Goal: Task Accomplishment & Management: Use online tool/utility

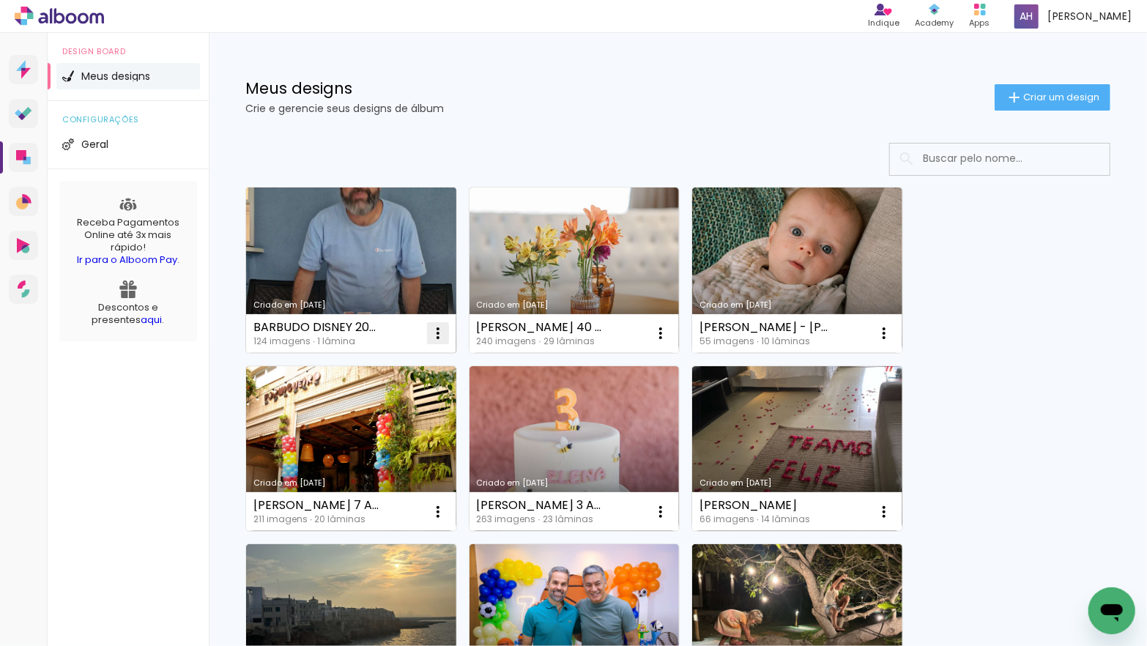
click at [440, 328] on iron-icon at bounding box center [438, 334] width 18 height 18
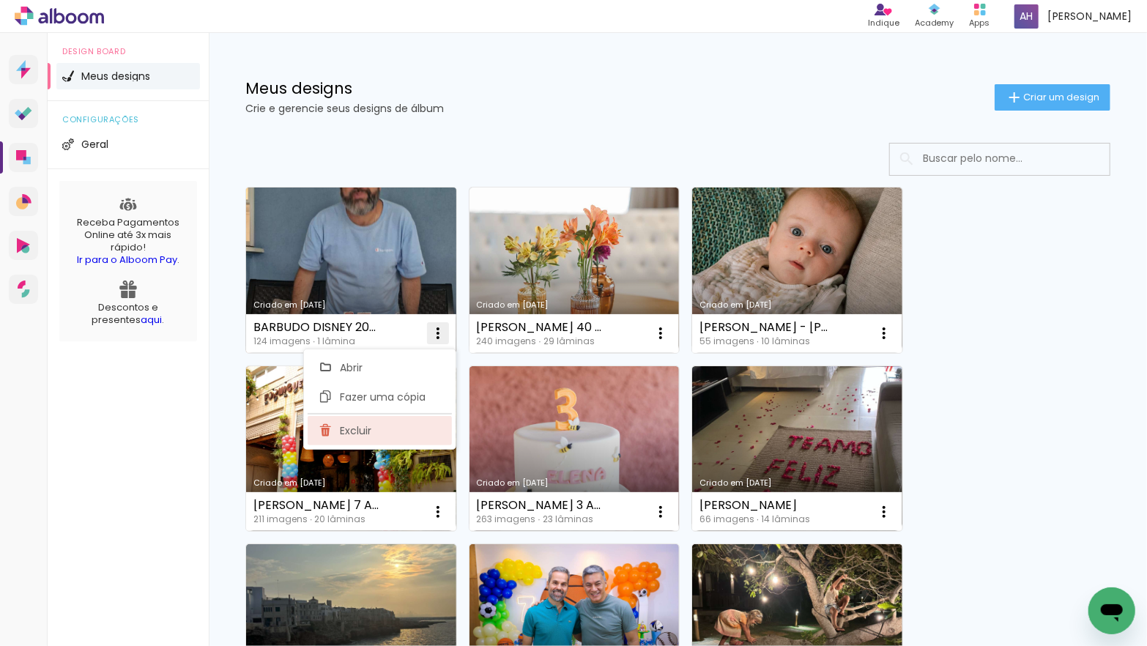
click at [371, 435] on paper-item "Excluir" at bounding box center [380, 430] width 144 height 29
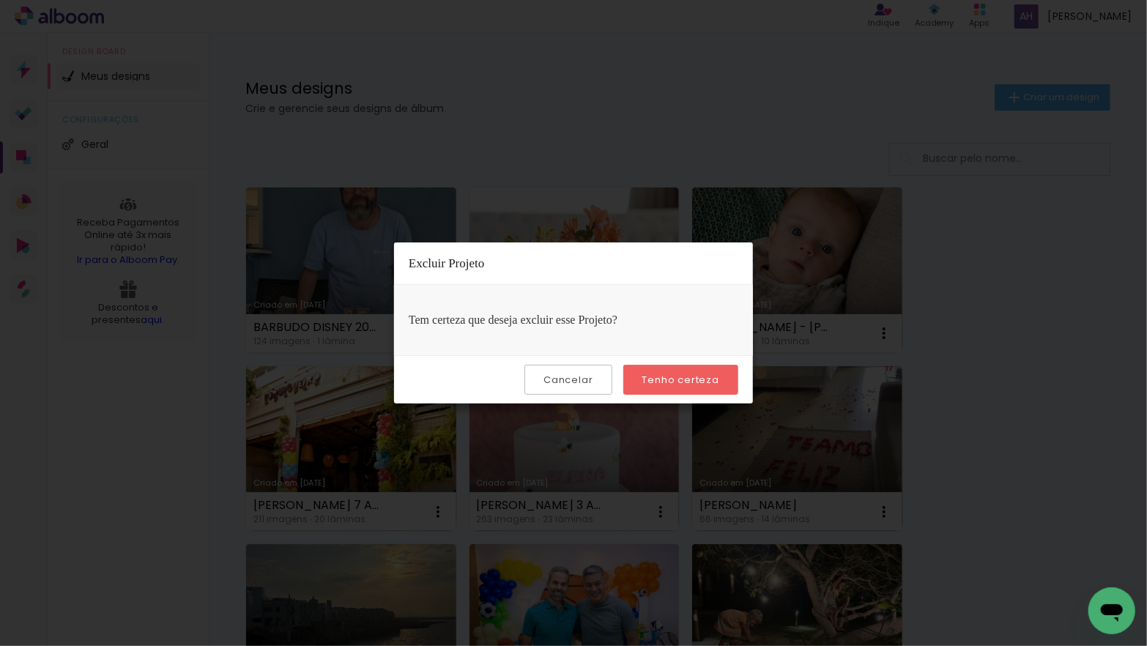
click at [0, 0] on slot "Tenho certeza" at bounding box center [0, 0] width 0 height 0
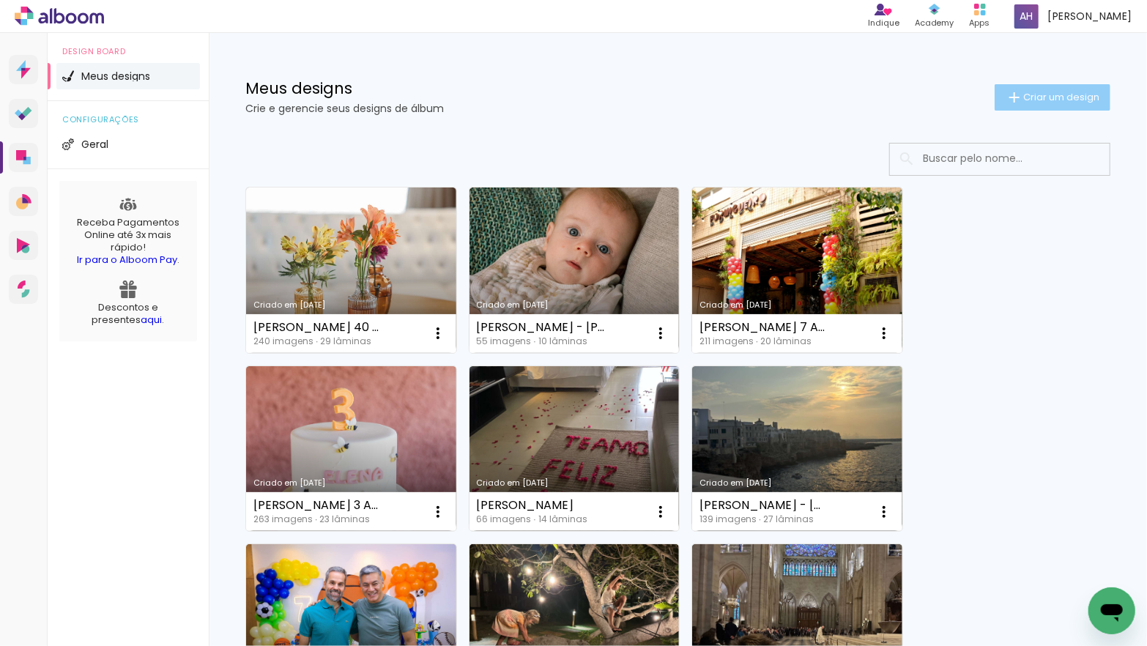
click at [1035, 93] on span "Criar um design" at bounding box center [1062, 97] width 76 height 10
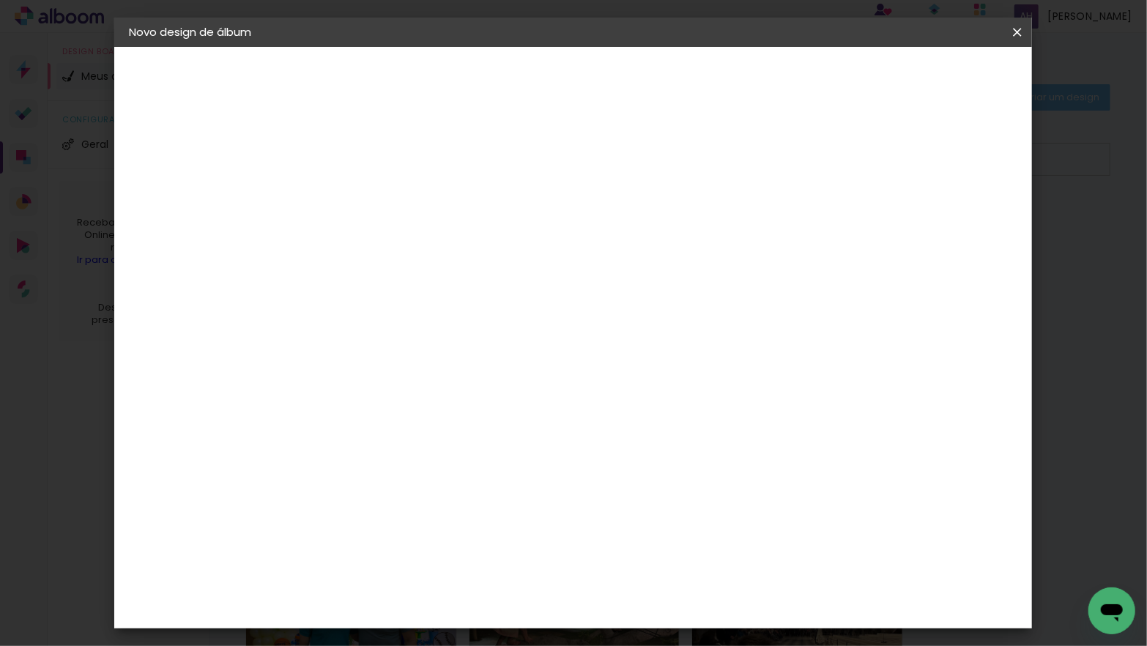
click at [369, 196] on input at bounding box center [369, 196] width 0 height 23
type input "BARBUDO DISNEY 2025"
type paper-input "BARBUDO DISNEY 2025"
click at [0, 0] on slot "Avançar" at bounding box center [0, 0] width 0 height 0
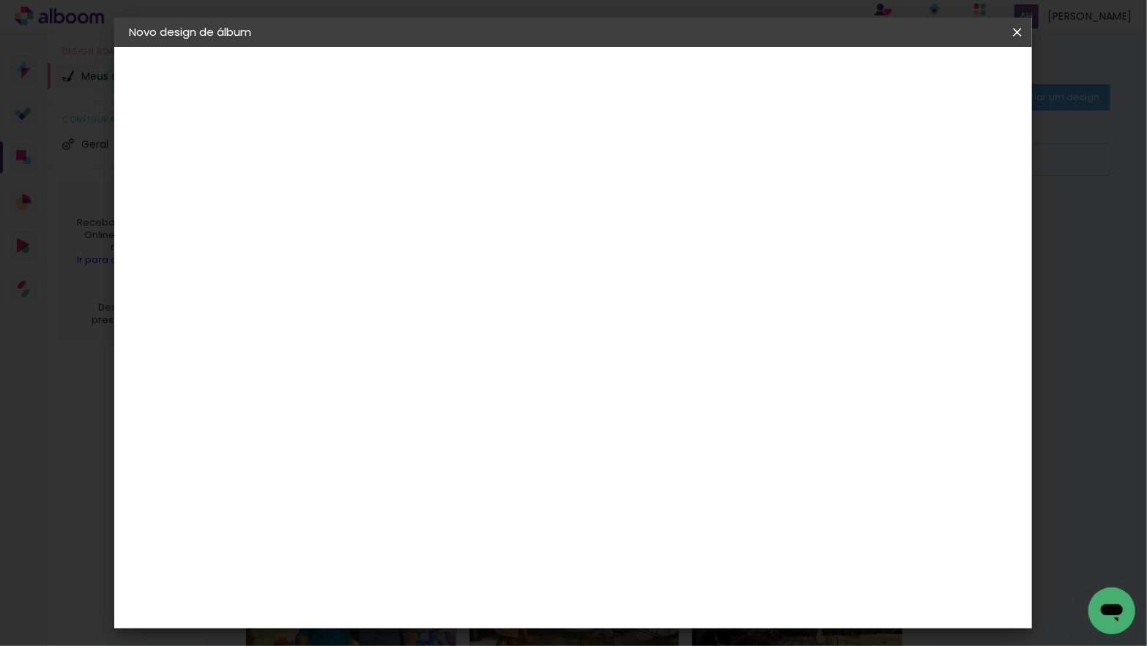
click at [395, 478] on div "Go image" at bounding box center [377, 489] width 36 height 23
click at [0, 0] on slot "Avançar" at bounding box center [0, 0] width 0 height 0
click at [426, 244] on input "text" at bounding box center [397, 255] width 57 height 23
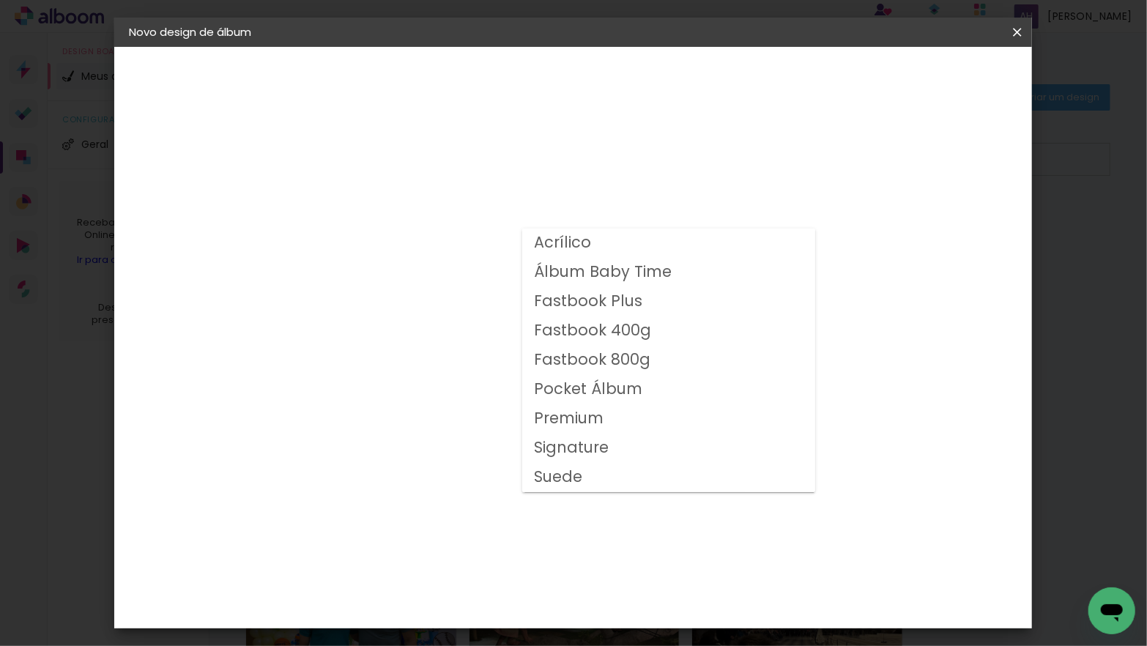
click at [0, 0] on slot "Fastbook 400g" at bounding box center [0, 0] width 0 height 0
type input "Fastbook 400g"
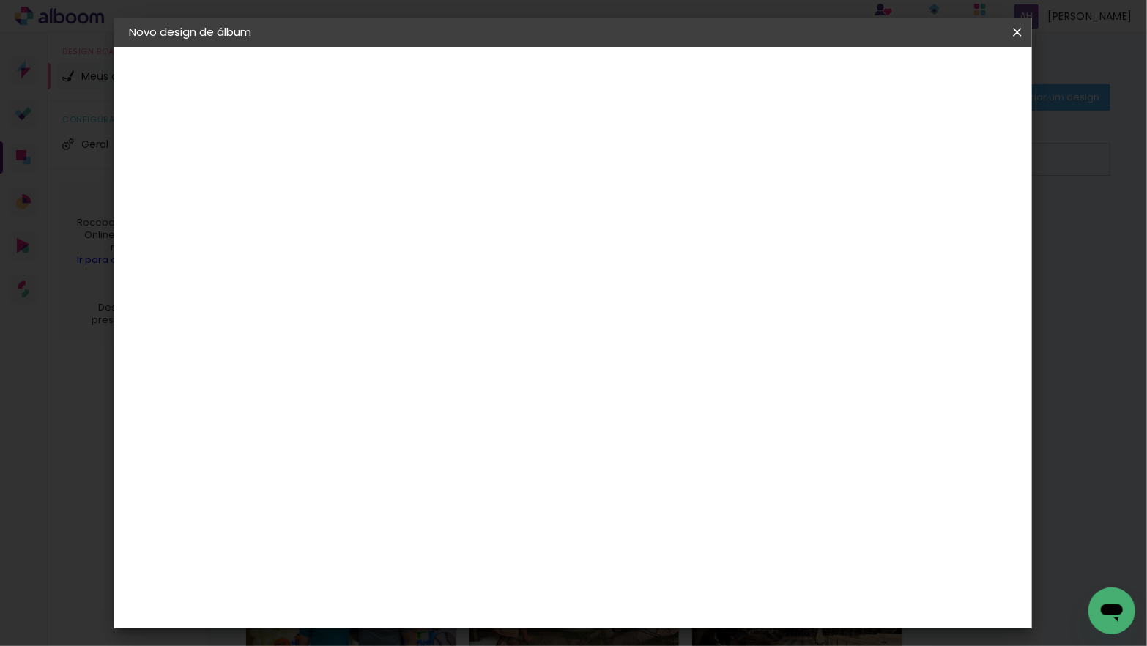
scroll to position [335, 0]
click at [467, 388] on span "25 × 25" at bounding box center [433, 407] width 68 height 39
click at [0, 0] on slot "Avançar" at bounding box center [0, 0] width 0 height 0
type input "3"
type paper-input "3"
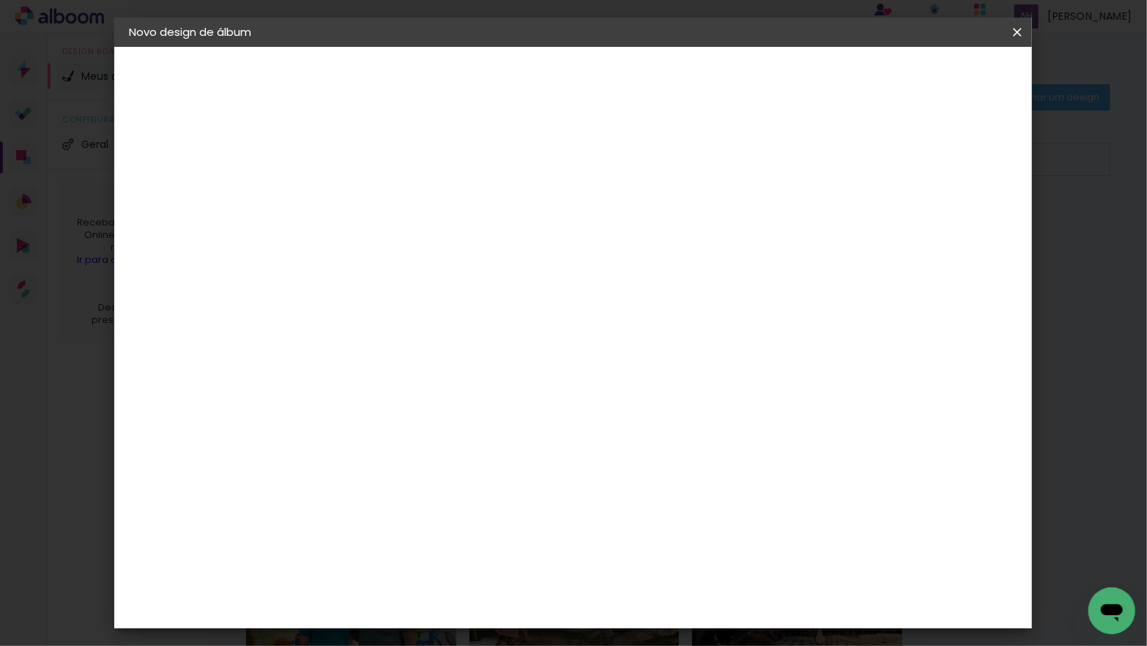
click at [380, 155] on input "3" at bounding box center [357, 158] width 51 height 18
click at [937, 78] on span "Iniciar design" at bounding box center [903, 78] width 67 height 10
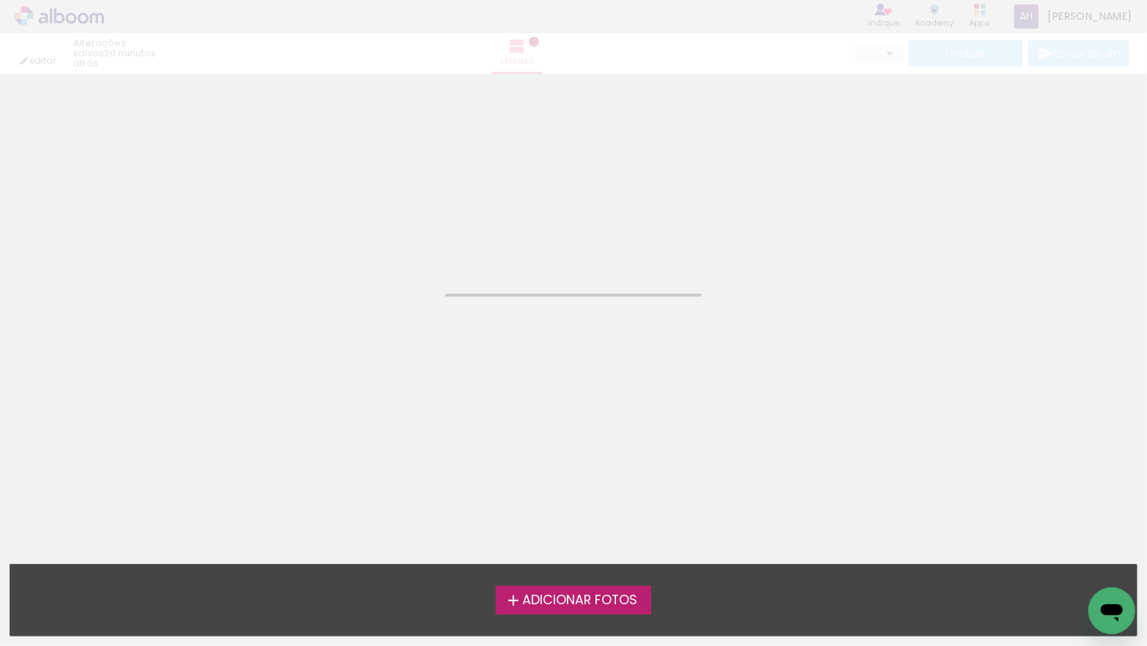
click at [607, 599] on span "Adicionar Fotos" at bounding box center [579, 600] width 115 height 13
click at [0, 0] on input "file" at bounding box center [0, 0] width 0 height 0
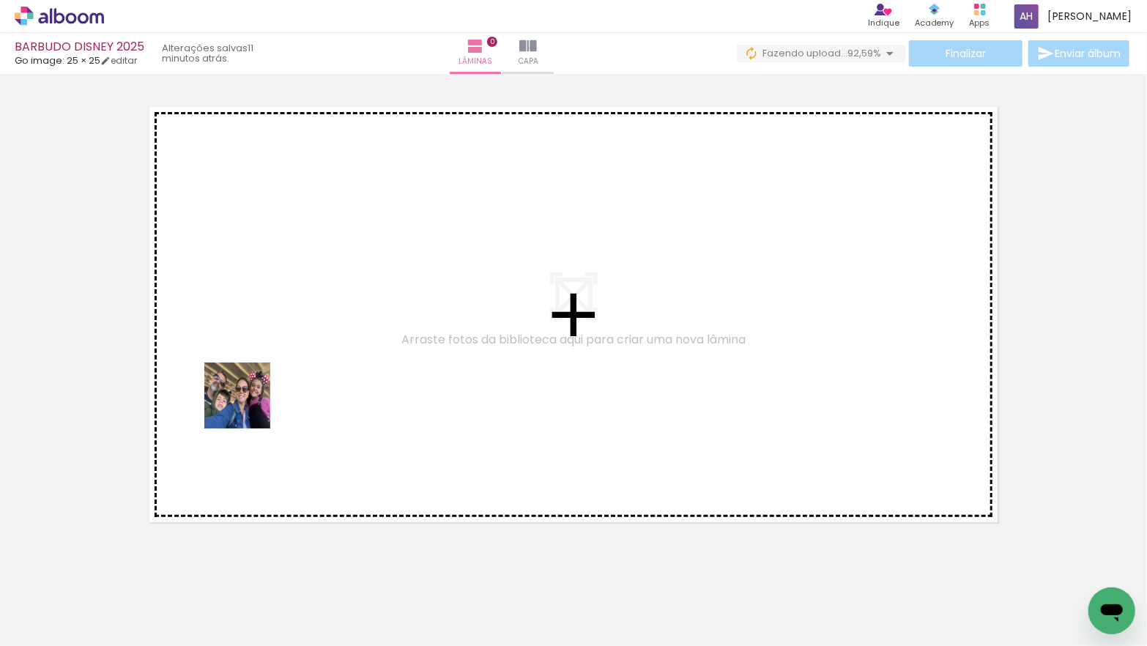
drag, startPoint x: 179, startPoint y: 558, endPoint x: 256, endPoint y: 392, distance: 182.9
click at [256, 392] on quentale-workspace at bounding box center [573, 323] width 1147 height 646
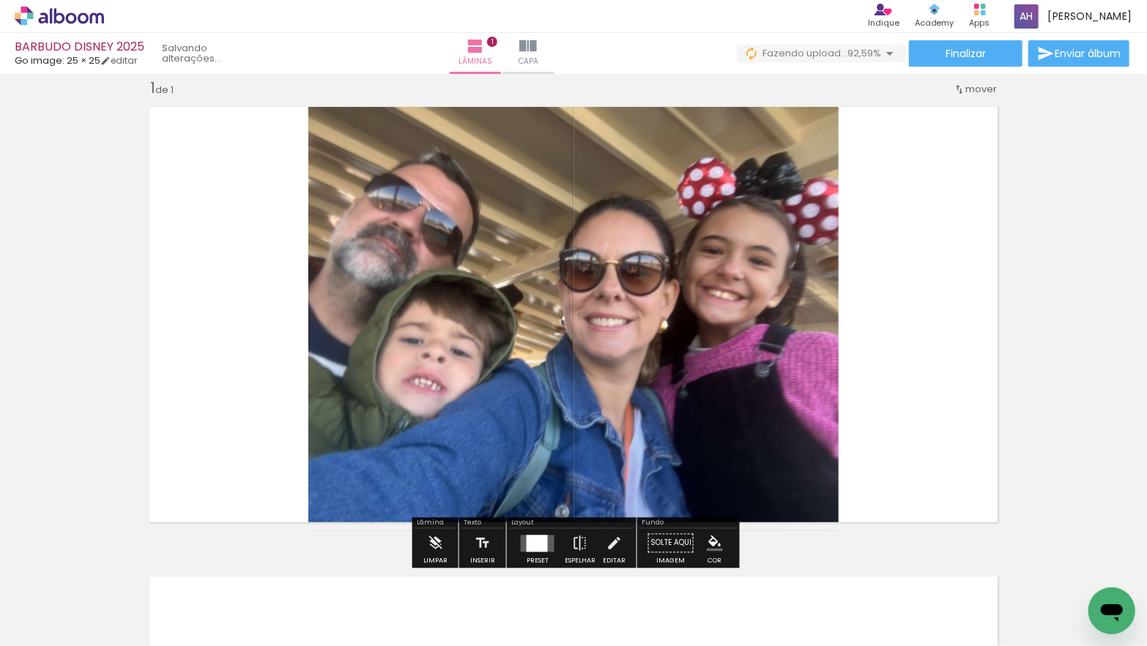
click at [73, 602] on iron-icon at bounding box center [75, 602] width 12 height 12
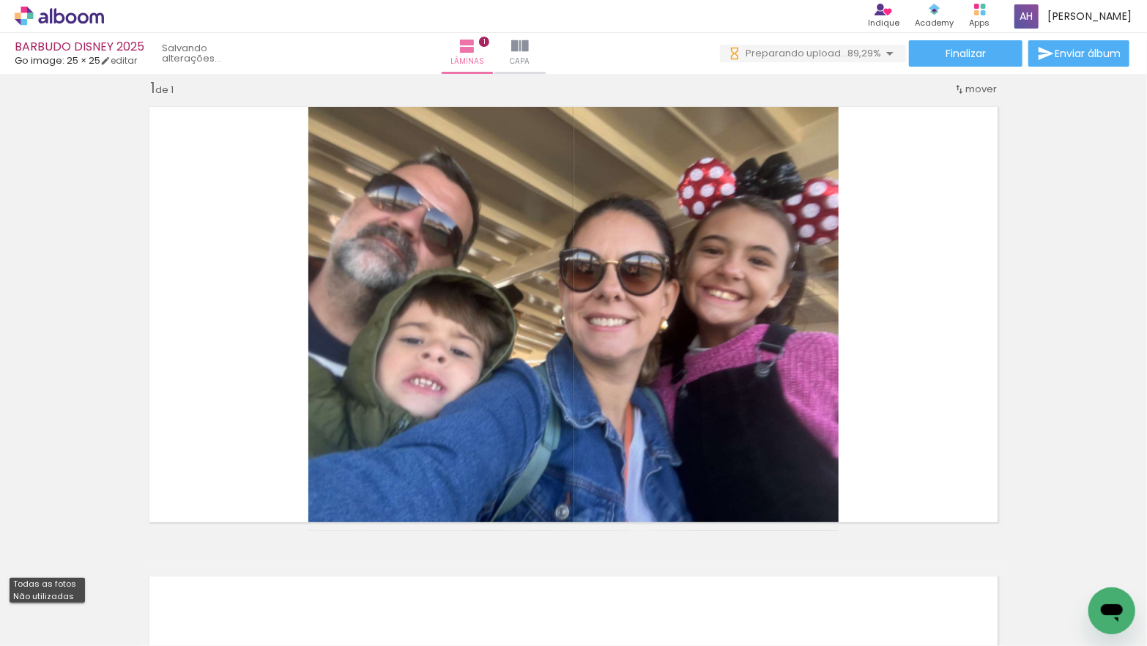
drag, startPoint x: 75, startPoint y: 599, endPoint x: 67, endPoint y: 593, distance: 8.9
click at [75, 599] on paper-item "Não utilizadas" at bounding box center [47, 597] width 75 height 12
type input "Não utilizadas"
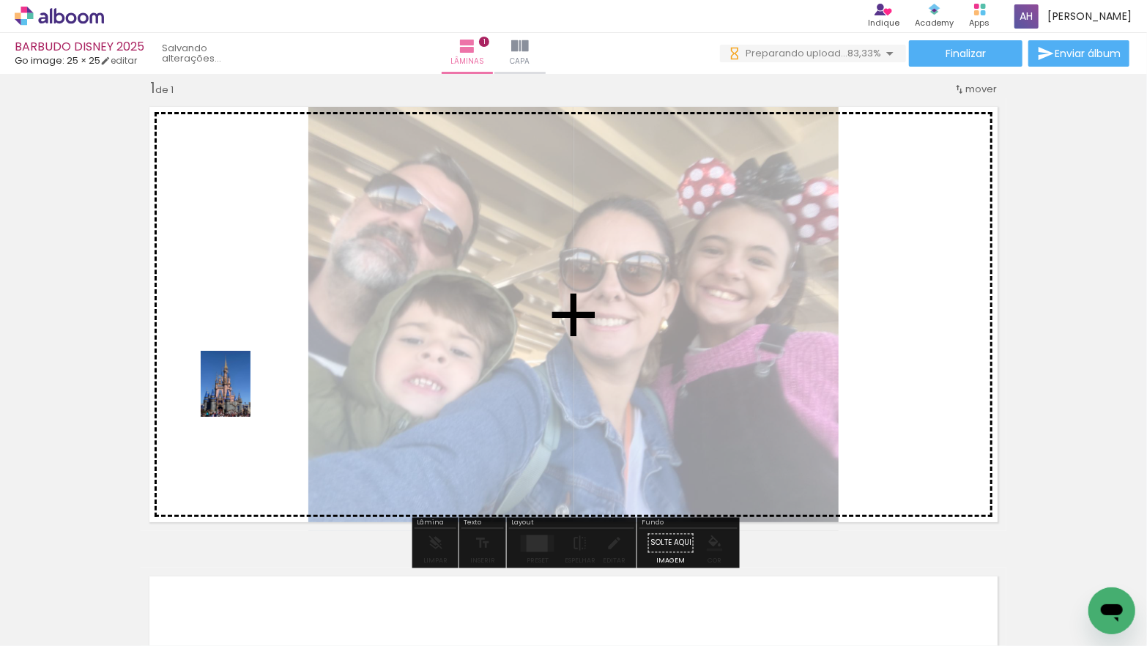
drag, startPoint x: 160, startPoint y: 604, endPoint x: 245, endPoint y: 395, distance: 225.9
click at [245, 395] on quentale-workspace at bounding box center [573, 323] width 1147 height 646
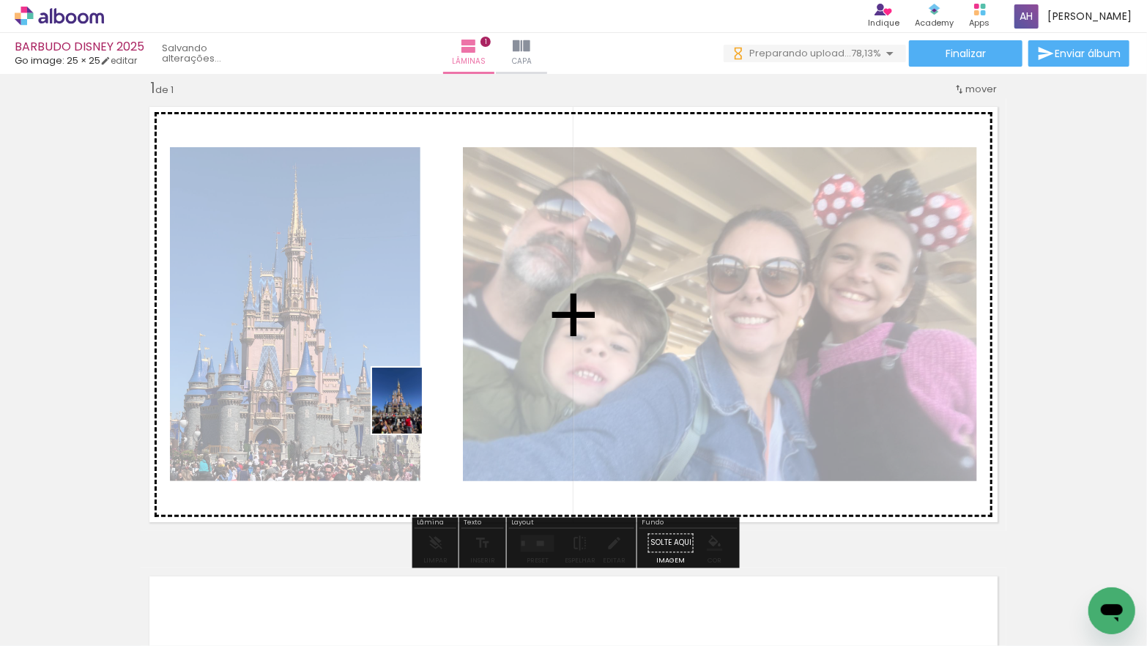
drag, startPoint x: 399, startPoint y: 570, endPoint x: 415, endPoint y: 412, distance: 159.1
click at [416, 412] on quentale-workspace at bounding box center [573, 323] width 1147 height 646
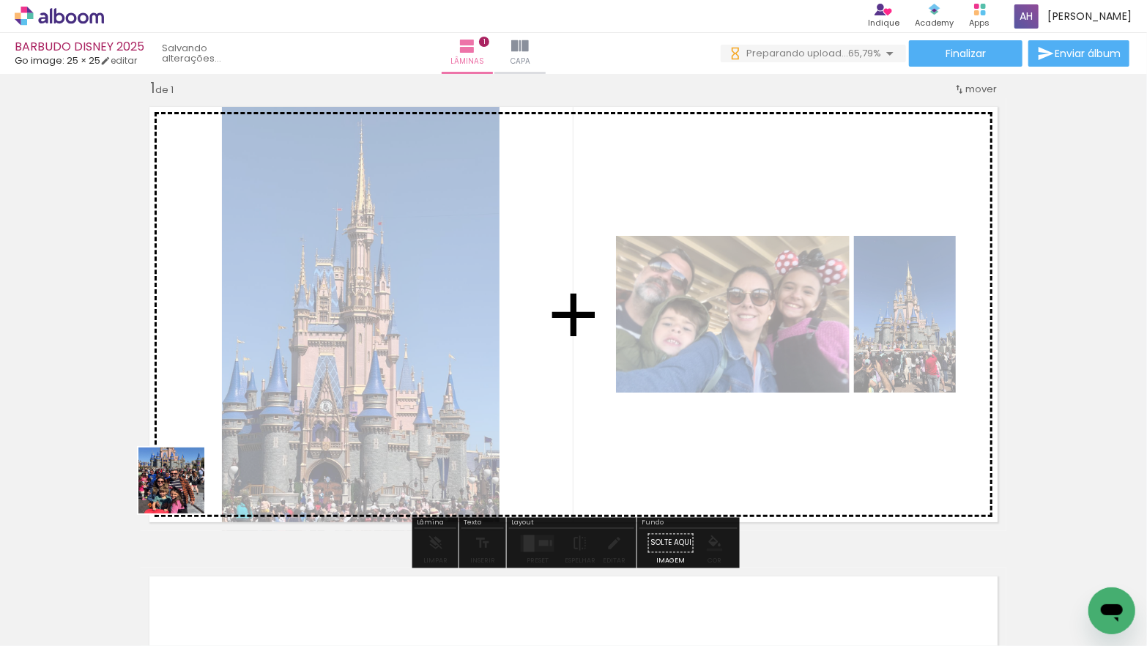
drag, startPoint x: 159, startPoint y: 597, endPoint x: 191, endPoint y: 445, distance: 155.6
click at [193, 444] on quentale-workspace at bounding box center [573, 323] width 1147 height 646
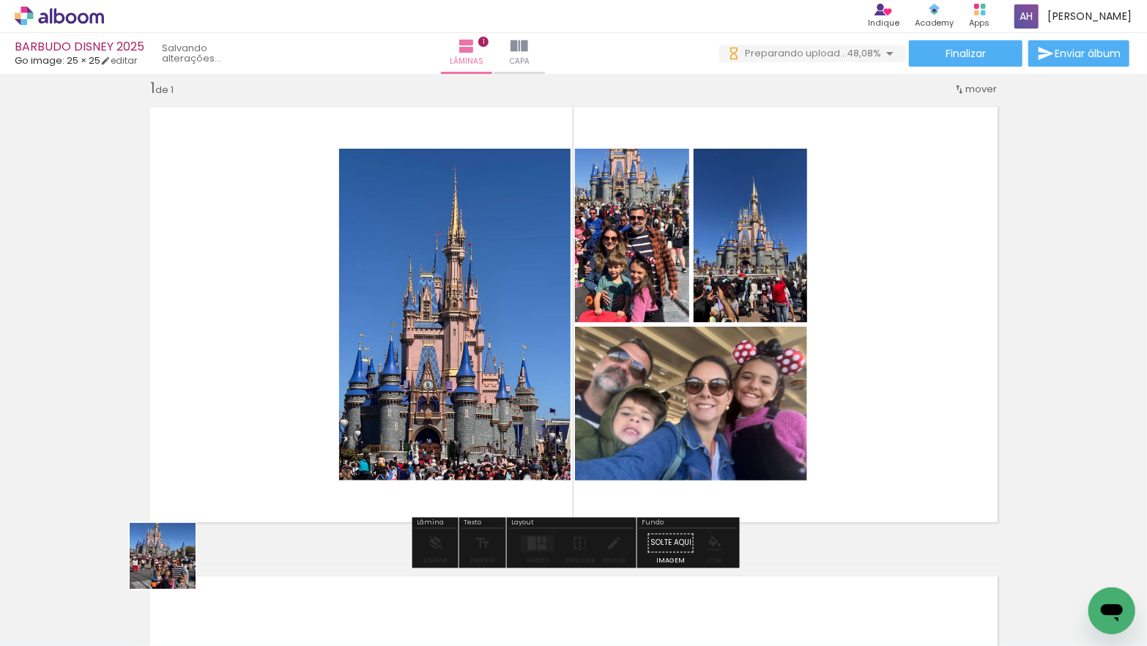
drag, startPoint x: 174, startPoint y: 567, endPoint x: 240, endPoint y: 396, distance: 183.7
click at [230, 394] on quentale-workspace at bounding box center [573, 323] width 1147 height 646
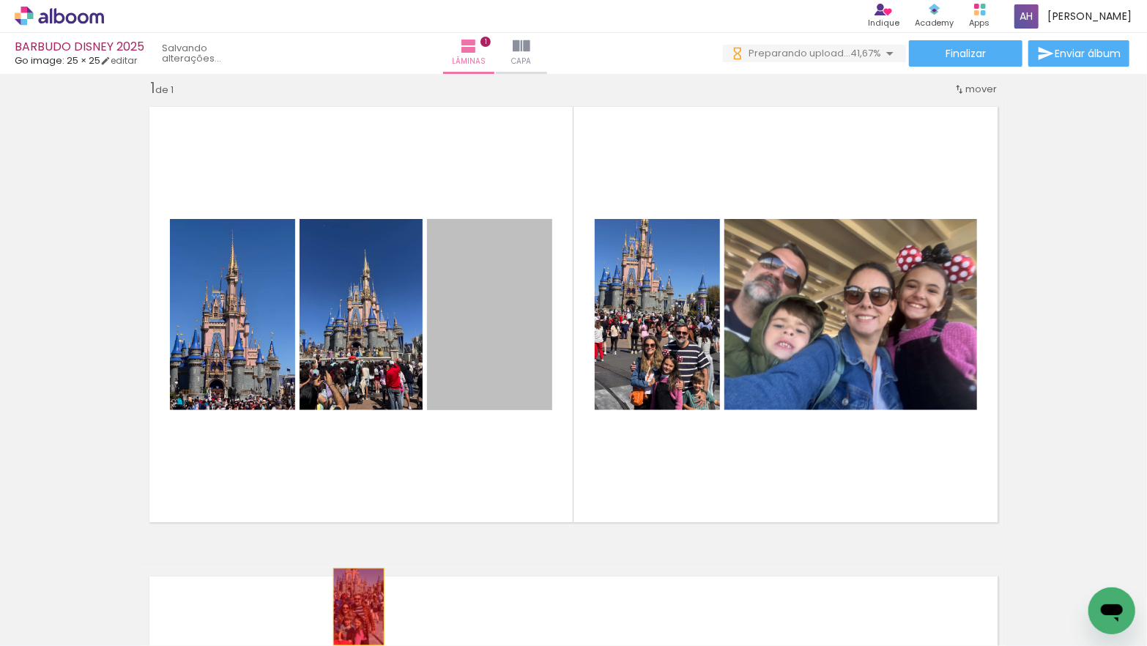
drag, startPoint x: 476, startPoint y: 341, endPoint x: 352, endPoint y: 602, distance: 288.1
click at [359, 607] on quentale-workspace at bounding box center [573, 323] width 1147 height 646
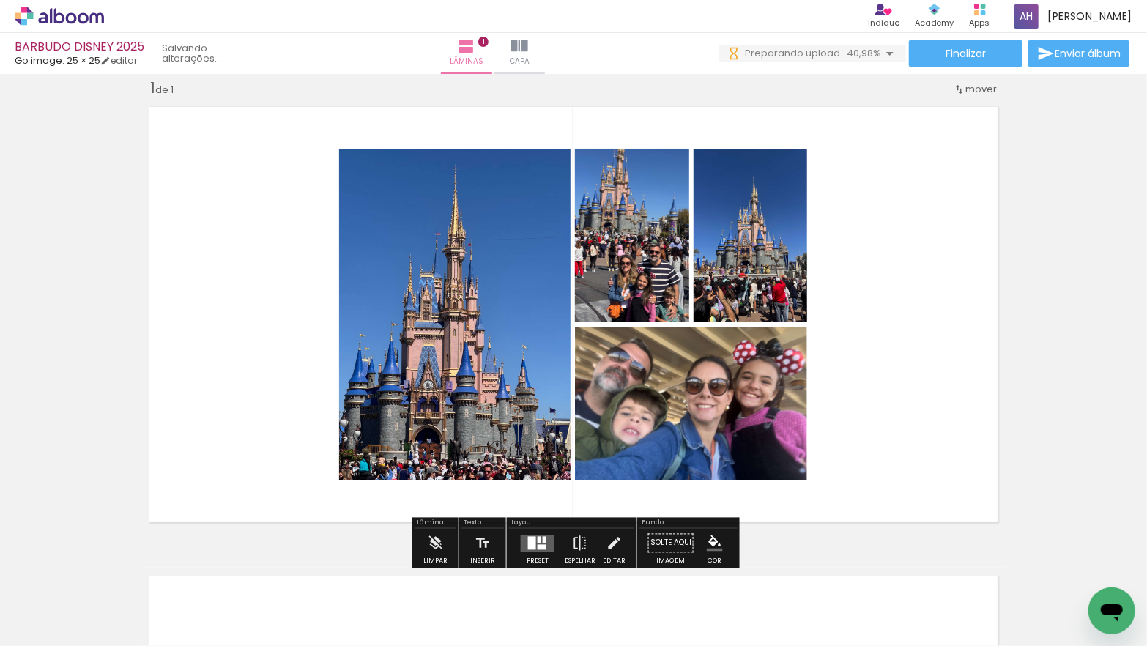
click at [120, 567] on iron-icon at bounding box center [114, 567] width 15 height 15
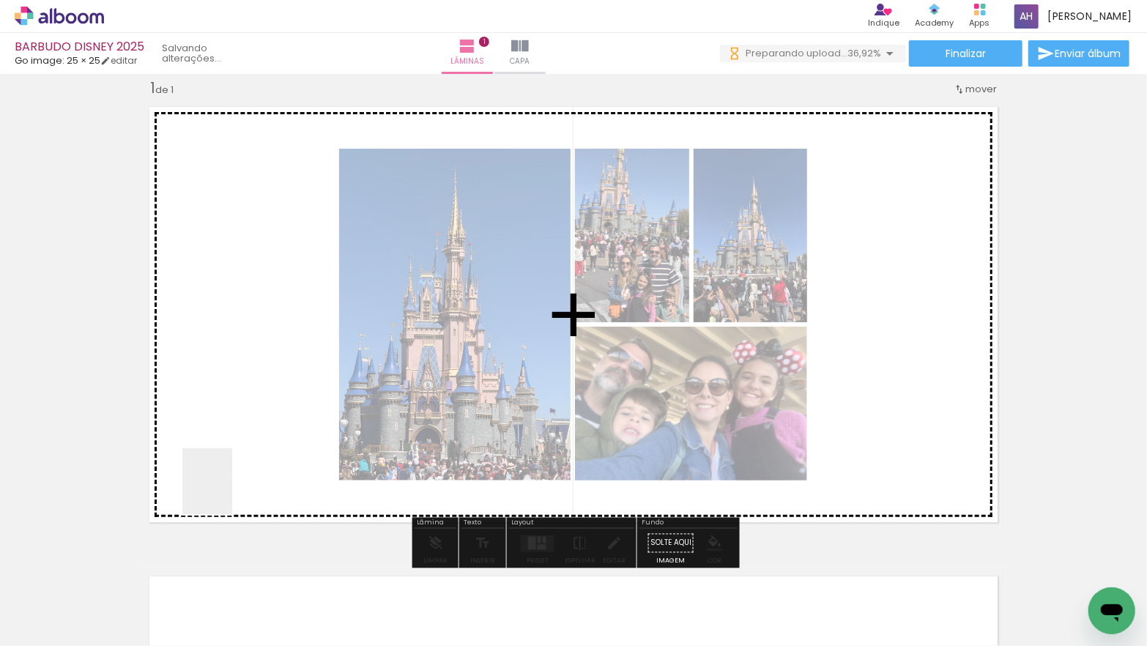
drag, startPoint x: 155, startPoint y: 598, endPoint x: 267, endPoint y: 427, distance: 204.2
click at [273, 419] on quentale-workspace at bounding box center [573, 323] width 1147 height 646
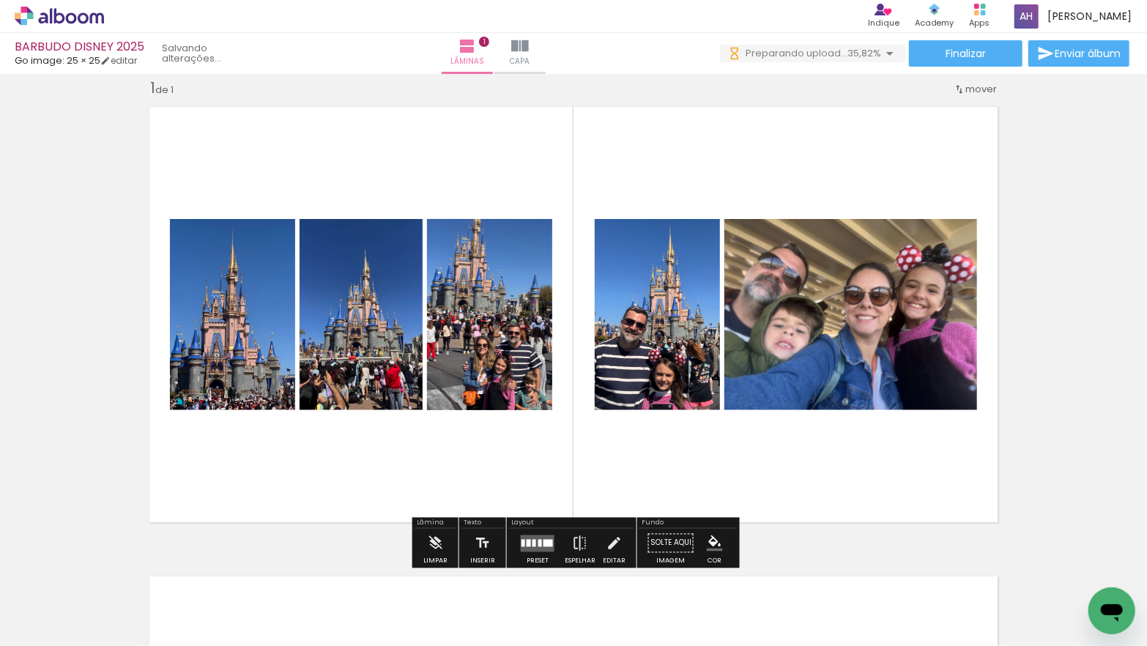
click at [533, 542] on div at bounding box center [535, 542] width 4 height 7
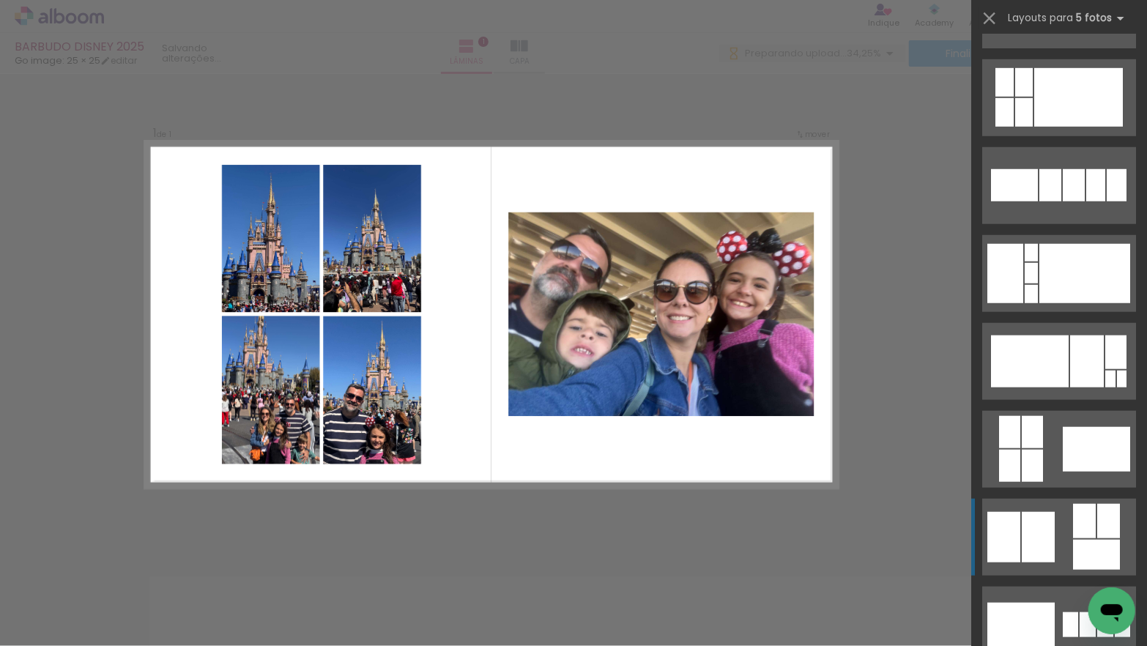
scroll to position [893, 0]
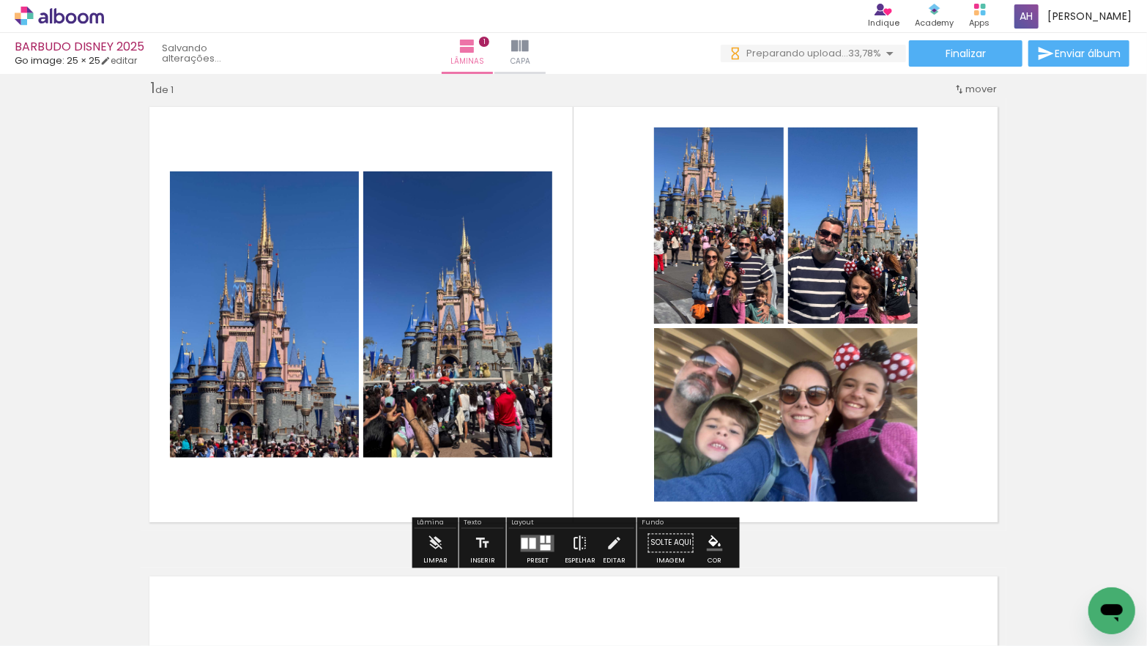
click at [576, 537] on iron-icon at bounding box center [580, 543] width 16 height 29
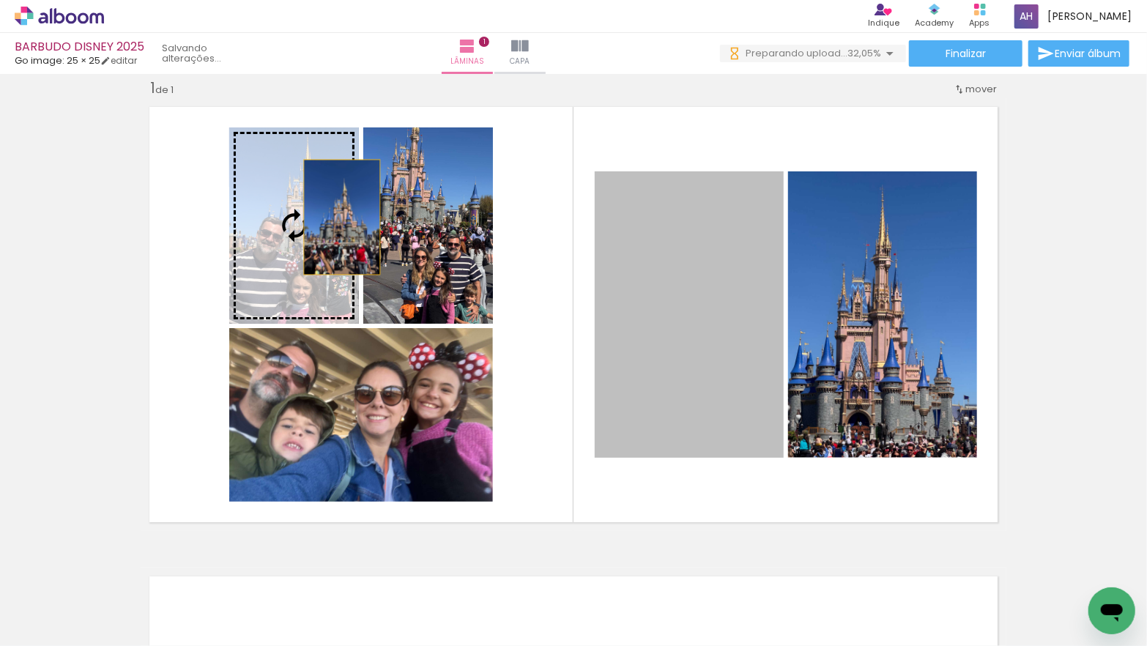
drag, startPoint x: 539, startPoint y: 304, endPoint x: 745, endPoint y: 295, distance: 206.1
click at [0, 0] on slot at bounding box center [0, 0] width 0 height 0
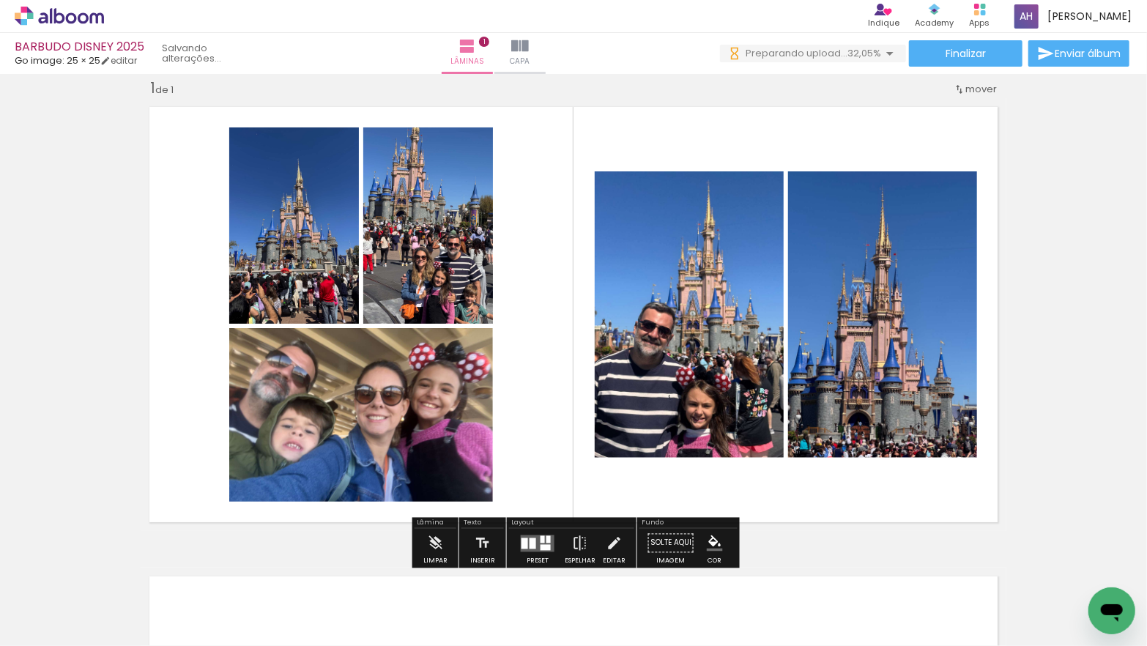
scroll to position [0, 0]
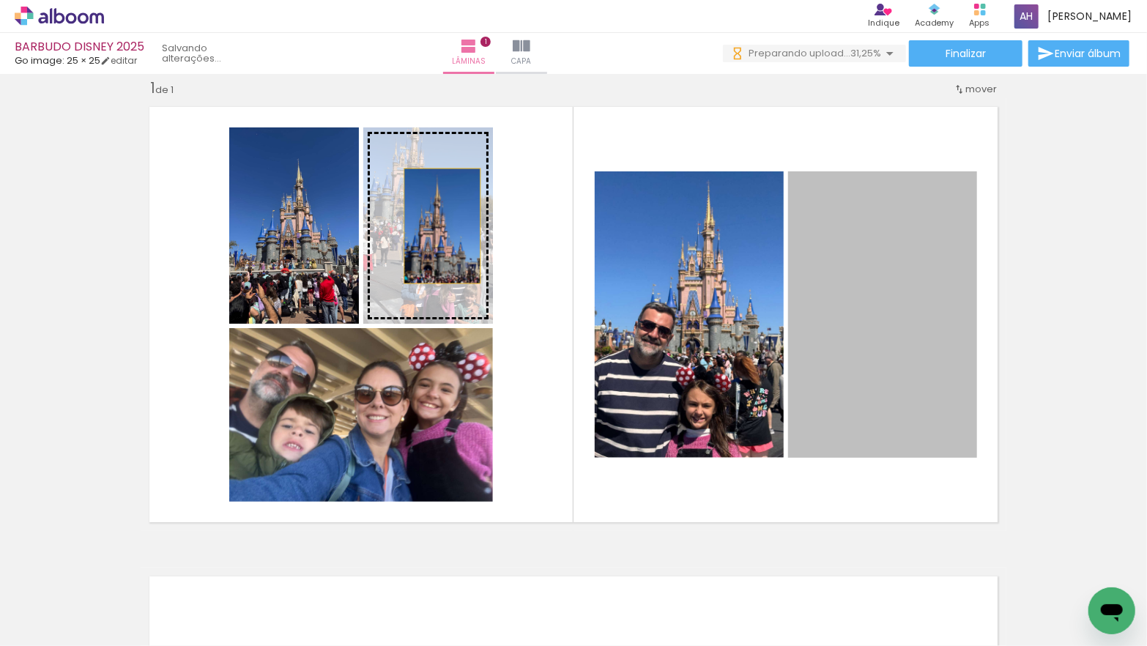
drag, startPoint x: 869, startPoint y: 323, endPoint x: 443, endPoint y: 226, distance: 437.4
click at [0, 0] on slot at bounding box center [0, 0] width 0 height 0
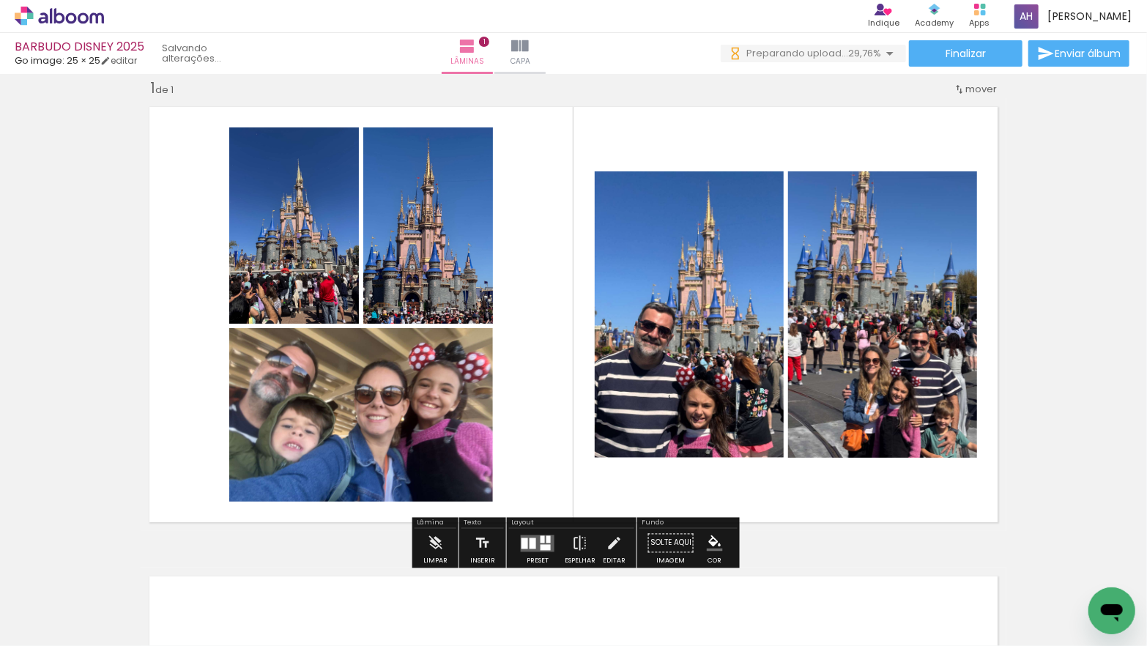
click at [293, 262] on quentale-photo at bounding box center [294, 225] width 130 height 196
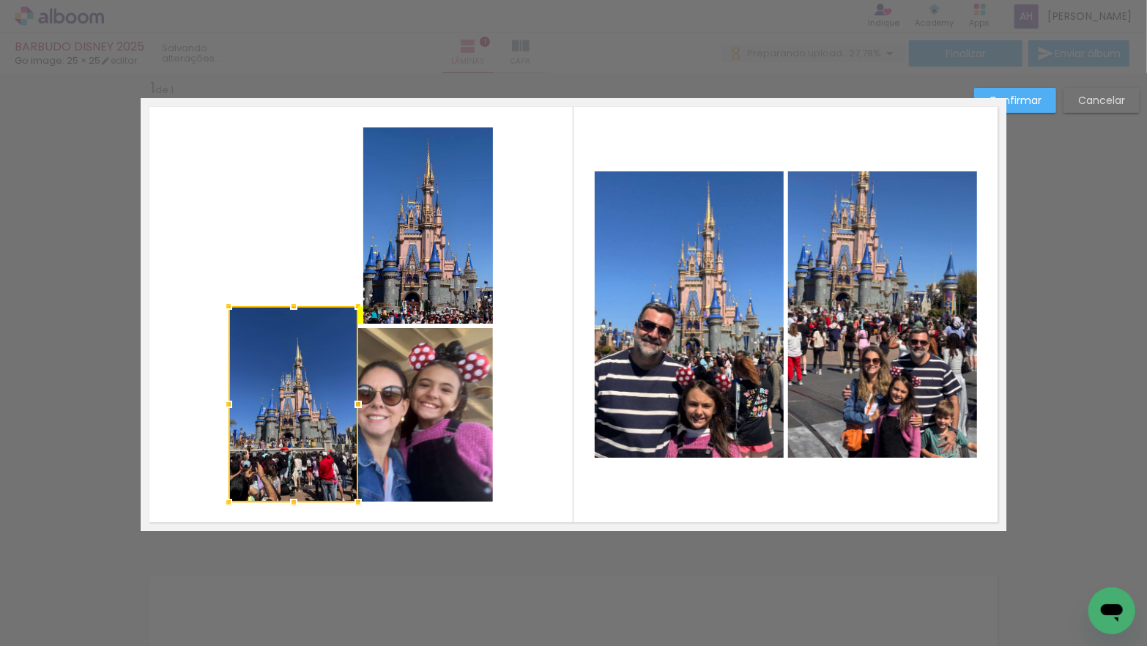
drag, startPoint x: 298, startPoint y: 242, endPoint x: 288, endPoint y: 421, distance: 179.1
click at [288, 421] on div at bounding box center [294, 404] width 130 height 196
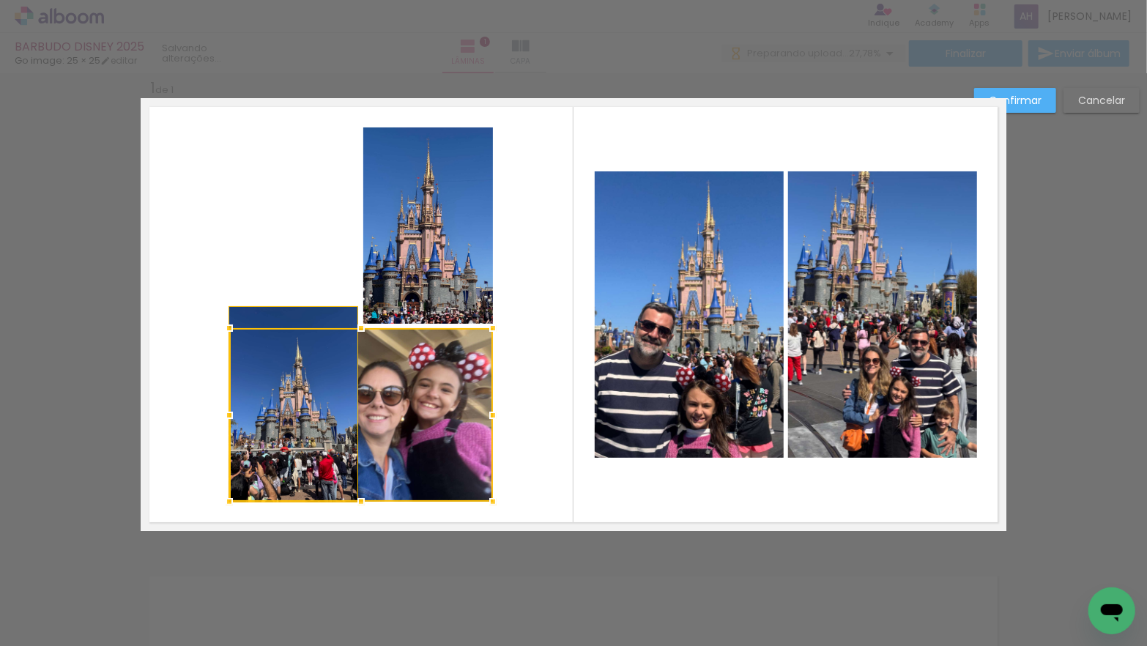
click at [402, 421] on div at bounding box center [361, 415] width 264 height 174
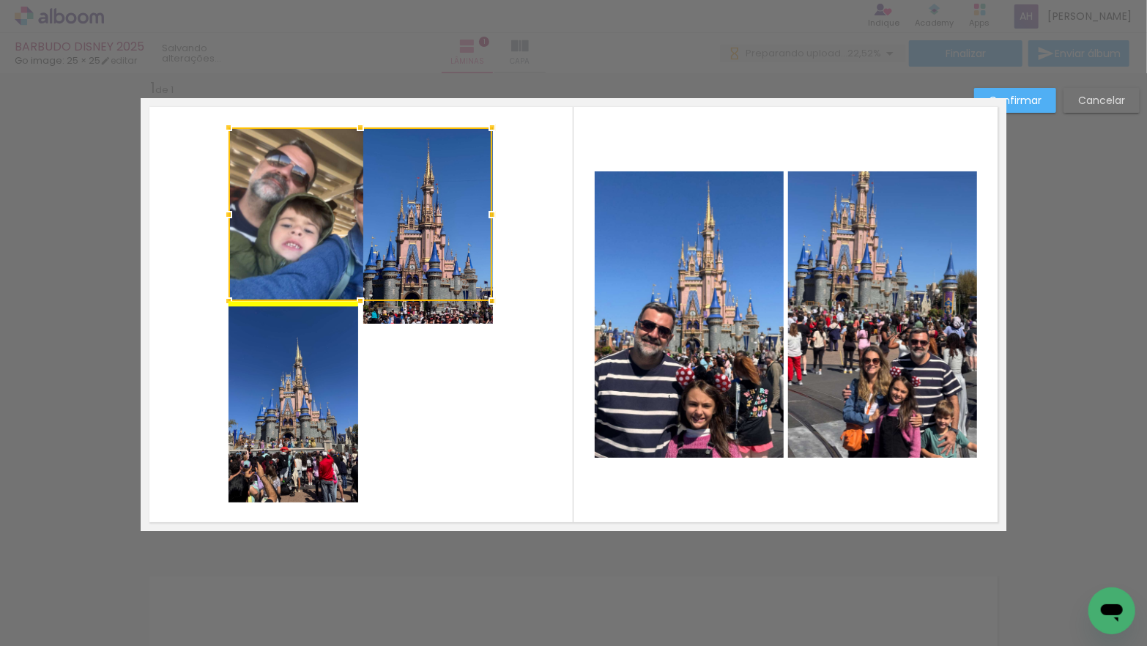
drag, startPoint x: 406, startPoint y: 428, endPoint x: 405, endPoint y: 229, distance: 199.3
click at [405, 229] on div at bounding box center [361, 214] width 264 height 174
click at [415, 319] on quentale-photo at bounding box center [428, 225] width 130 height 196
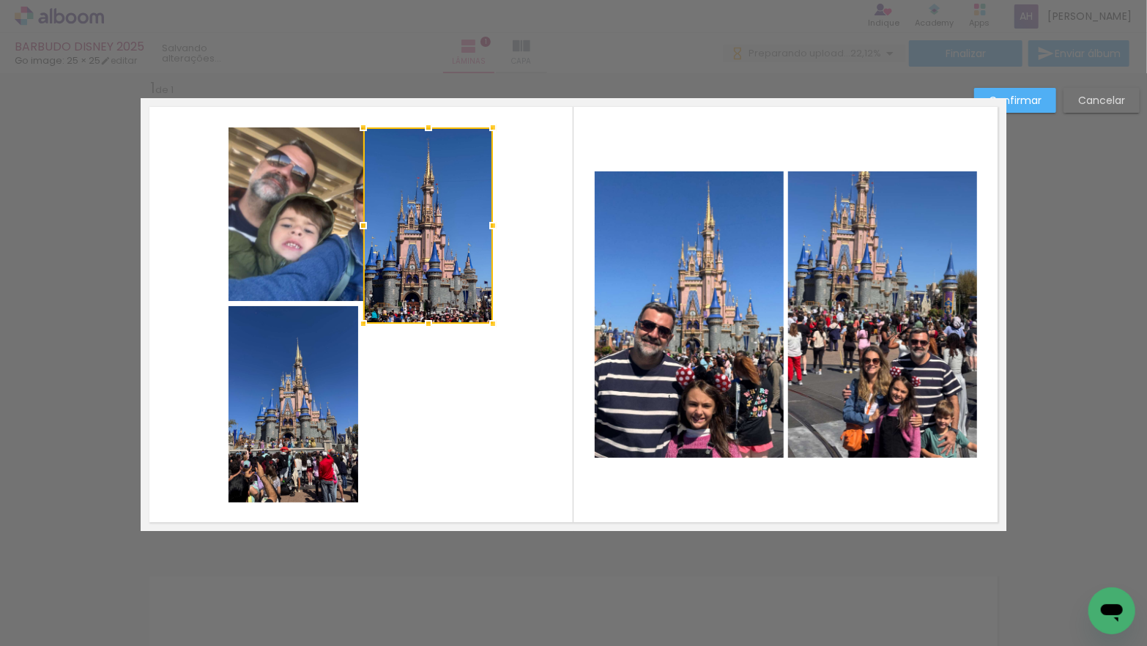
click at [415, 319] on div at bounding box center [428, 323] width 29 height 29
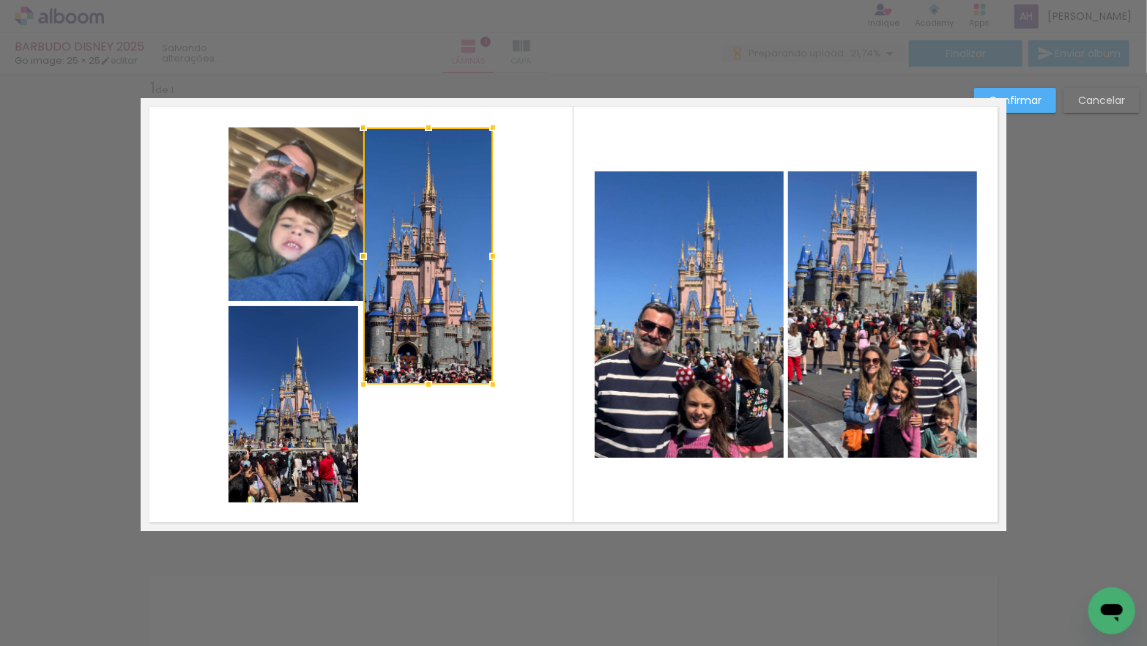
drag, startPoint x: 417, startPoint y: 310, endPoint x: 410, endPoint y: 371, distance: 61.2
click at [410, 371] on div at bounding box center [428, 255] width 130 height 257
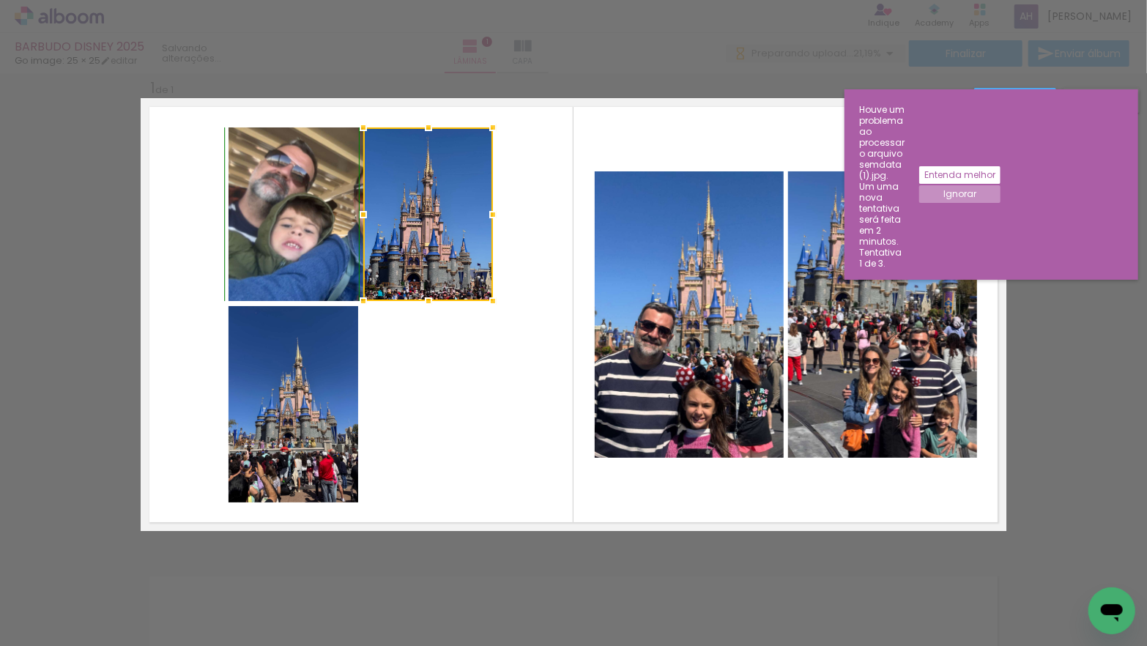
drag, startPoint x: 431, startPoint y: 370, endPoint x: 429, endPoint y: 303, distance: 67.4
click at [429, 303] on div at bounding box center [428, 300] width 29 height 29
click at [196, 267] on quentale-layouter at bounding box center [574, 314] width 866 height 433
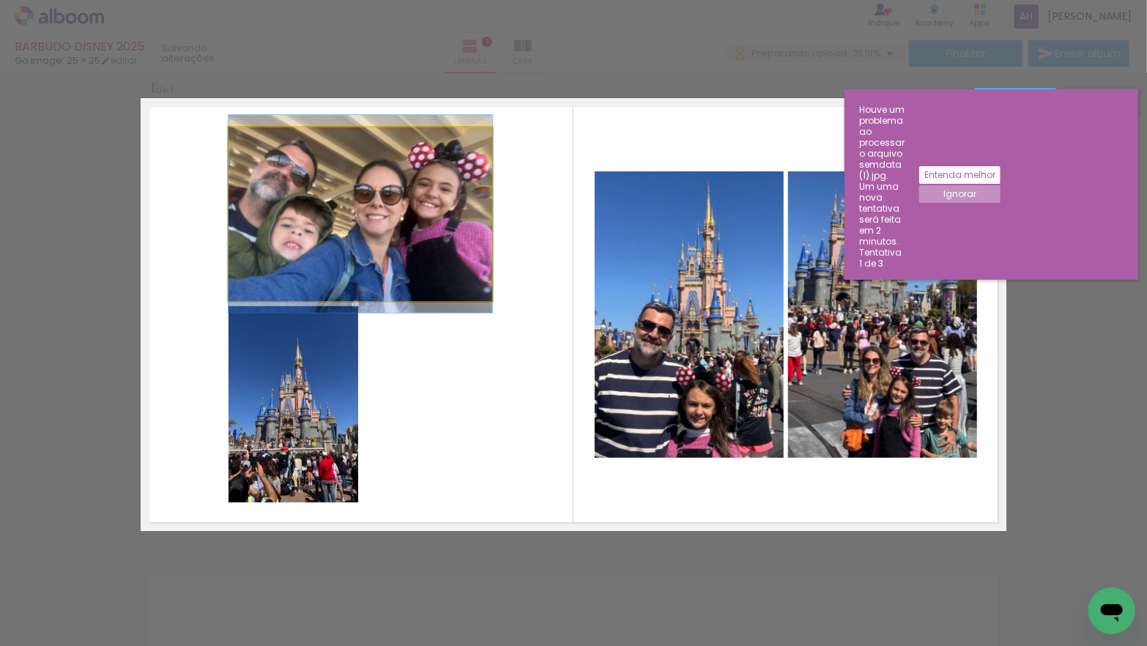
click at [427, 234] on quentale-photo at bounding box center [361, 214] width 264 height 174
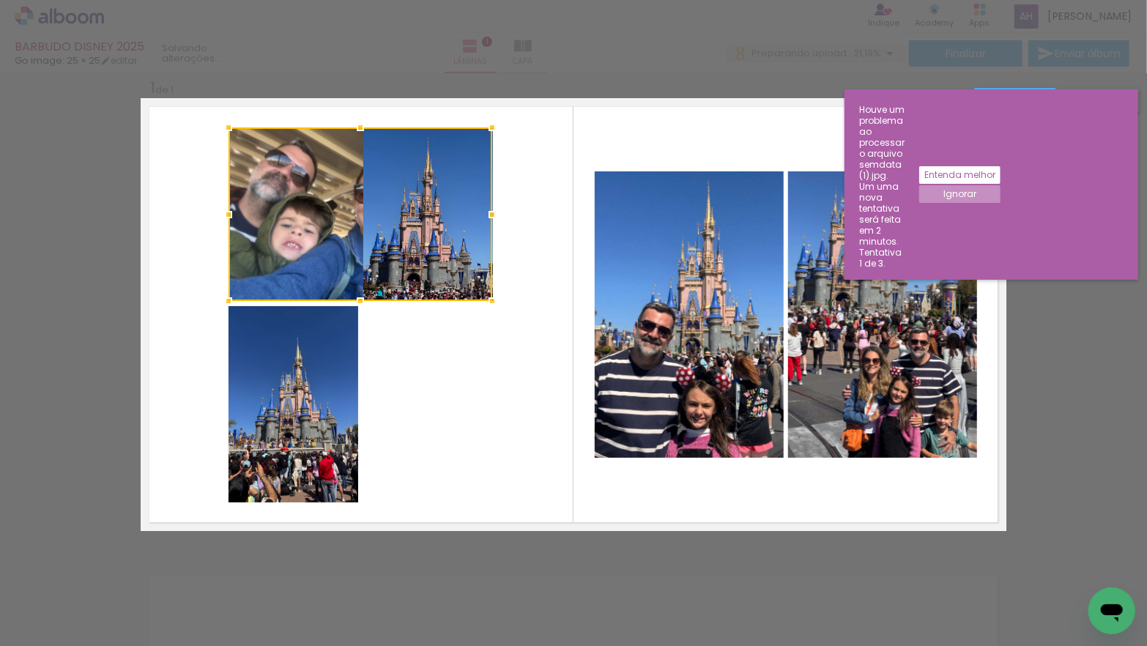
click at [436, 230] on div at bounding box center [361, 214] width 264 height 174
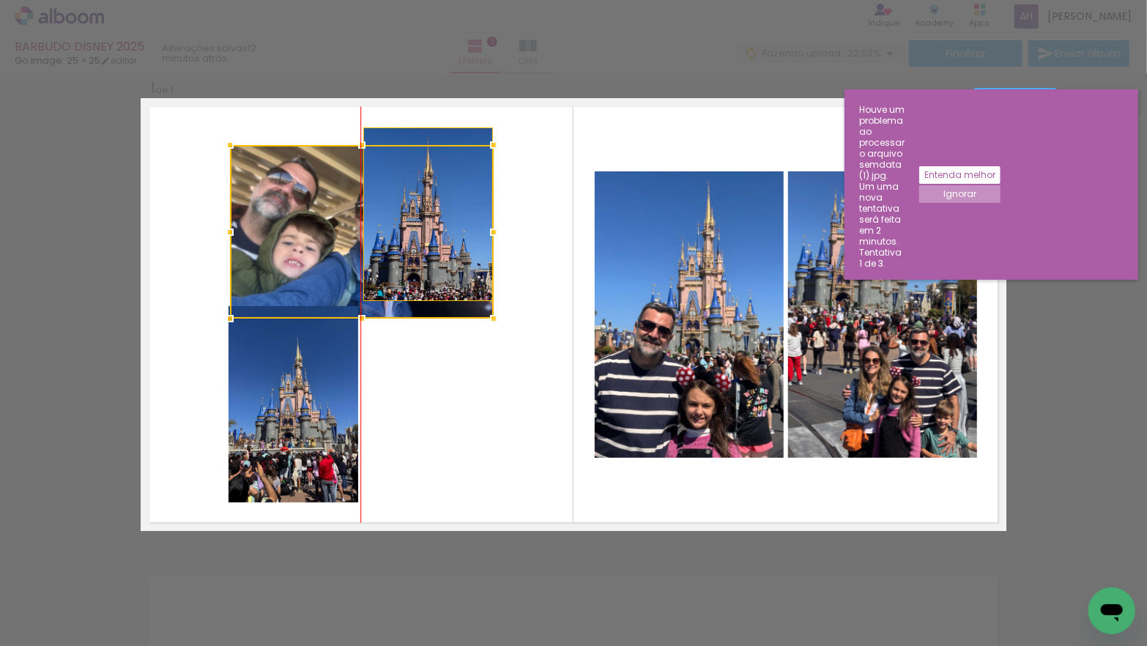
drag, startPoint x: 445, startPoint y: 232, endPoint x: 443, endPoint y: 250, distance: 18.4
click at [443, 250] on div at bounding box center [362, 232] width 264 height 174
click at [0, 0] on slot "Ignorar" at bounding box center [0, 0] width 0 height 0
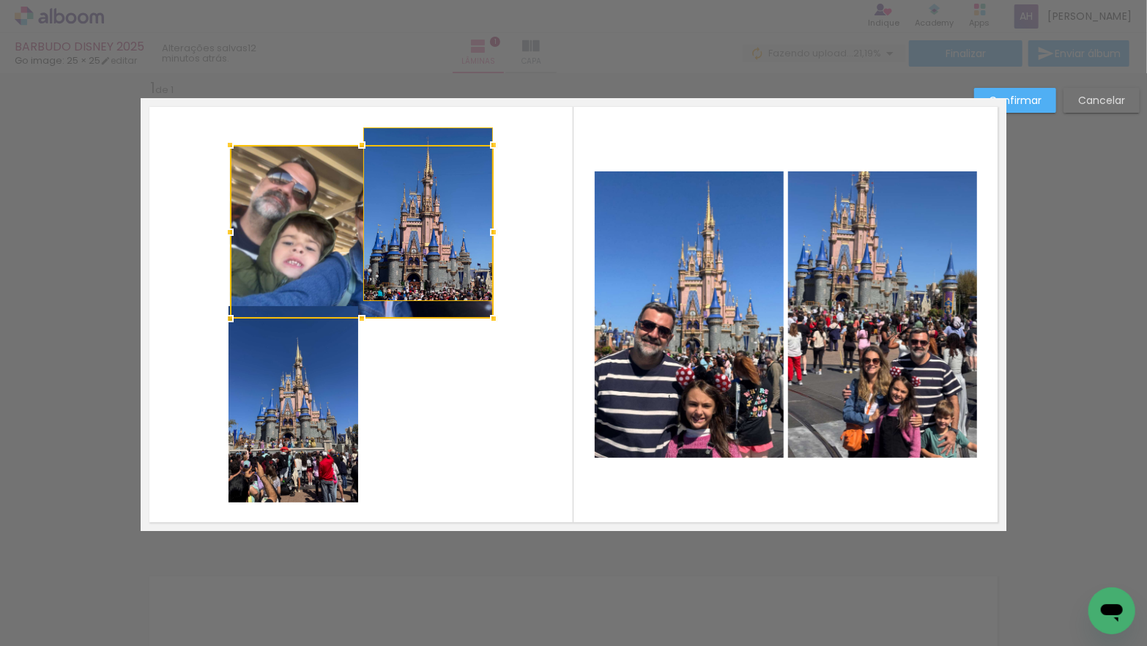
scroll to position [23, 0]
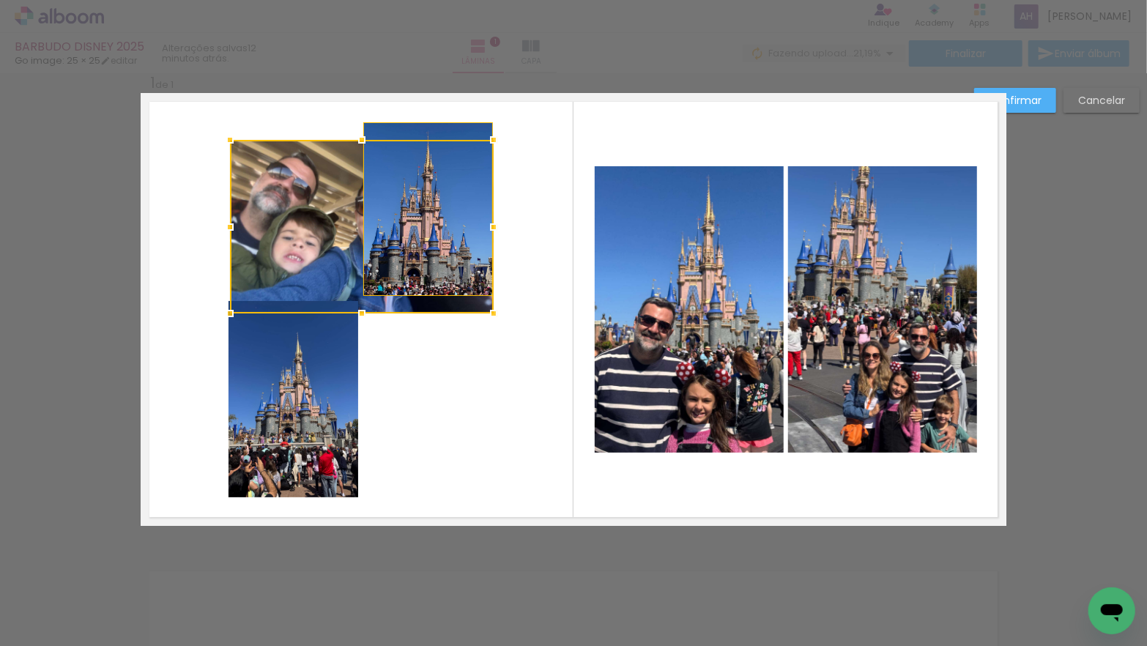
click at [0, 0] on slot "Cancelar" at bounding box center [0, 0] width 0 height 0
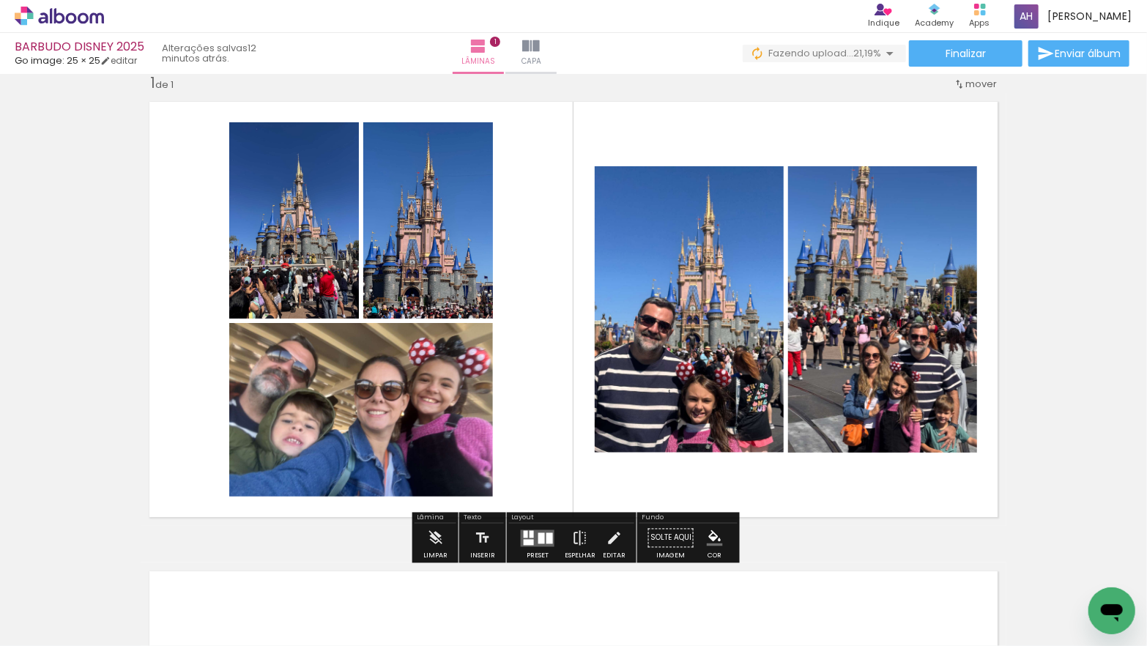
click at [436, 274] on quentale-photo at bounding box center [428, 220] width 130 height 196
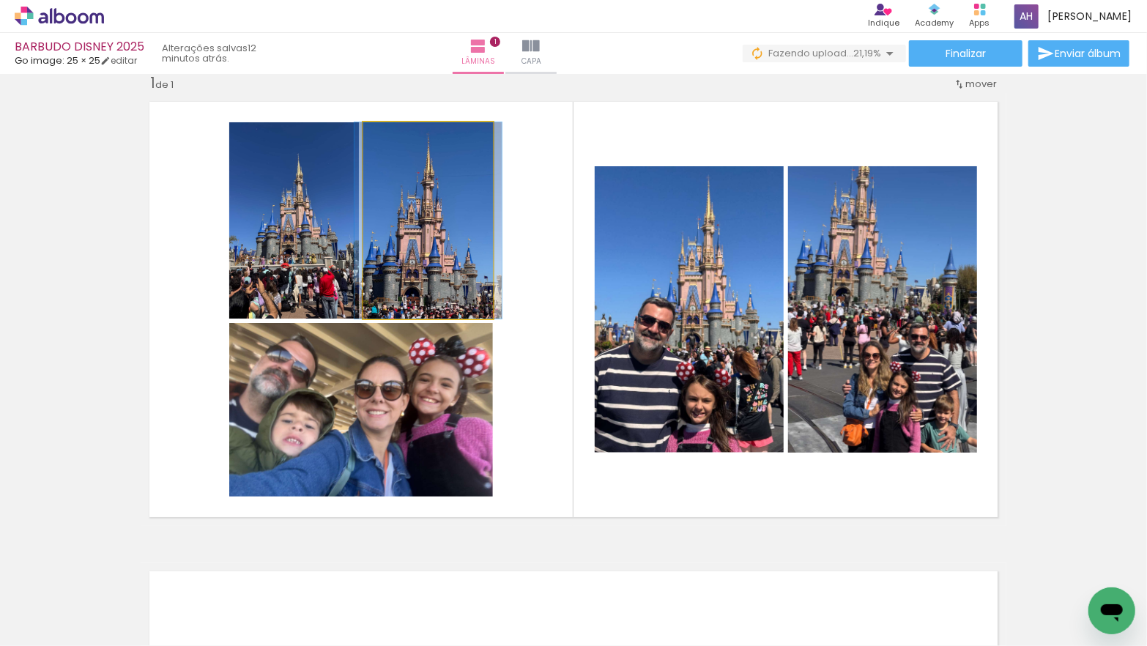
click at [436, 274] on quentale-photo at bounding box center [428, 220] width 130 height 196
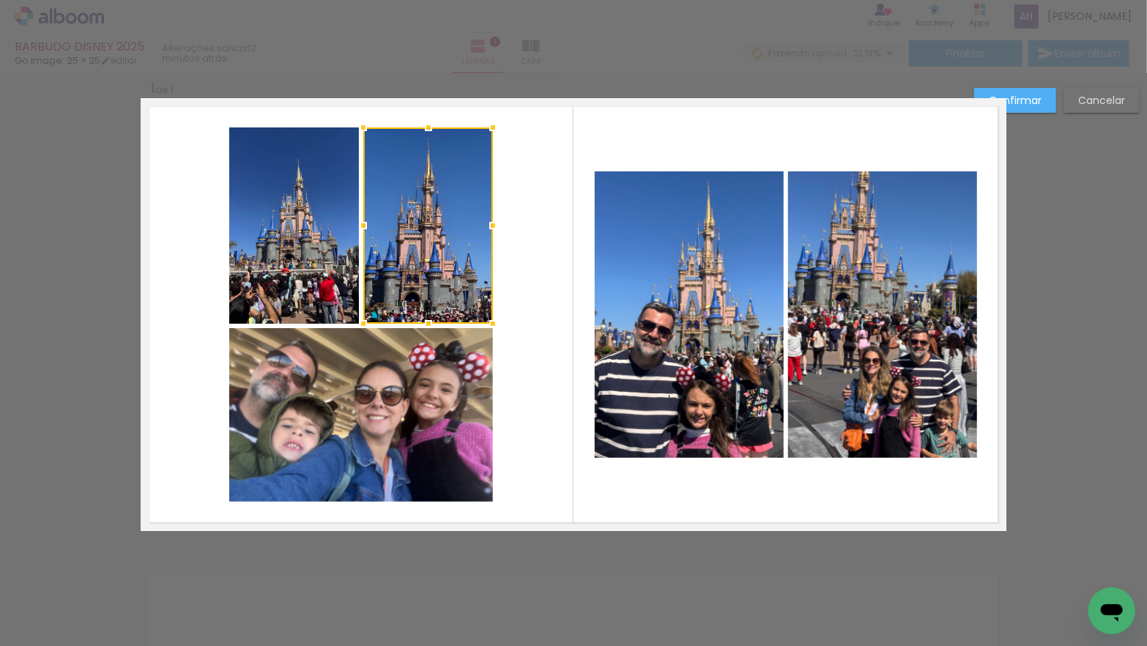
scroll to position [14, 0]
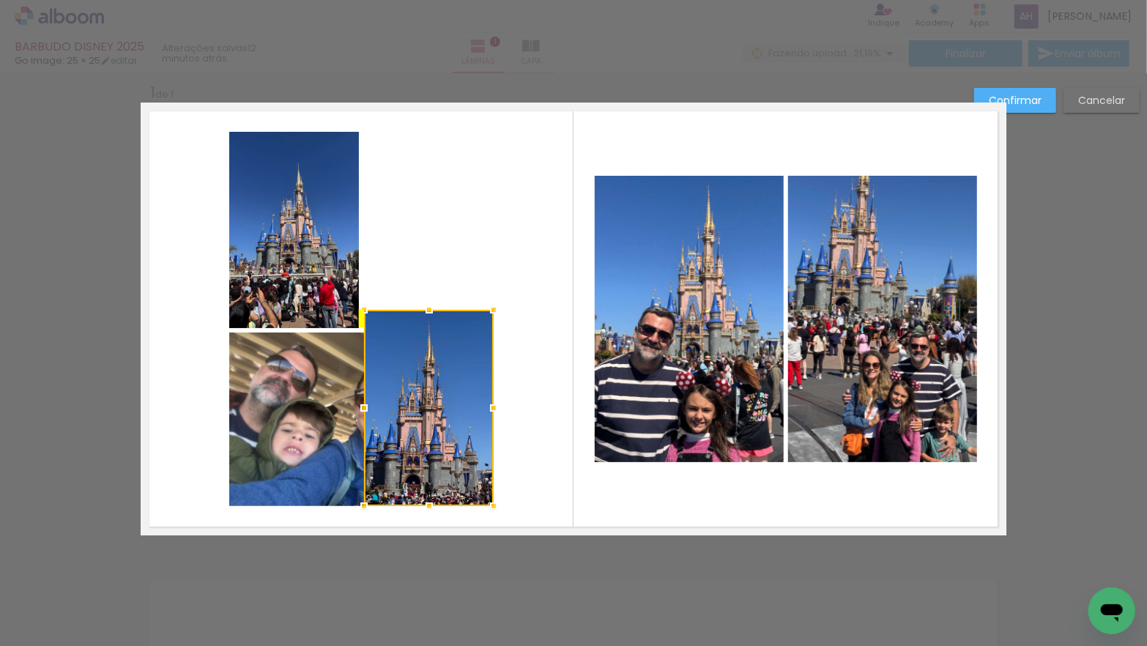
drag, startPoint x: 437, startPoint y: 265, endPoint x: 433, endPoint y: 443, distance: 177.4
click at [434, 443] on div at bounding box center [429, 408] width 130 height 196
click at [297, 394] on div at bounding box center [361, 420] width 264 height 174
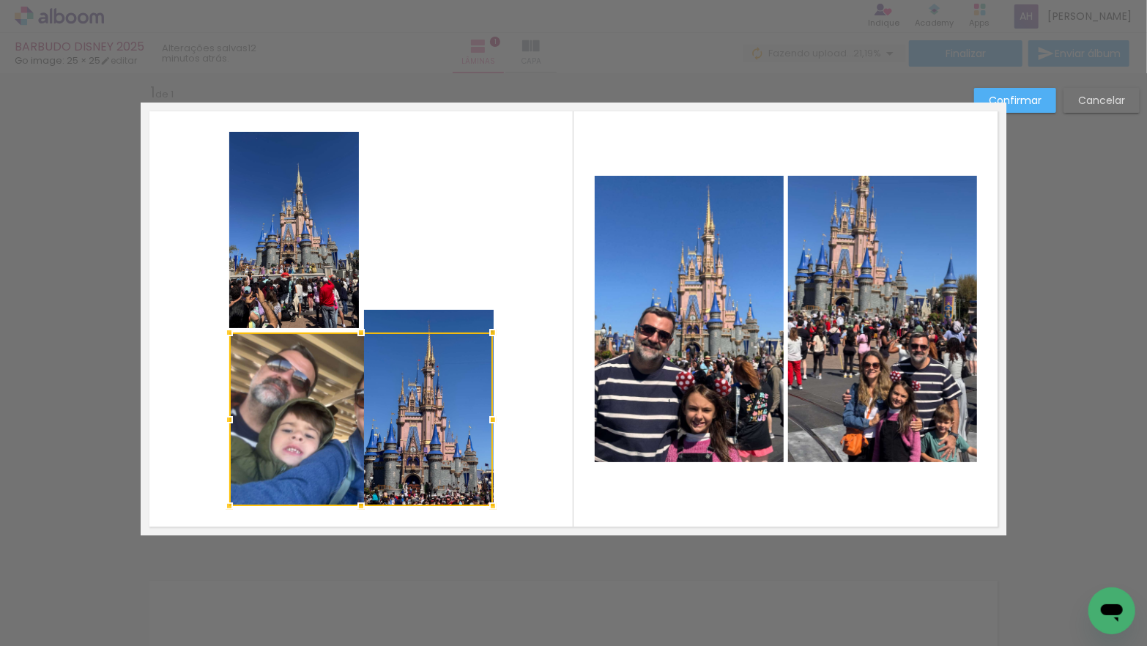
click at [297, 394] on div at bounding box center [361, 420] width 264 height 174
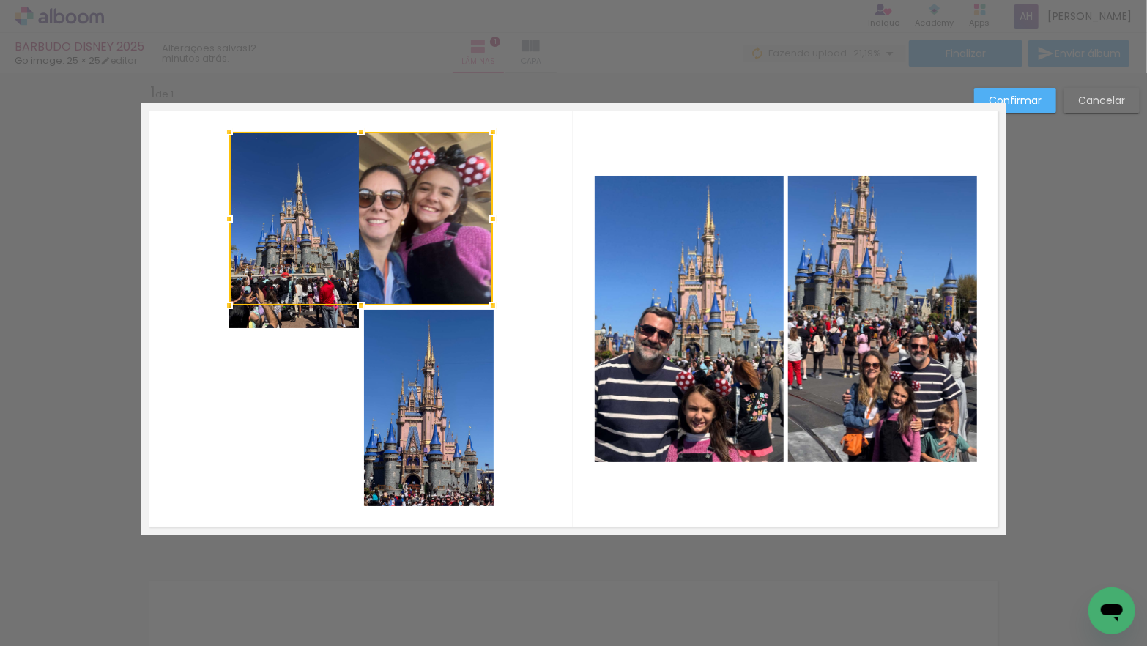
drag, startPoint x: 292, startPoint y: 396, endPoint x: 290, endPoint y: 199, distance: 197.8
click at [292, 195] on div at bounding box center [361, 219] width 264 height 174
drag, startPoint x: 171, startPoint y: 316, endPoint x: 204, endPoint y: 311, distance: 33.4
click at [171, 316] on quentale-layouter at bounding box center [574, 319] width 866 height 433
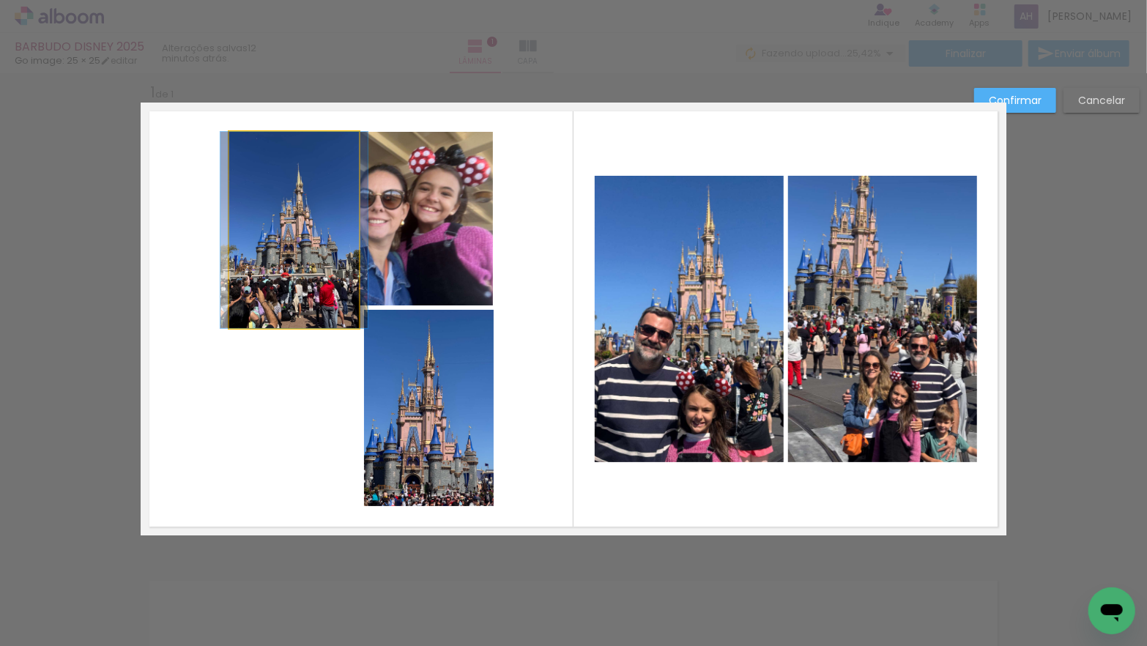
click at [257, 318] on quentale-photo at bounding box center [294, 230] width 130 height 196
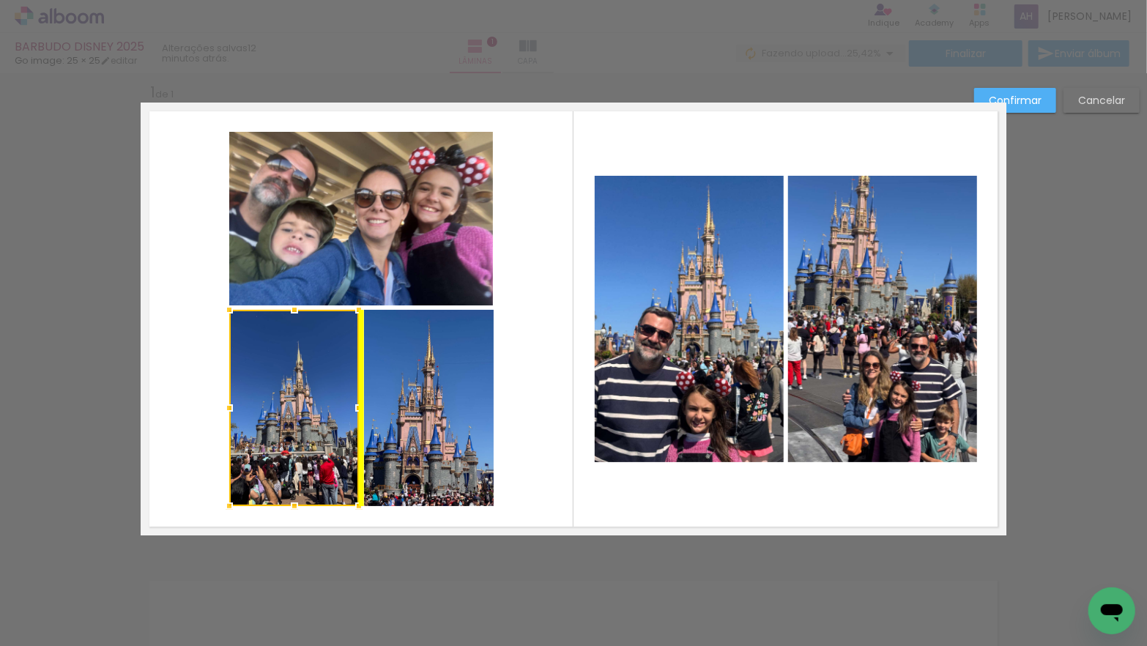
drag, startPoint x: 274, startPoint y: 295, endPoint x: 266, endPoint y: 464, distance: 168.7
click at [266, 464] on div at bounding box center [294, 408] width 130 height 196
click at [0, 0] on slot "Confirmar" at bounding box center [0, 0] width 0 height 0
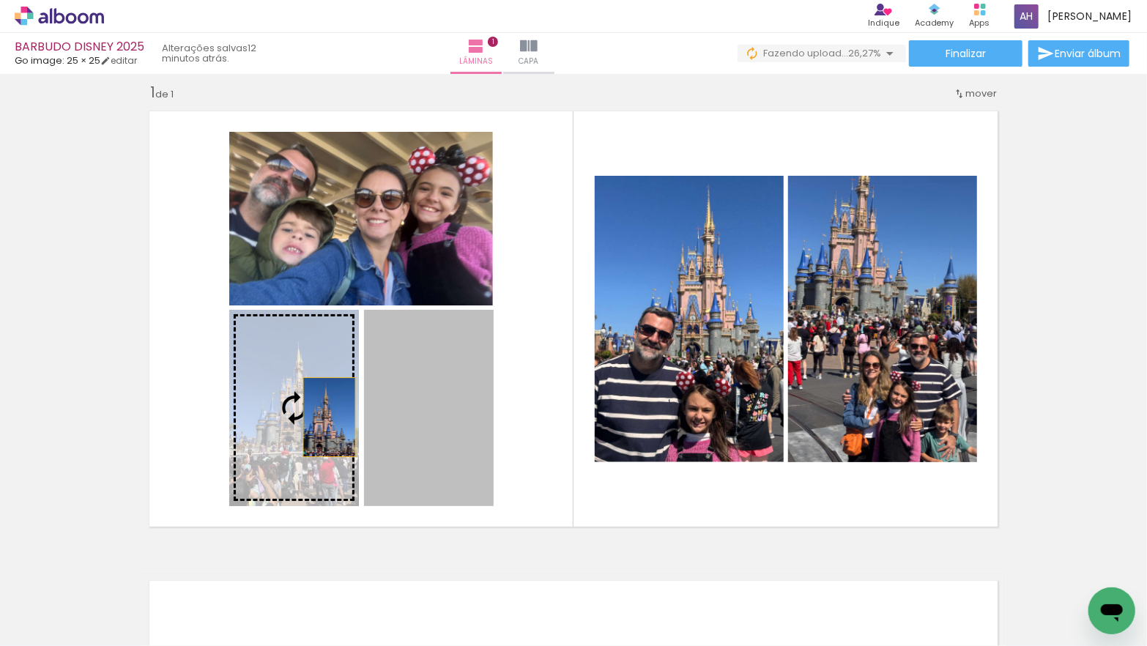
drag, startPoint x: 429, startPoint y: 410, endPoint x: 327, endPoint y: 417, distance: 102.1
click at [0, 0] on slot at bounding box center [0, 0] width 0 height 0
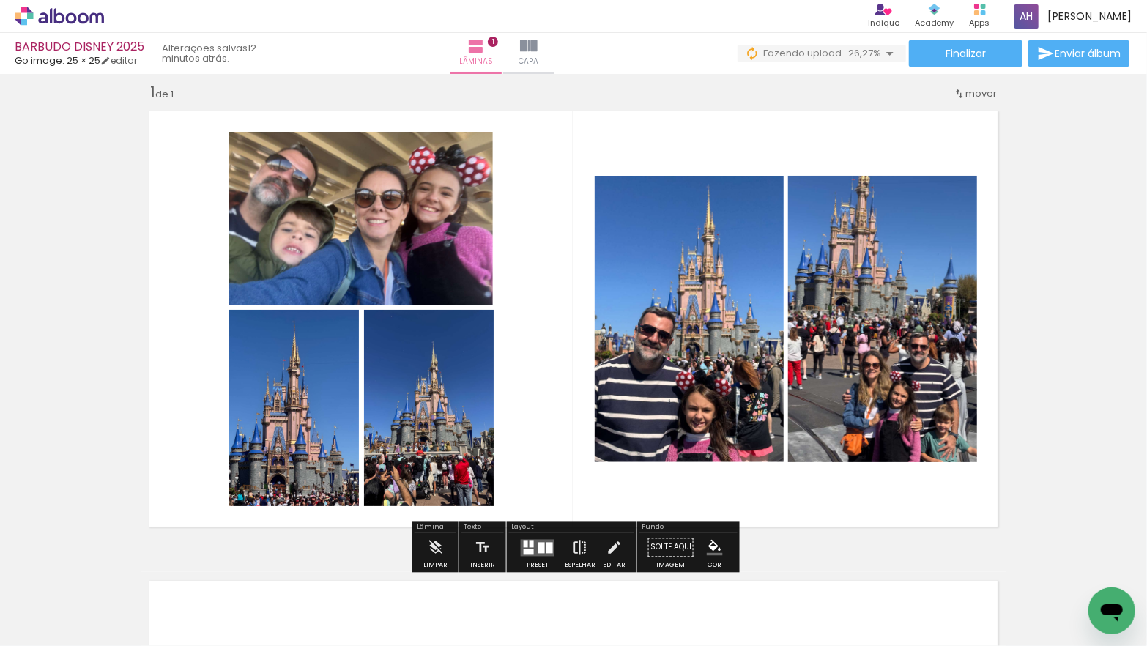
click at [544, 360] on quentale-layouter at bounding box center [574, 319] width 866 height 433
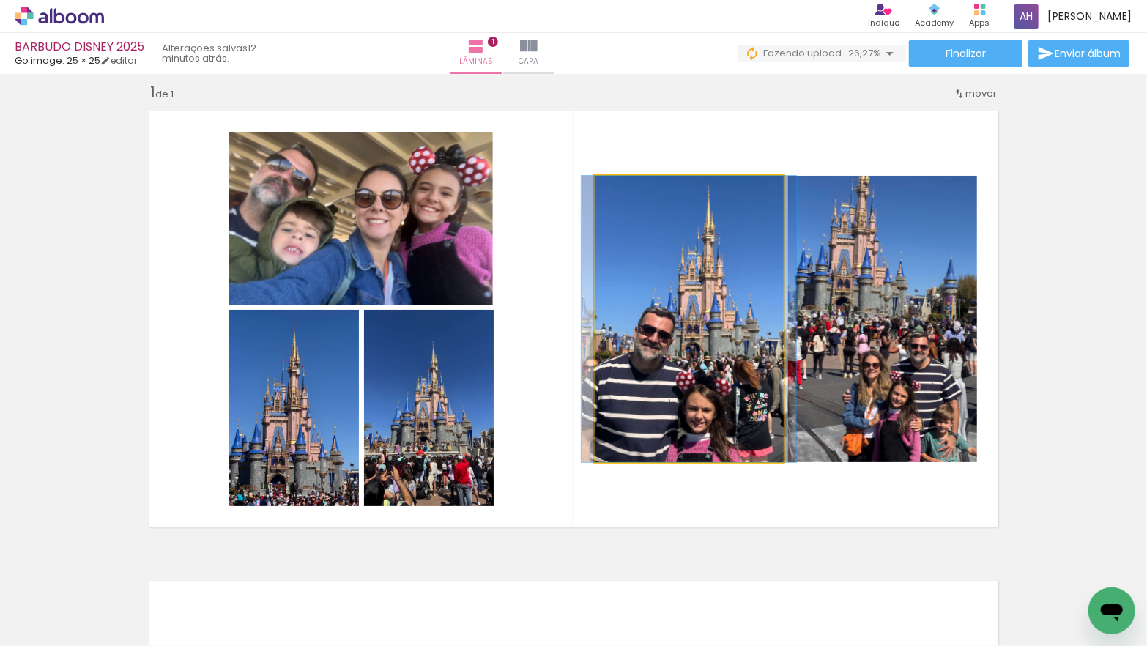
click at [700, 336] on quentale-photo at bounding box center [689, 319] width 189 height 286
click at [699, 338] on quentale-photo at bounding box center [689, 319] width 189 height 286
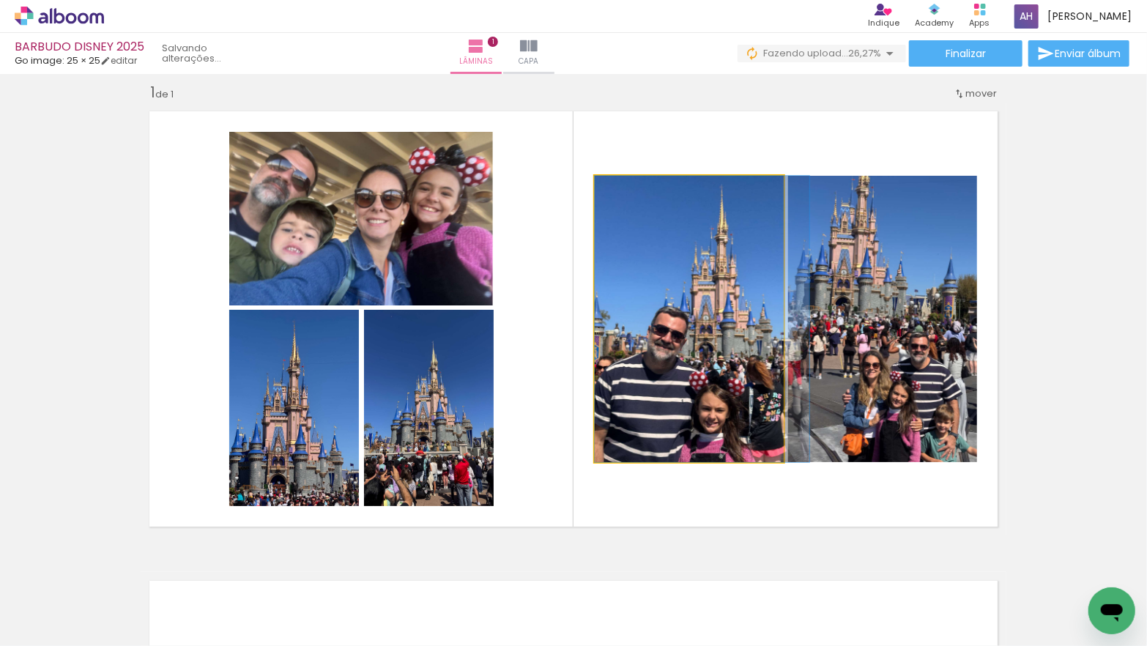
drag, startPoint x: 699, startPoint y: 338, endPoint x: 713, endPoint y: 336, distance: 14.0
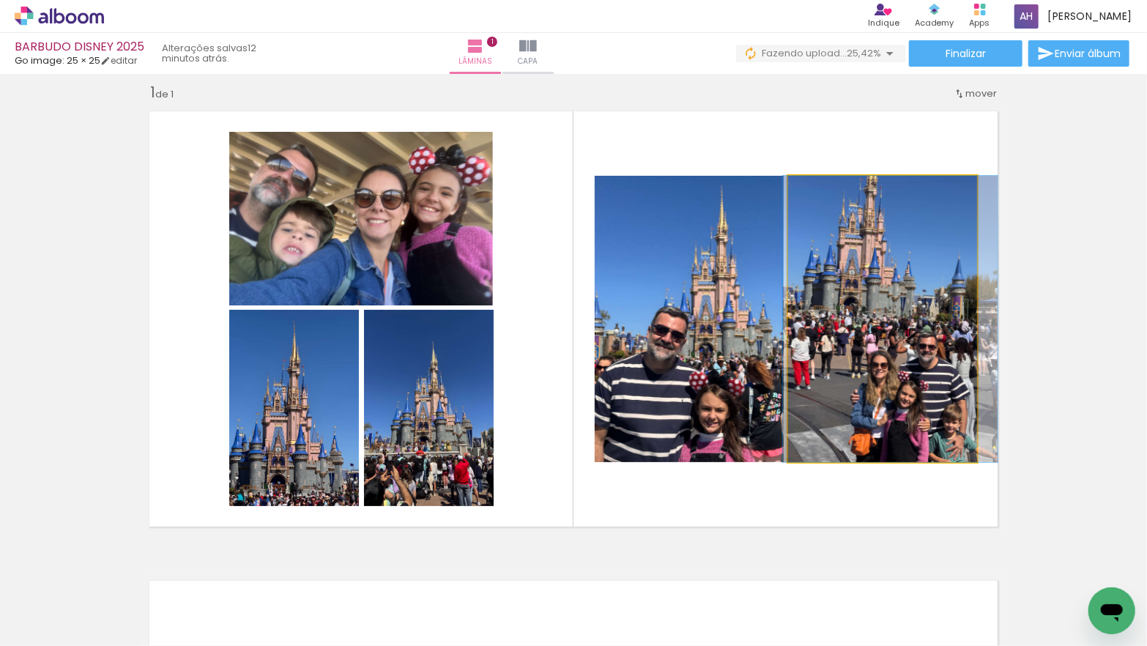
drag, startPoint x: 852, startPoint y: 344, endPoint x: 860, endPoint y: 340, distance: 9.2
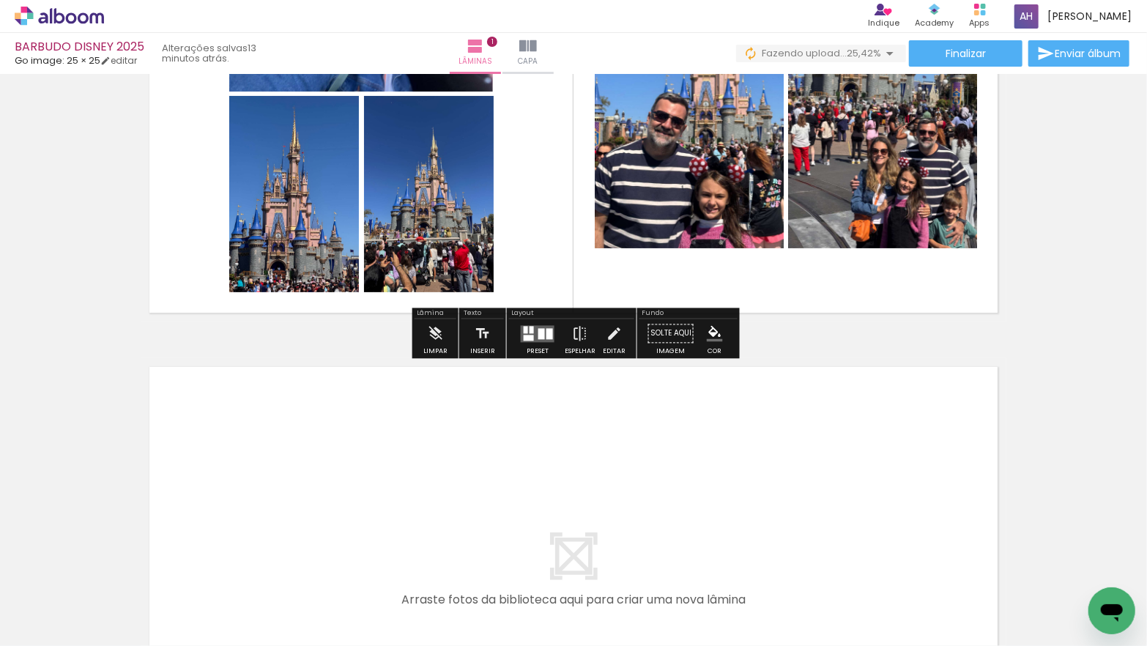
scroll to position [234, 0]
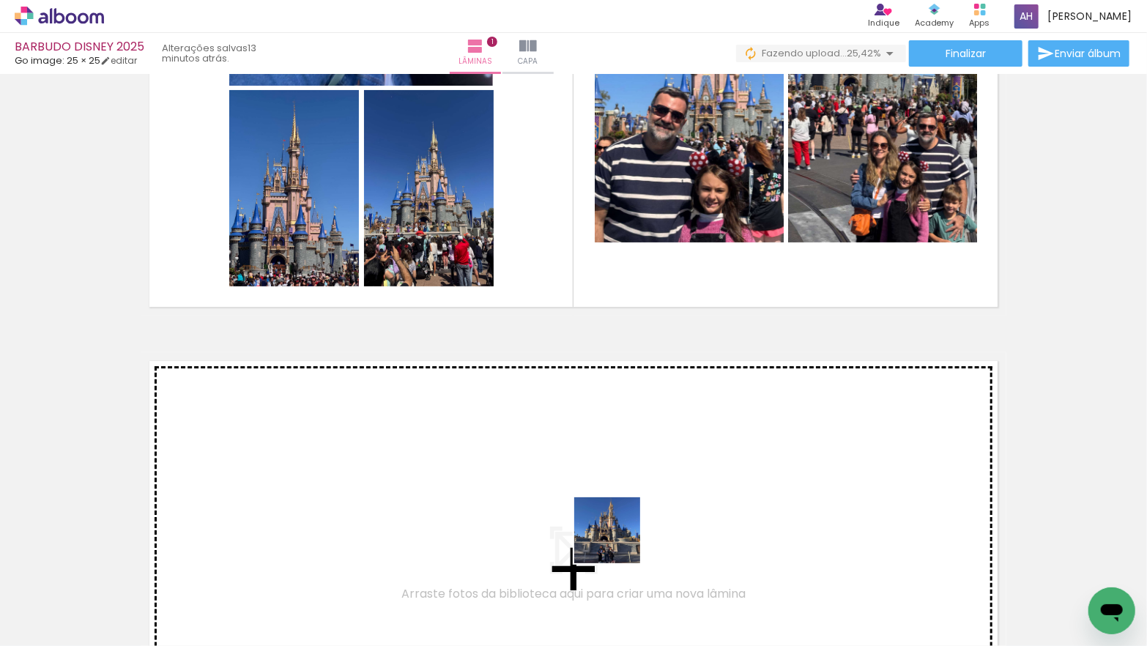
drag, startPoint x: 639, startPoint y: 588, endPoint x: 611, endPoint y: 528, distance: 66.2
click at [611, 528] on quentale-workspace at bounding box center [573, 323] width 1147 height 646
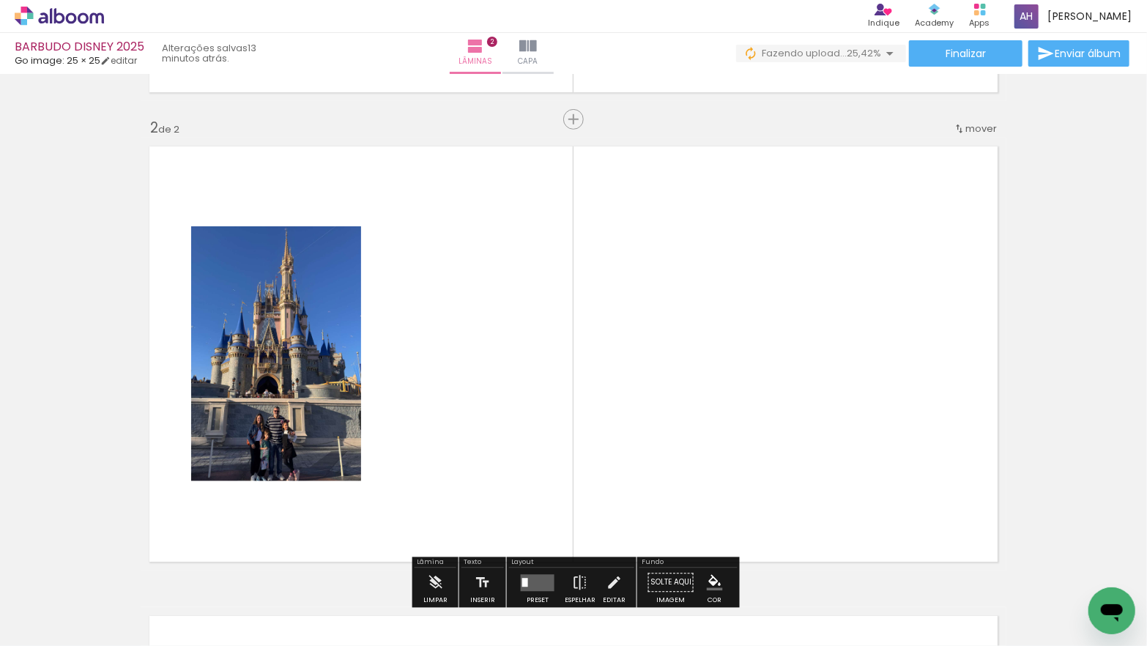
scroll to position [488, 0]
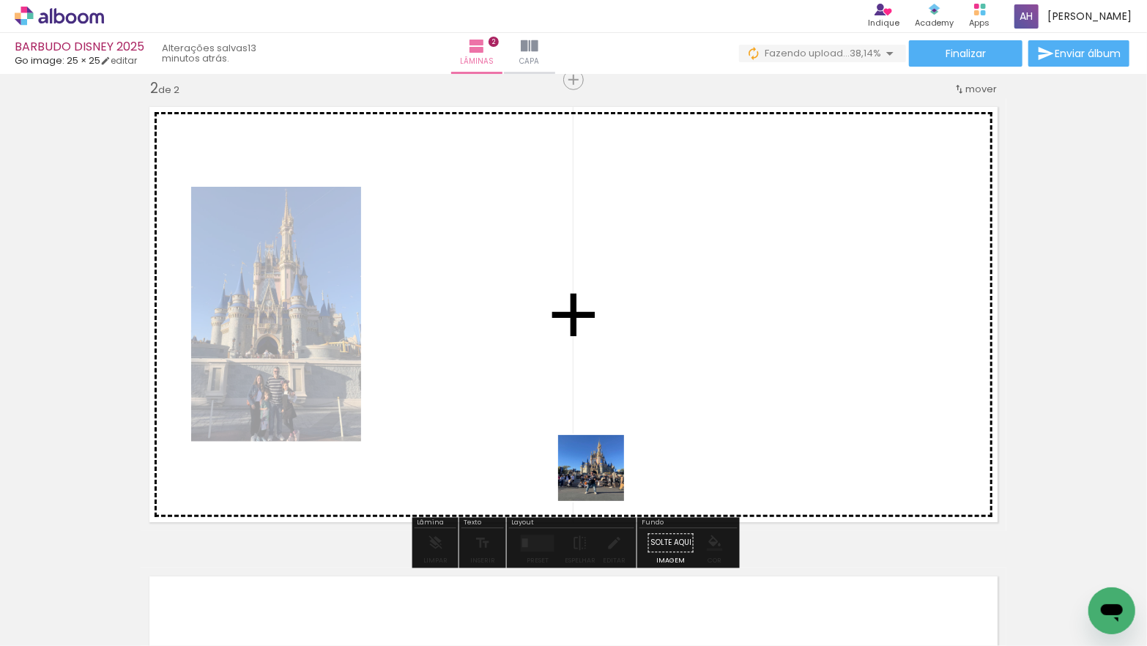
drag, startPoint x: 637, startPoint y: 575, endPoint x: 596, endPoint y: 458, distance: 124.5
click at [596, 458] on quentale-workspace at bounding box center [573, 323] width 1147 height 646
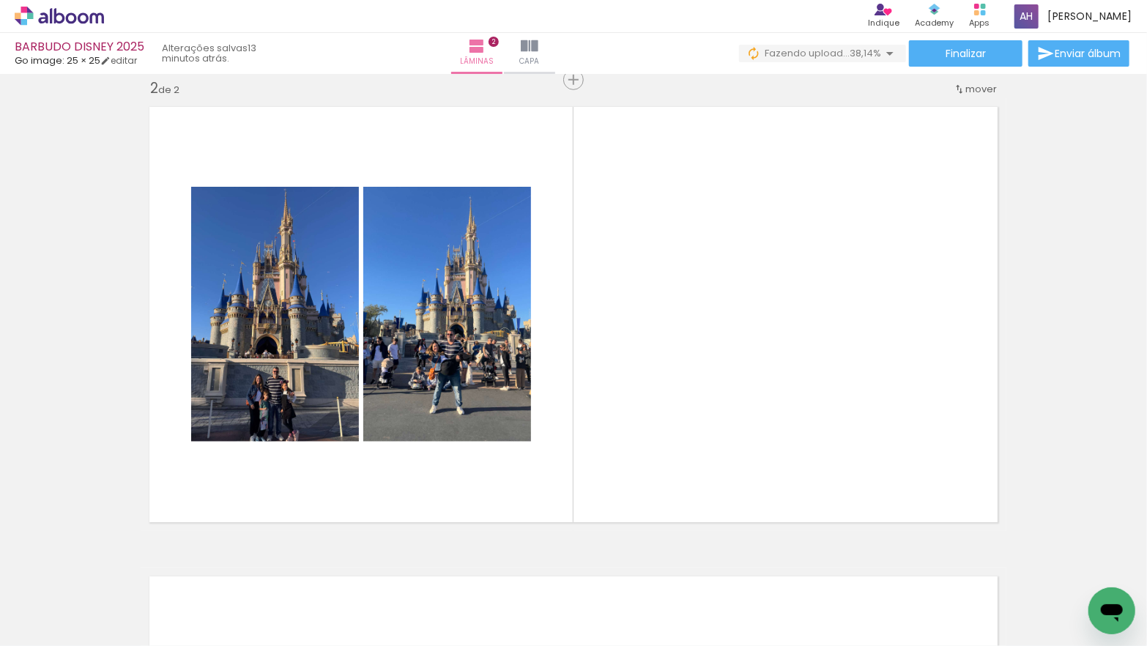
scroll to position [0, 0]
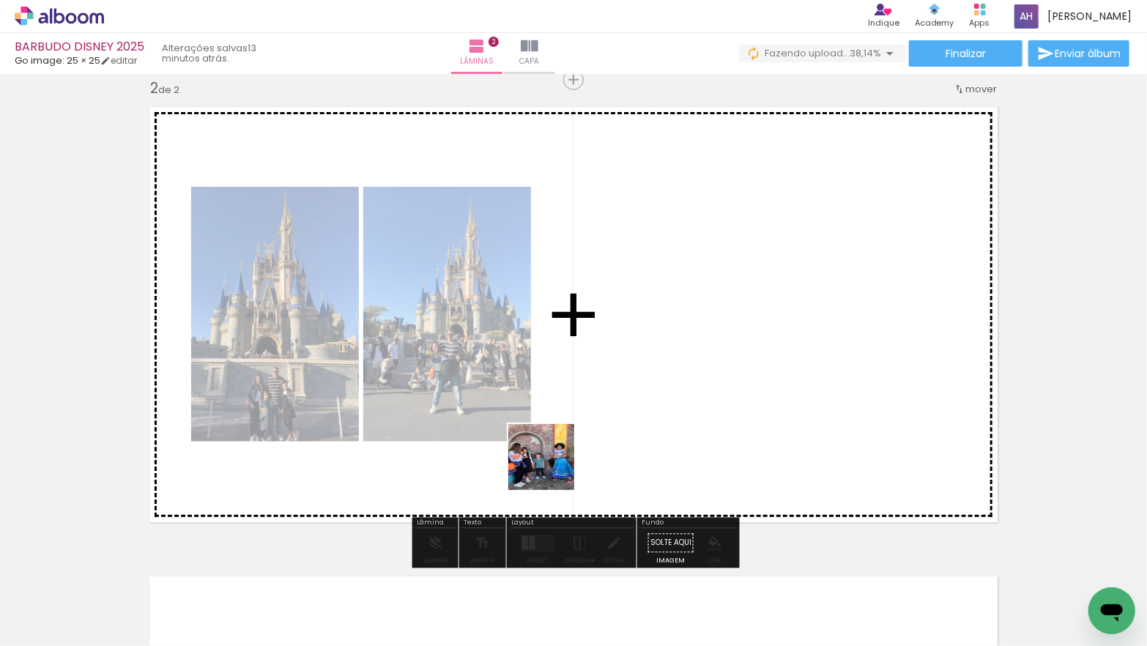
drag, startPoint x: 152, startPoint y: 600, endPoint x: 468, endPoint y: 503, distance: 330.5
click at [713, 432] on quentale-workspace at bounding box center [573, 323] width 1147 height 646
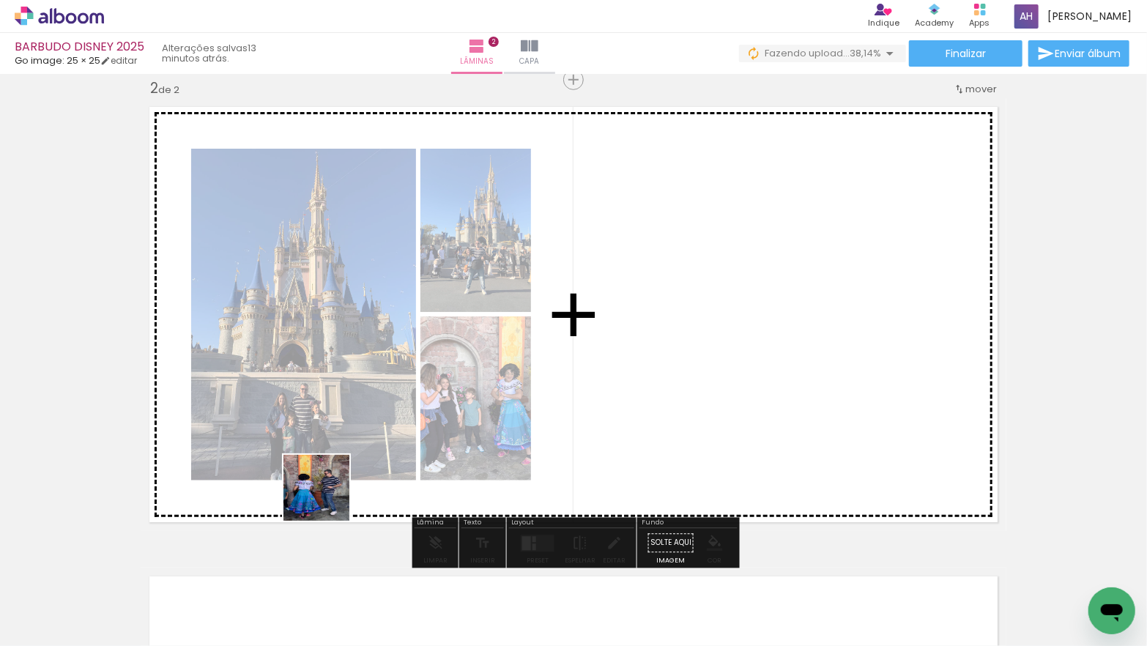
drag, startPoint x: 174, startPoint y: 588, endPoint x: 308, endPoint y: 523, distance: 149.1
click at [524, 428] on quentale-workspace at bounding box center [573, 323] width 1147 height 646
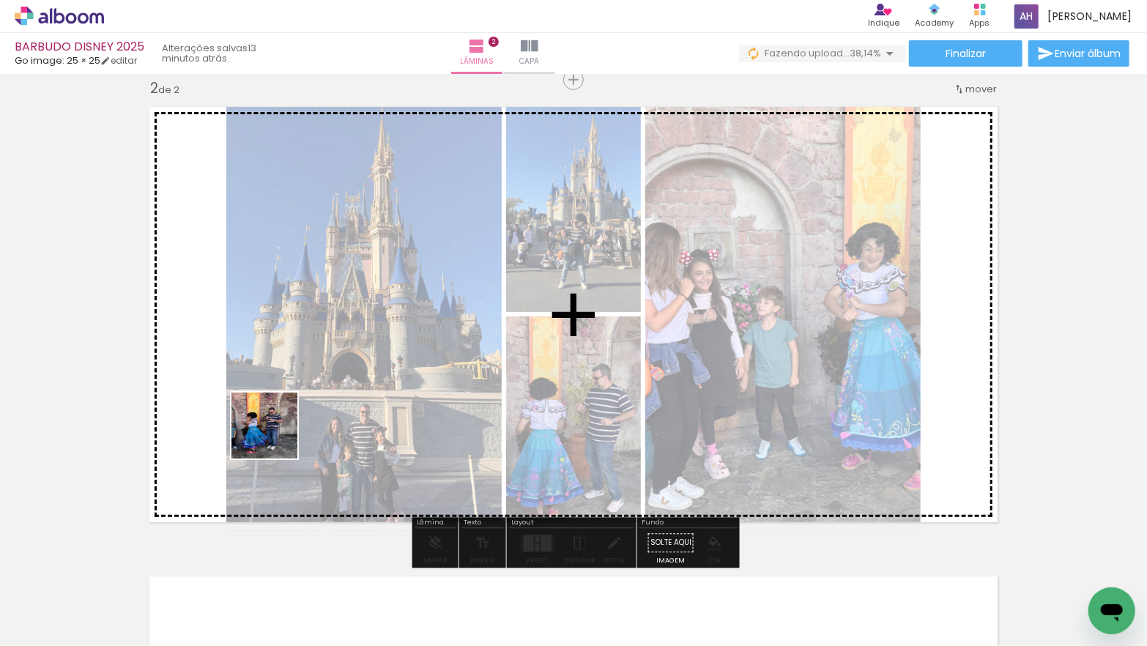
drag, startPoint x: 157, startPoint y: 585, endPoint x: 272, endPoint y: 437, distance: 188.0
click at [276, 436] on quentale-workspace at bounding box center [573, 323] width 1147 height 646
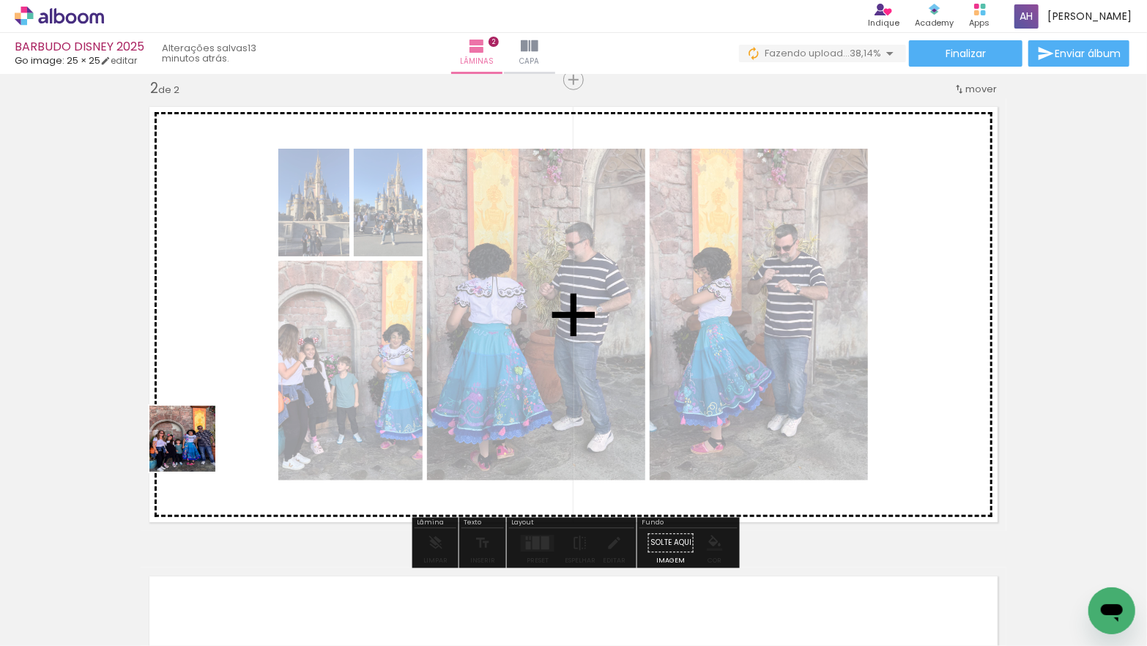
drag, startPoint x: 162, startPoint y: 603, endPoint x: 194, endPoint y: 448, distance: 157.9
click at [193, 449] on quentale-workspace at bounding box center [573, 323] width 1147 height 646
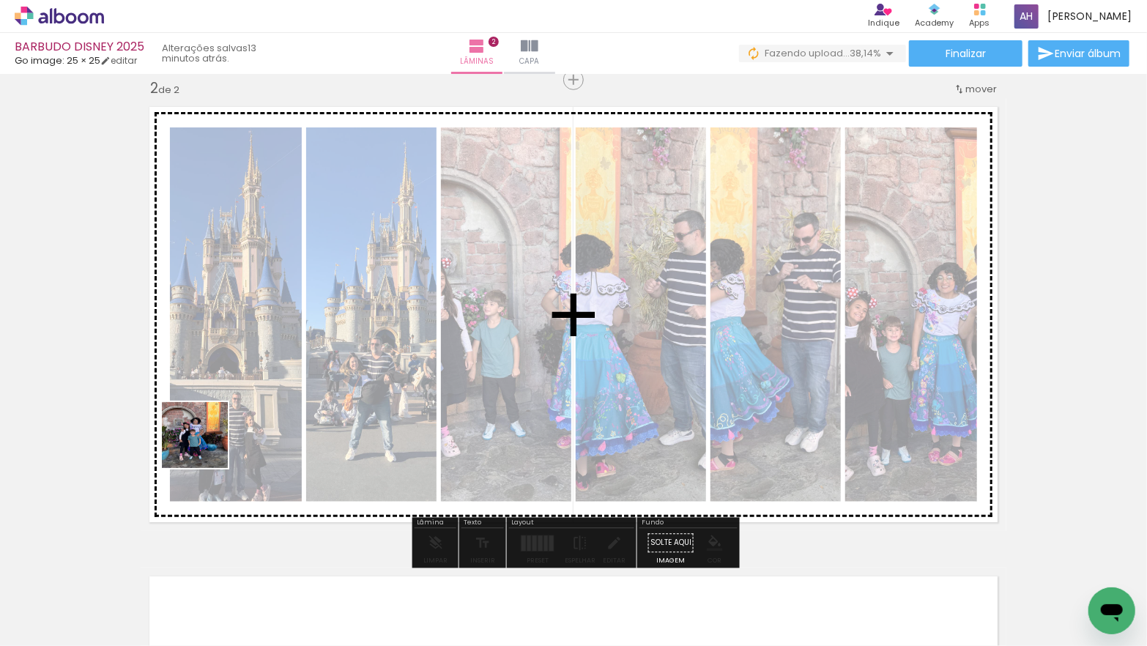
drag, startPoint x: 163, startPoint y: 584, endPoint x: 207, endPoint y: 445, distance: 145.3
click at [205, 446] on quentale-workspace at bounding box center [573, 323] width 1147 height 646
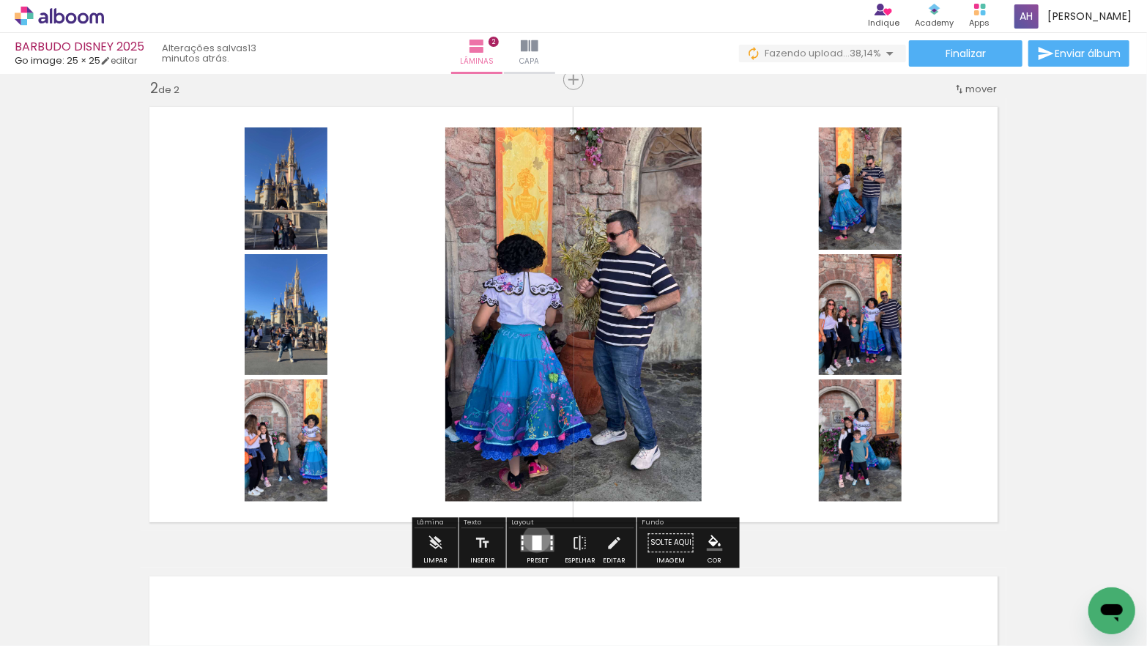
click at [533, 539] on div at bounding box center [538, 543] width 10 height 15
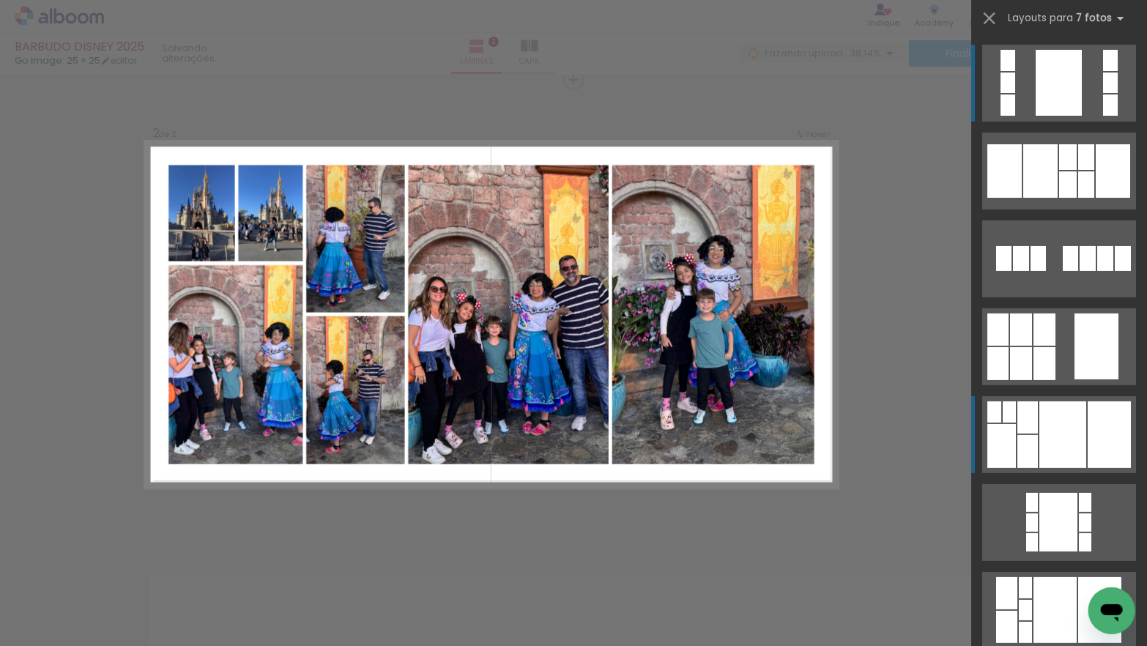
click at [1045, 420] on div at bounding box center [1063, 435] width 47 height 67
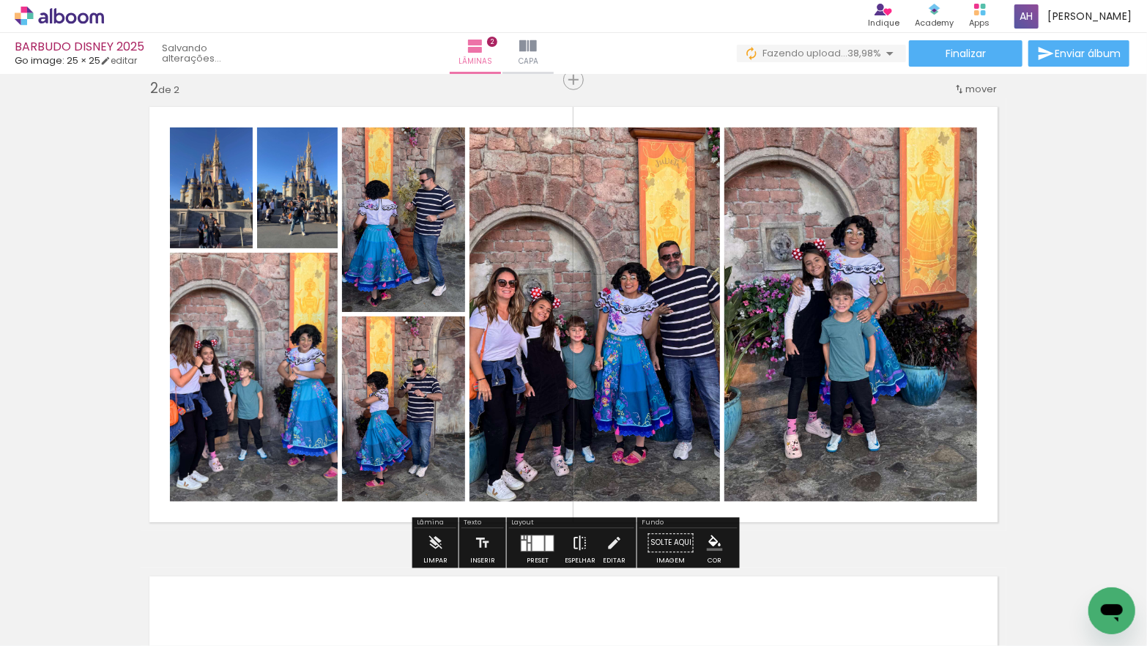
click at [578, 539] on iron-icon at bounding box center [580, 543] width 16 height 29
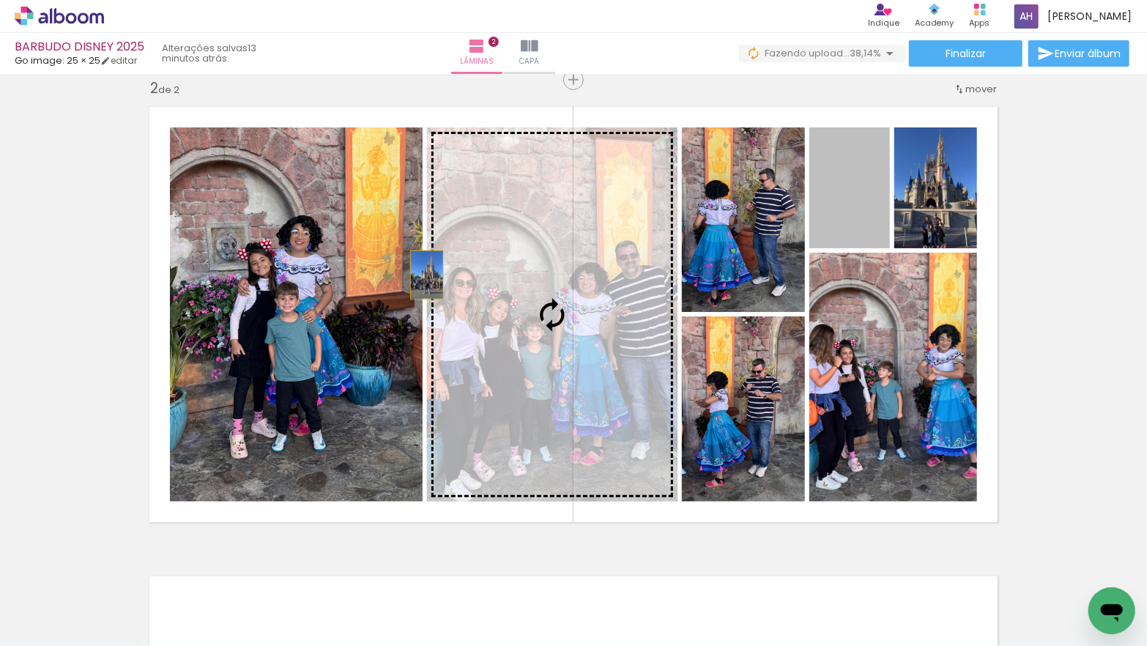
drag, startPoint x: 835, startPoint y: 204, endPoint x: 364, endPoint y: 283, distance: 477.6
click at [0, 0] on slot at bounding box center [0, 0] width 0 height 0
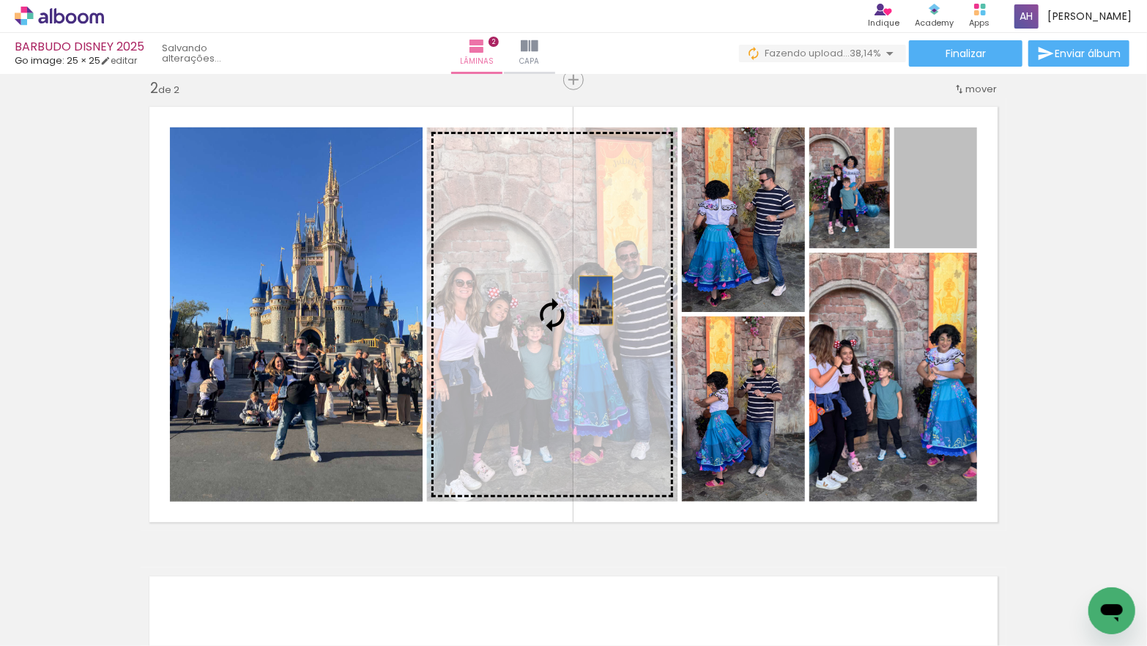
drag, startPoint x: 914, startPoint y: 218, endPoint x: 588, endPoint y: 303, distance: 337.5
click at [0, 0] on slot at bounding box center [0, 0] width 0 height 0
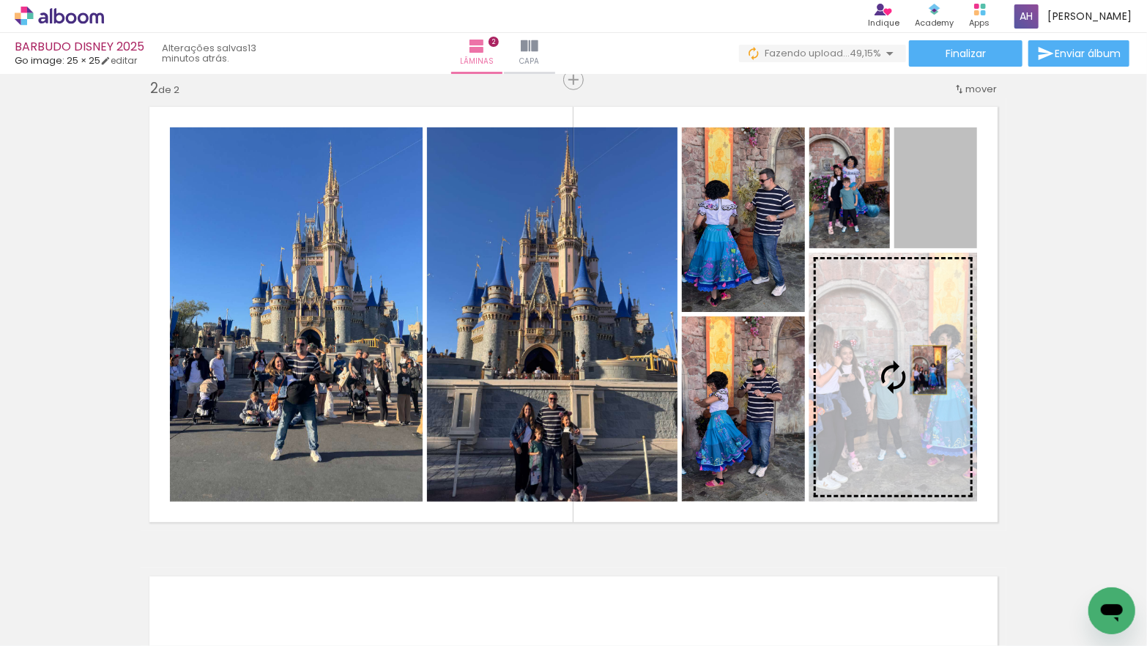
drag, startPoint x: 943, startPoint y: 194, endPoint x: 931, endPoint y: 369, distance: 175.6
click at [0, 0] on slot at bounding box center [0, 0] width 0 height 0
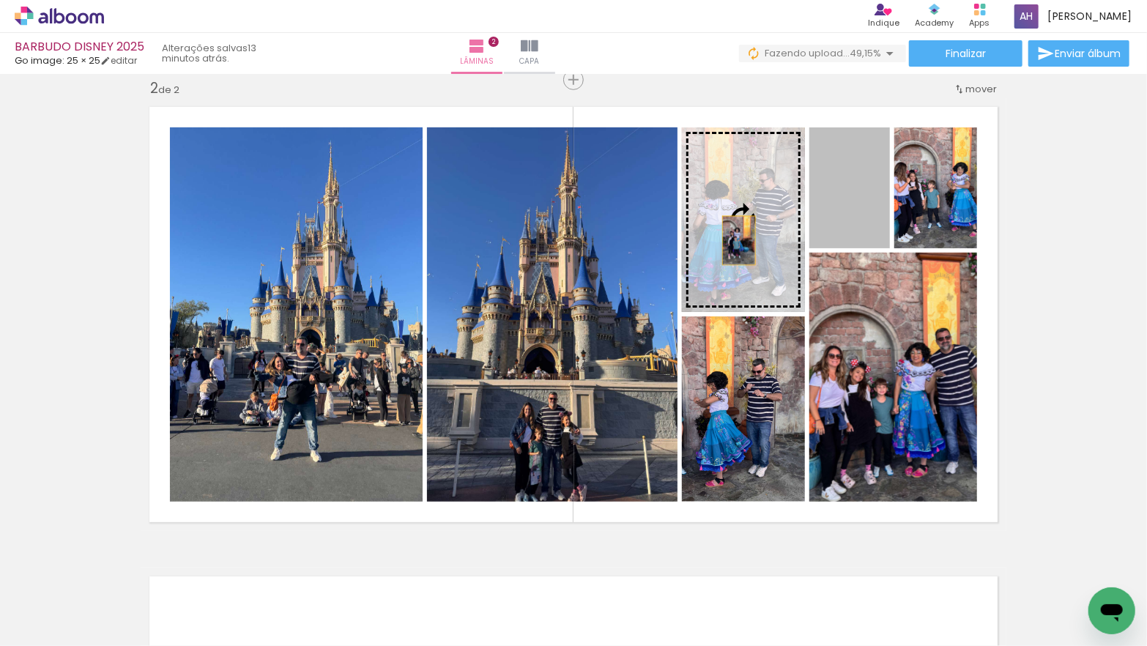
drag, startPoint x: 848, startPoint y: 201, endPoint x: 807, endPoint y: 232, distance: 50.9
click at [0, 0] on slot at bounding box center [0, 0] width 0 height 0
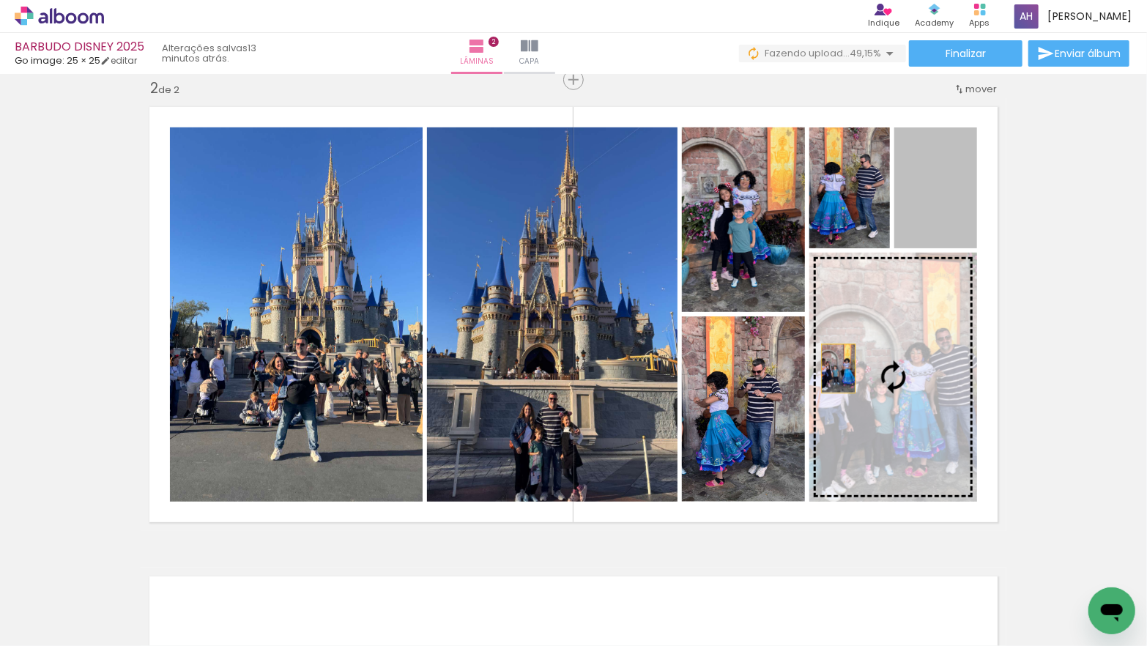
drag, startPoint x: 947, startPoint y: 202, endPoint x: 805, endPoint y: 402, distance: 244.4
click at [805, 402] on quentale-layouter at bounding box center [574, 314] width 866 height 433
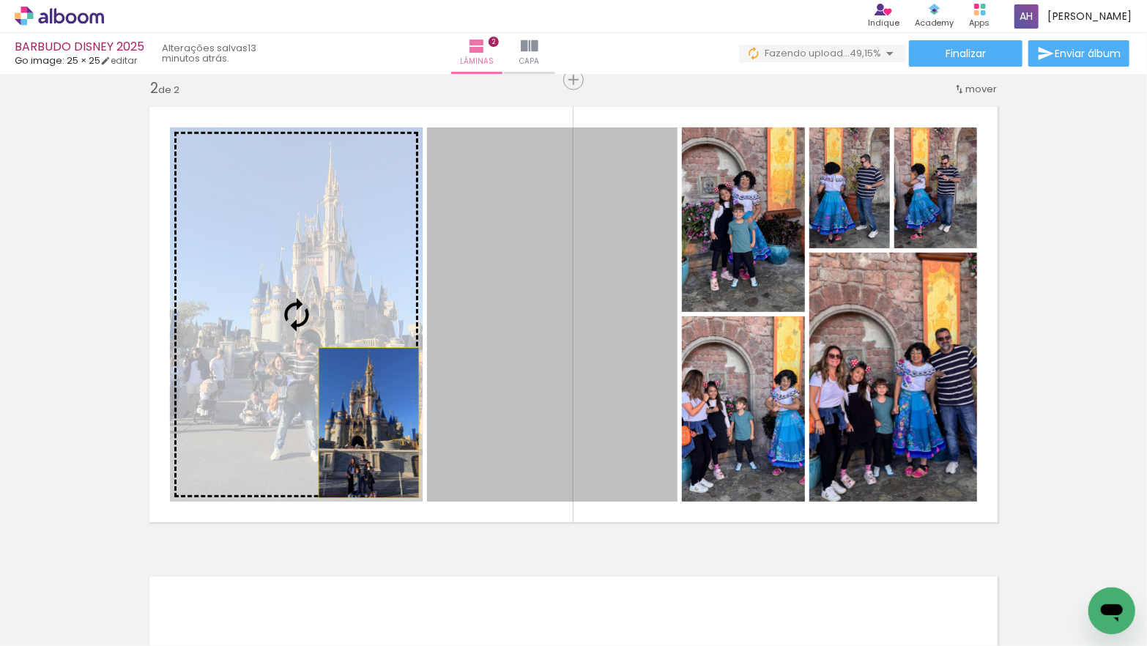
drag, startPoint x: 500, startPoint y: 442, endPoint x: 369, endPoint y: 423, distance: 131.8
click at [0, 0] on slot at bounding box center [0, 0] width 0 height 0
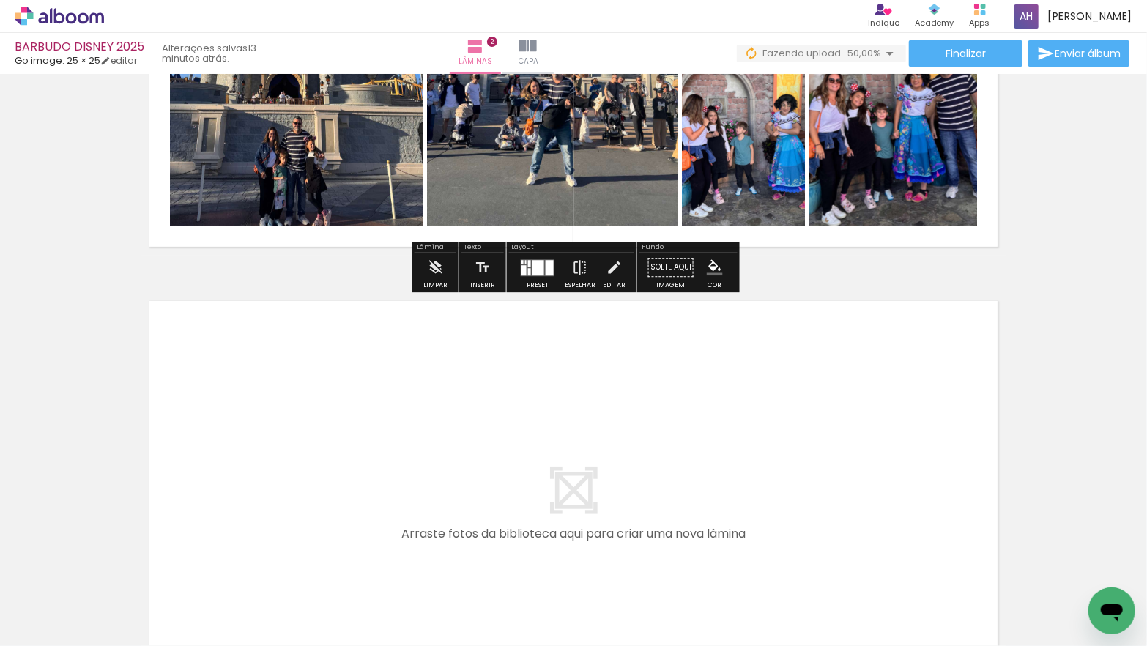
scroll to position [765, 0]
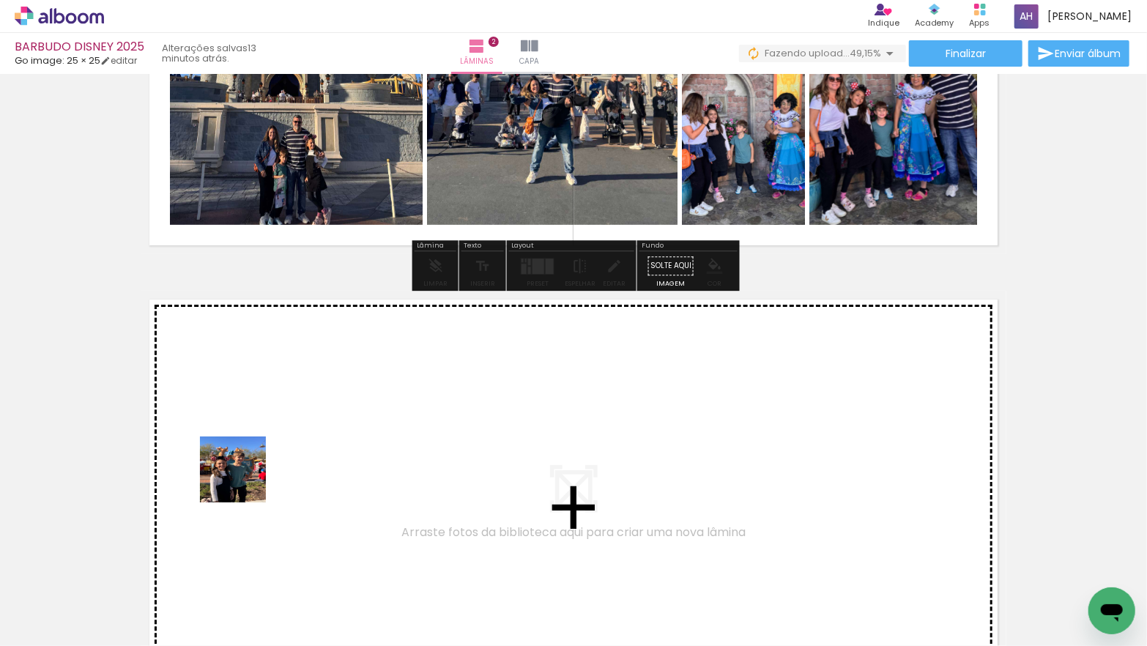
drag, startPoint x: 162, startPoint y: 592, endPoint x: 253, endPoint y: 470, distance: 152.4
click at [253, 470] on quentale-workspace at bounding box center [573, 323] width 1147 height 646
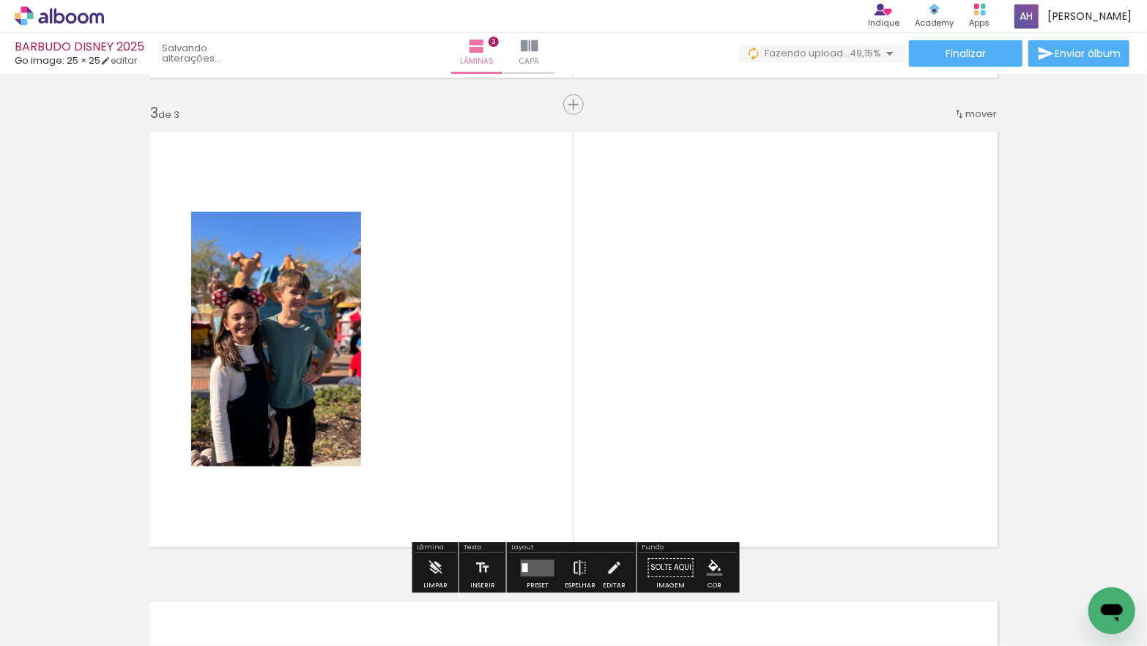
scroll to position [958, 0]
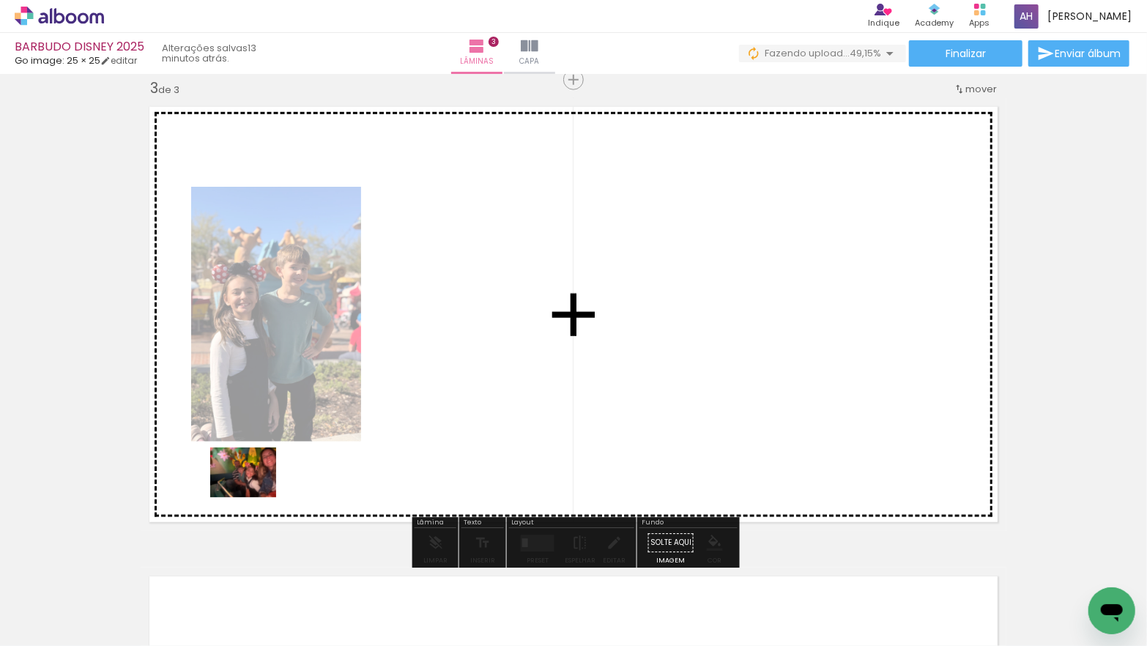
drag, startPoint x: 164, startPoint y: 593, endPoint x: 254, endPoint y: 491, distance: 136.0
click at [254, 491] on quentale-workspace at bounding box center [573, 323] width 1147 height 646
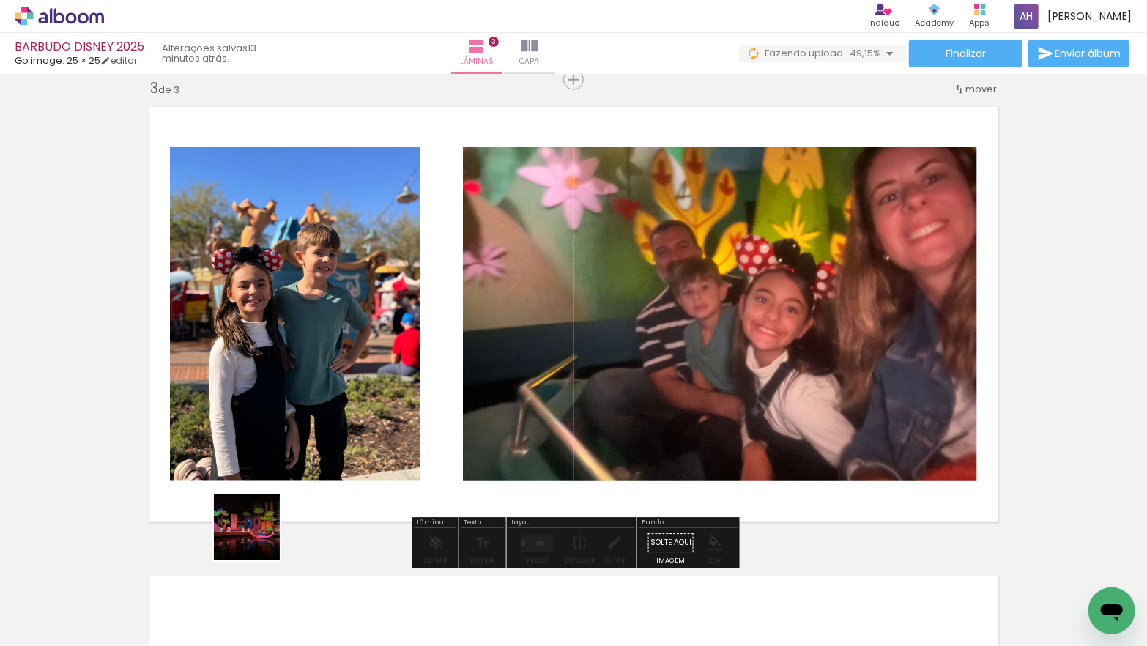
drag, startPoint x: 237, startPoint y: 613, endPoint x: 268, endPoint y: 464, distance: 152.8
click at [268, 464] on quentale-workspace at bounding box center [573, 323] width 1147 height 646
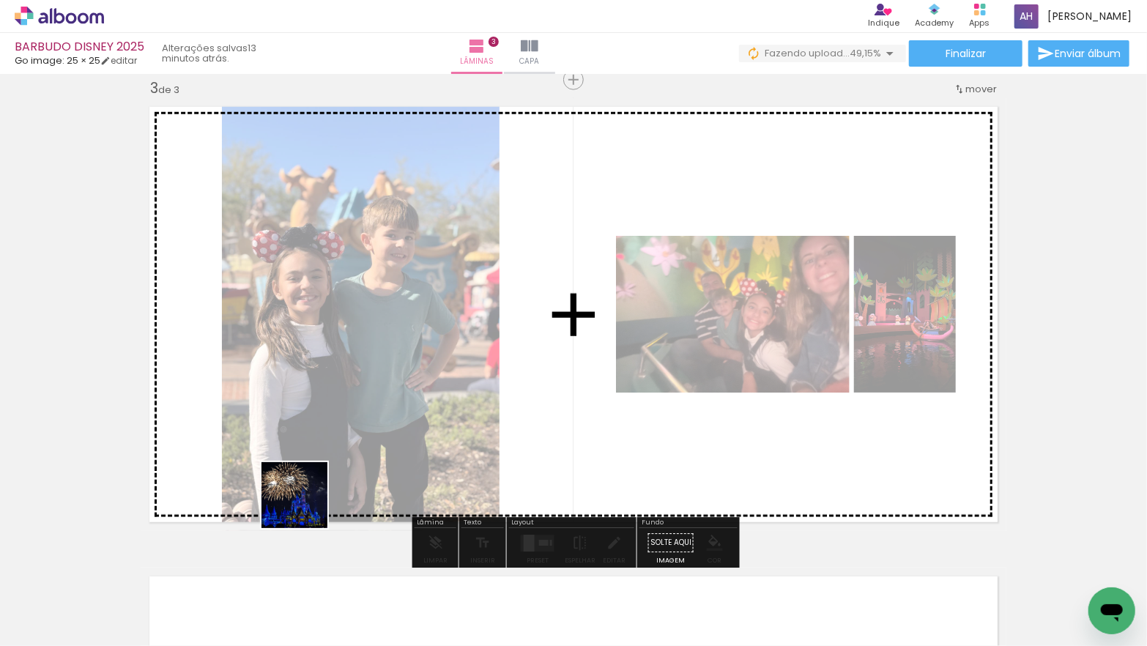
drag, startPoint x: 301, startPoint y: 586, endPoint x: 306, endPoint y: 468, distance: 118.1
click at [306, 467] on quentale-workspace at bounding box center [573, 323] width 1147 height 646
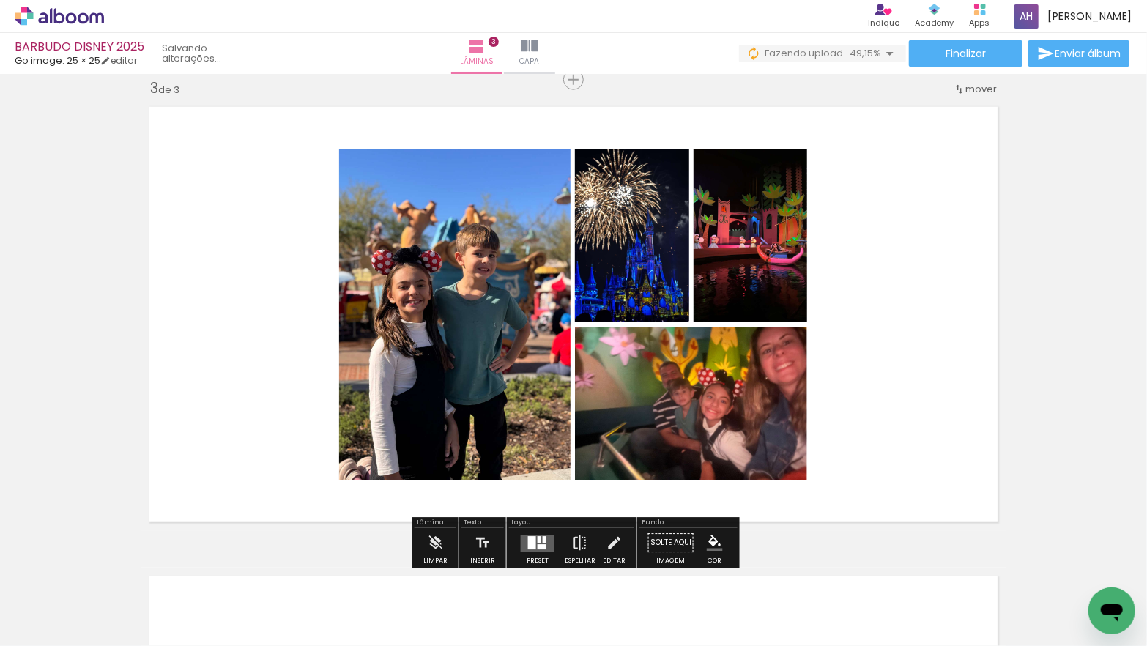
scroll to position [955, 0]
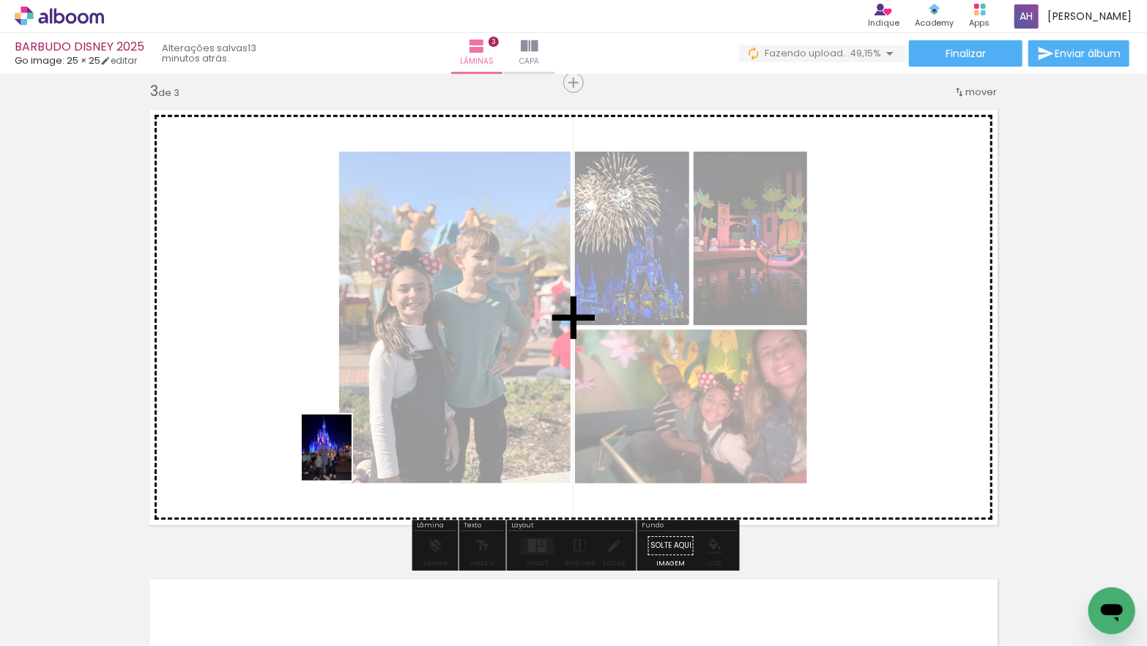
drag, startPoint x: 382, startPoint y: 586, endPoint x: 346, endPoint y: 459, distance: 132.5
click at [346, 459] on quentale-workspace at bounding box center [573, 323] width 1147 height 646
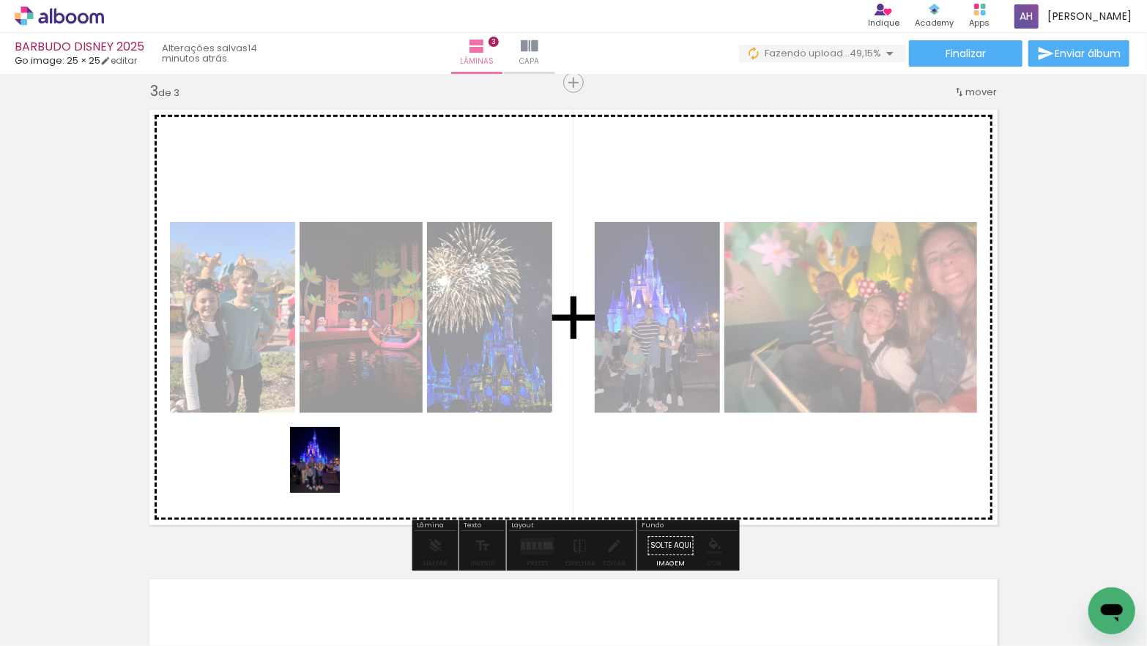
drag, startPoint x: 321, startPoint y: 588, endPoint x: 333, endPoint y: 471, distance: 117.2
click at [334, 471] on quentale-workspace at bounding box center [573, 323] width 1147 height 646
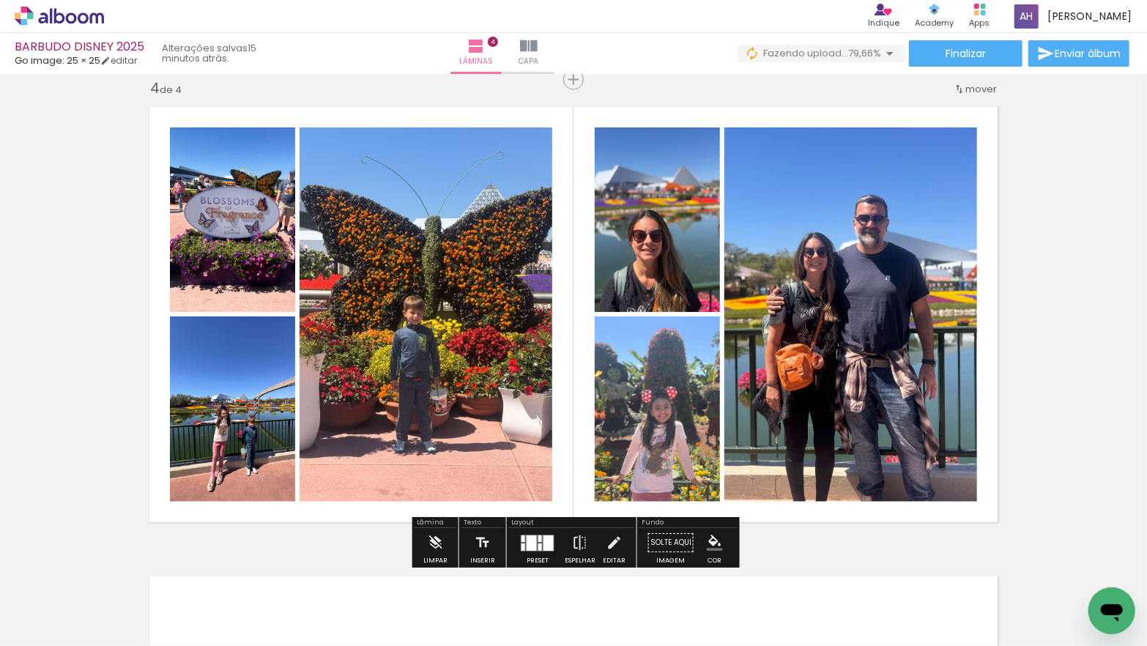
scroll to position [791, 0]
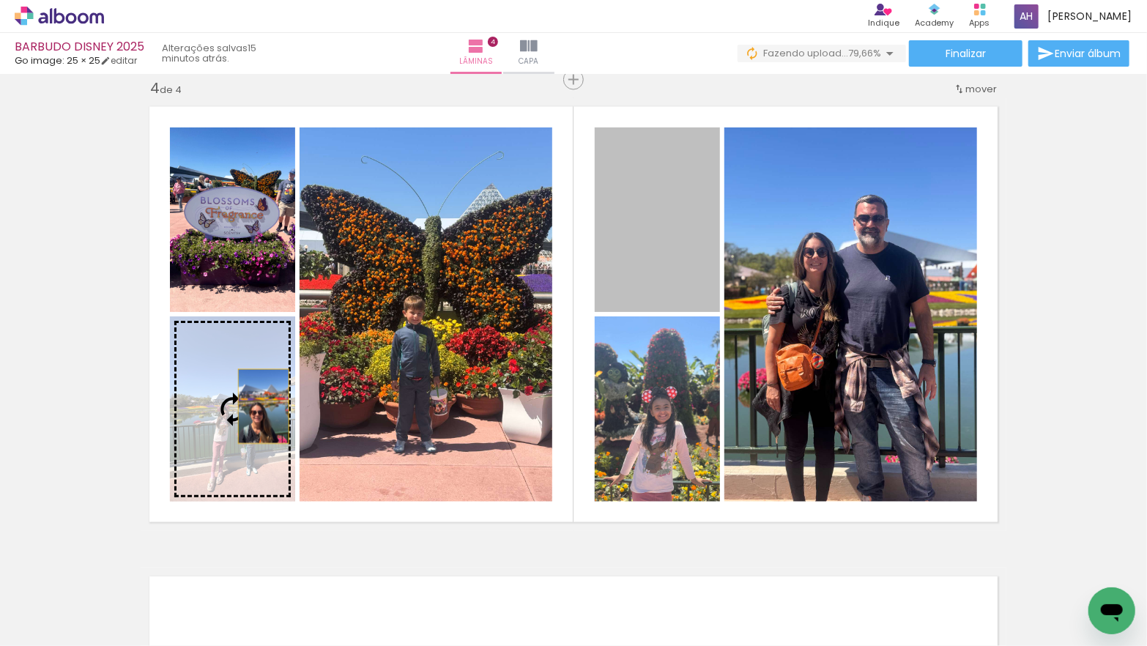
drag, startPoint x: 662, startPoint y: 252, endPoint x: 264, endPoint y: 407, distance: 426.8
click at [0, 0] on slot at bounding box center [0, 0] width 0 height 0
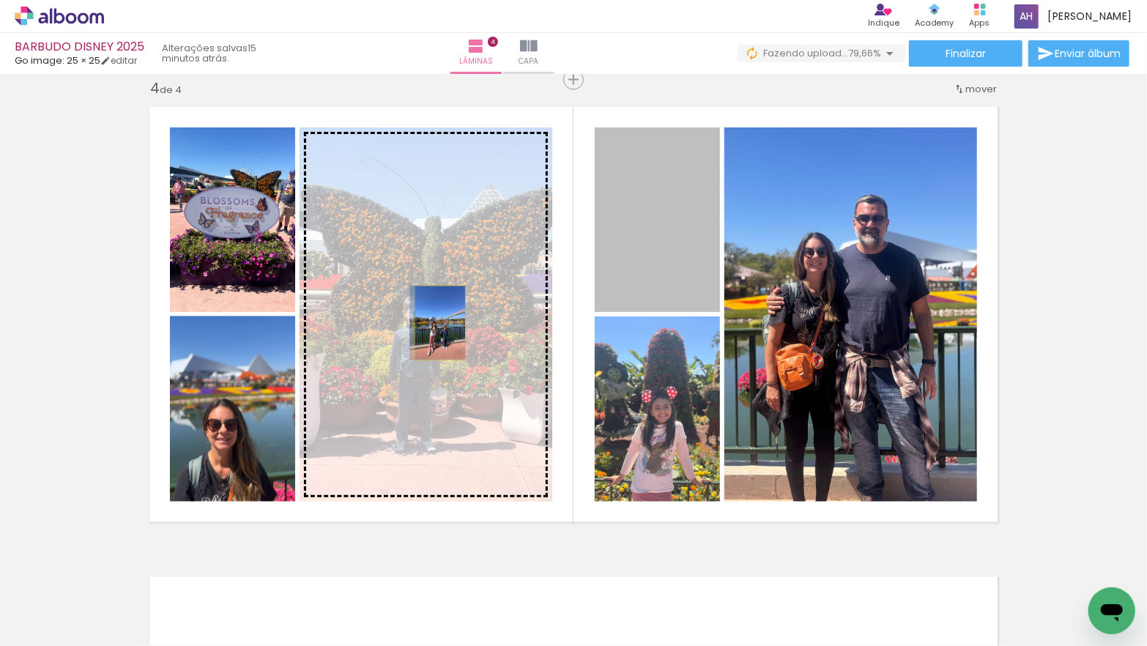
drag, startPoint x: 586, startPoint y: 283, endPoint x: 440, endPoint y: 323, distance: 151.3
click at [0, 0] on slot at bounding box center [0, 0] width 0 height 0
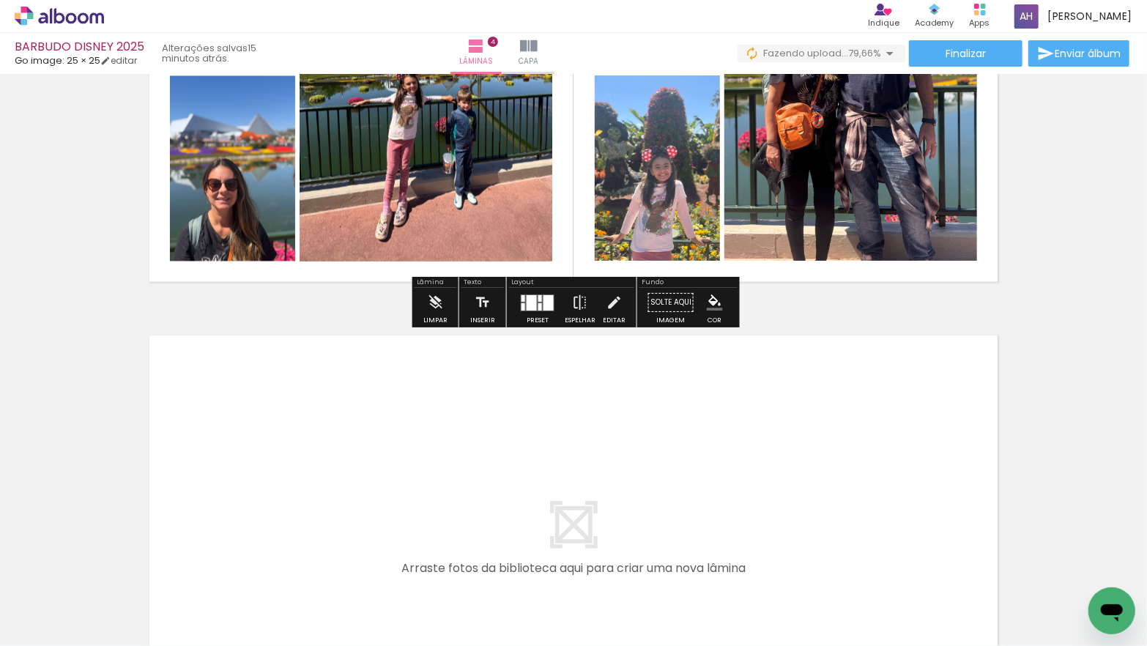
scroll to position [1671, 0]
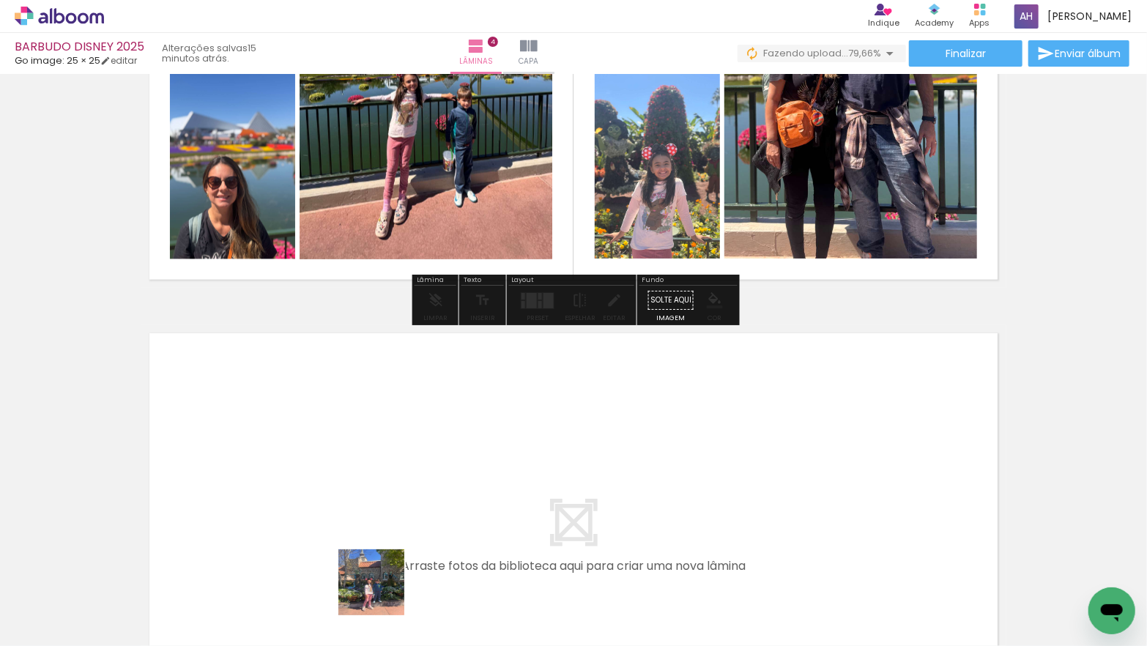
drag, startPoint x: 381, startPoint y: 597, endPoint x: 391, endPoint y: 509, distance: 89.3
click at [391, 509] on quentale-workspace at bounding box center [573, 323] width 1147 height 646
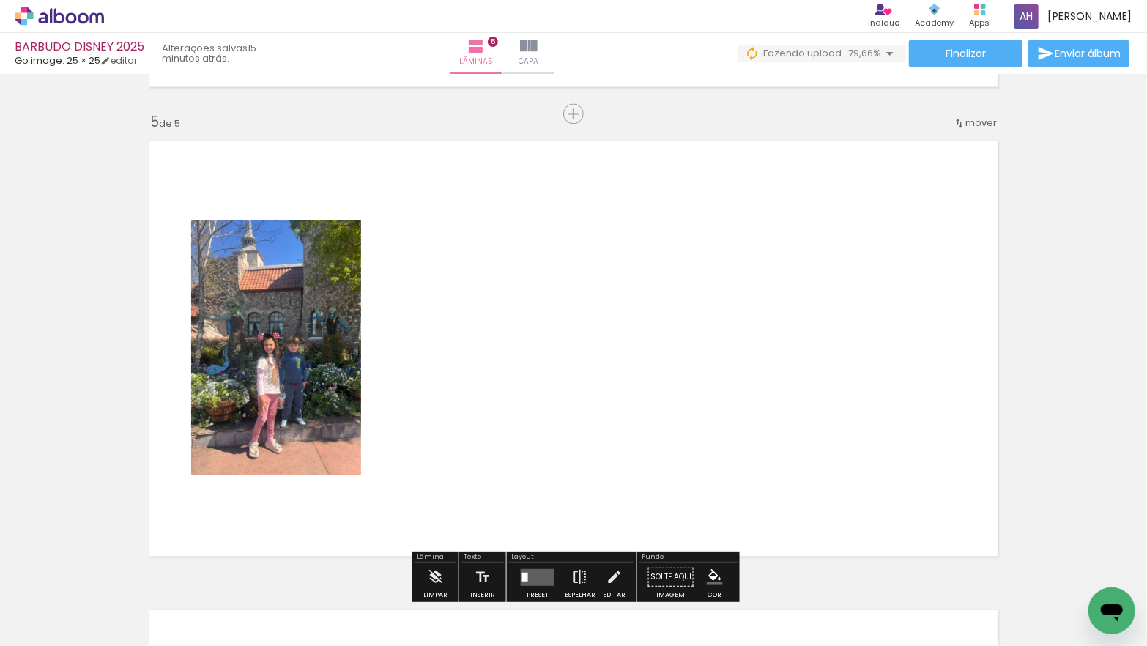
scroll to position [1897, 0]
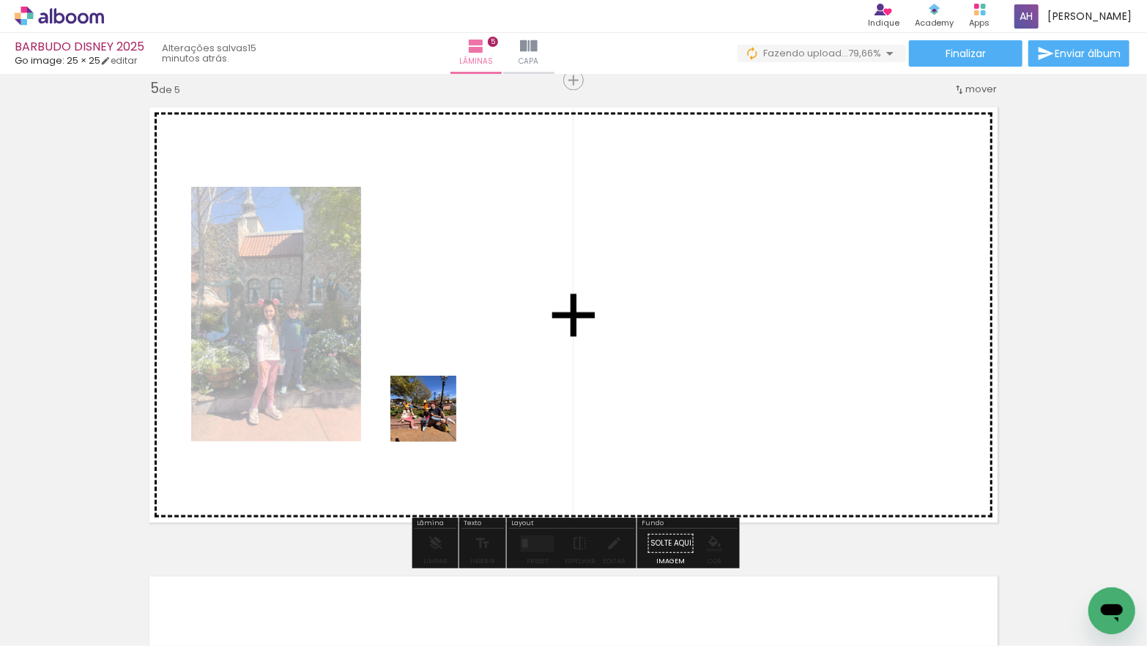
drag, startPoint x: 426, startPoint y: 468, endPoint x: 435, endPoint y: 419, distance: 49.7
click at [435, 419] on quentale-workspace at bounding box center [573, 323] width 1147 height 646
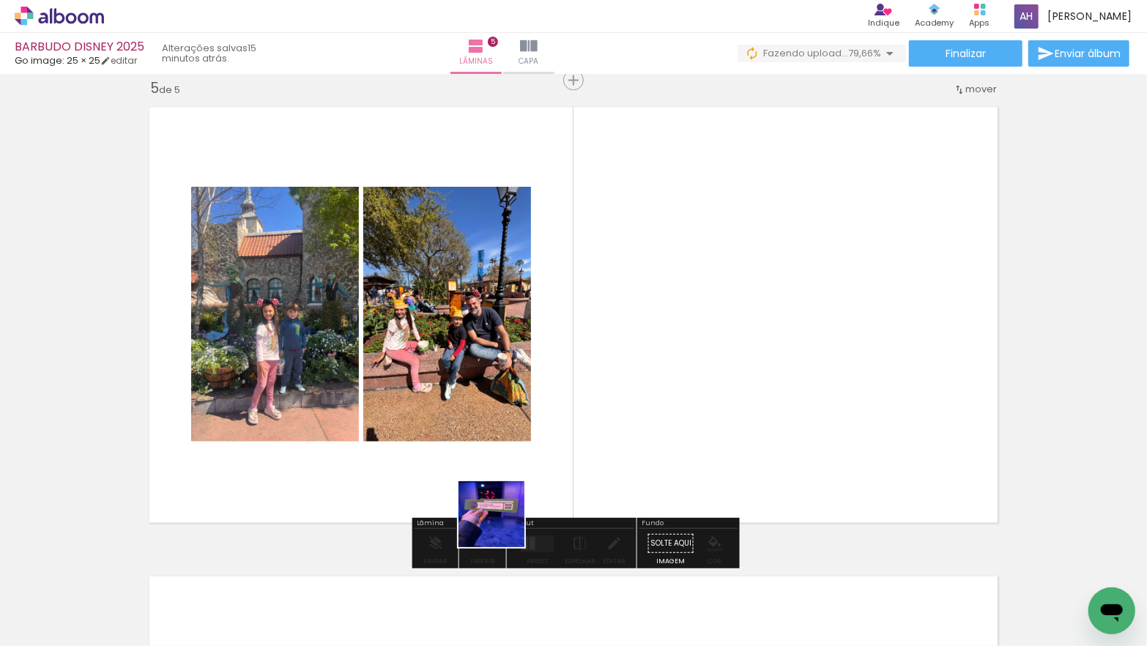
drag, startPoint x: 485, startPoint y: 576, endPoint x: 536, endPoint y: 448, distance: 137.2
click at [537, 448] on quentale-workspace at bounding box center [573, 323] width 1147 height 646
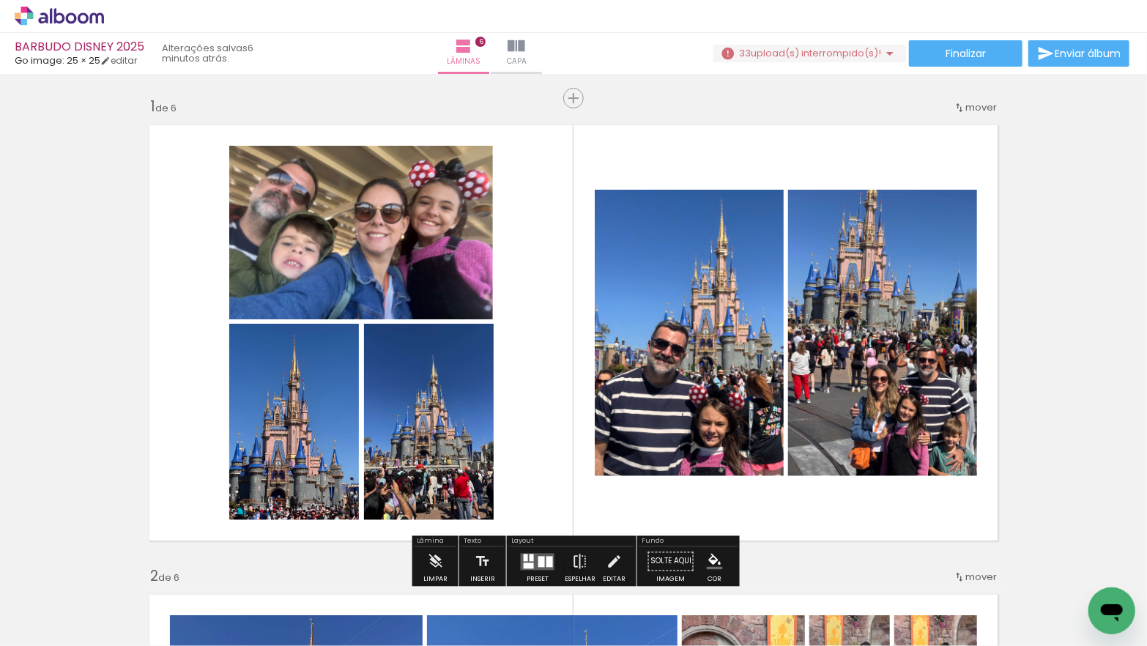
click at [777, 45] on paper-button "33 upload(s) interrompido(s)!" at bounding box center [810, 54] width 193 height 18
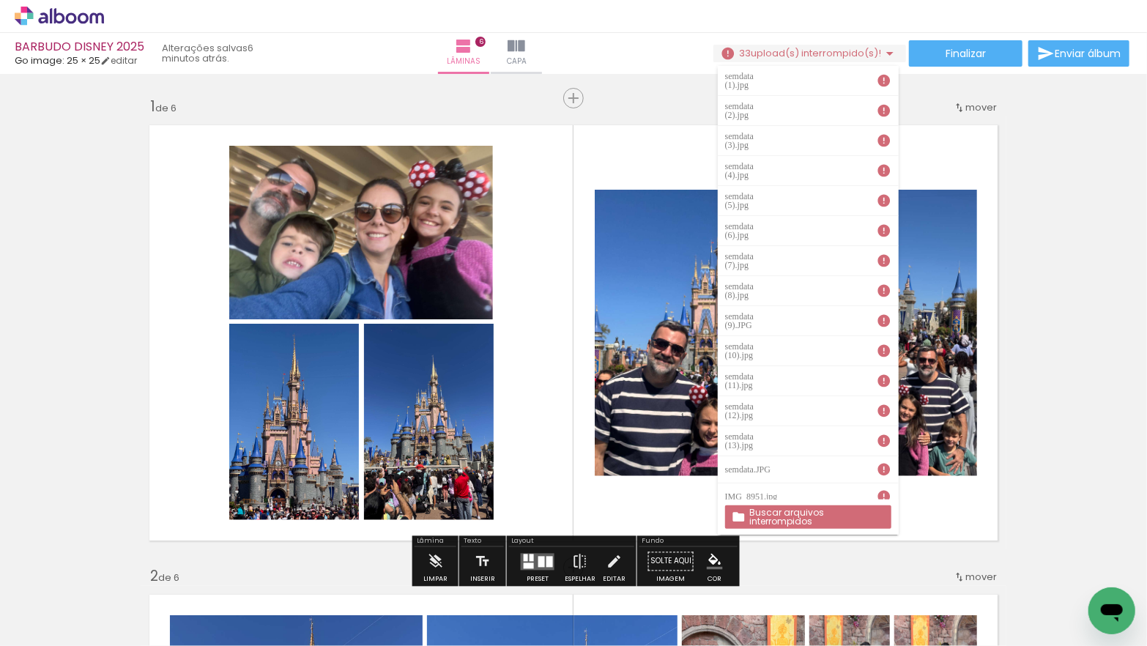
click at [0, 0] on slot "Buscar arquivos interrompidos" at bounding box center [0, 0] width 0 height 0
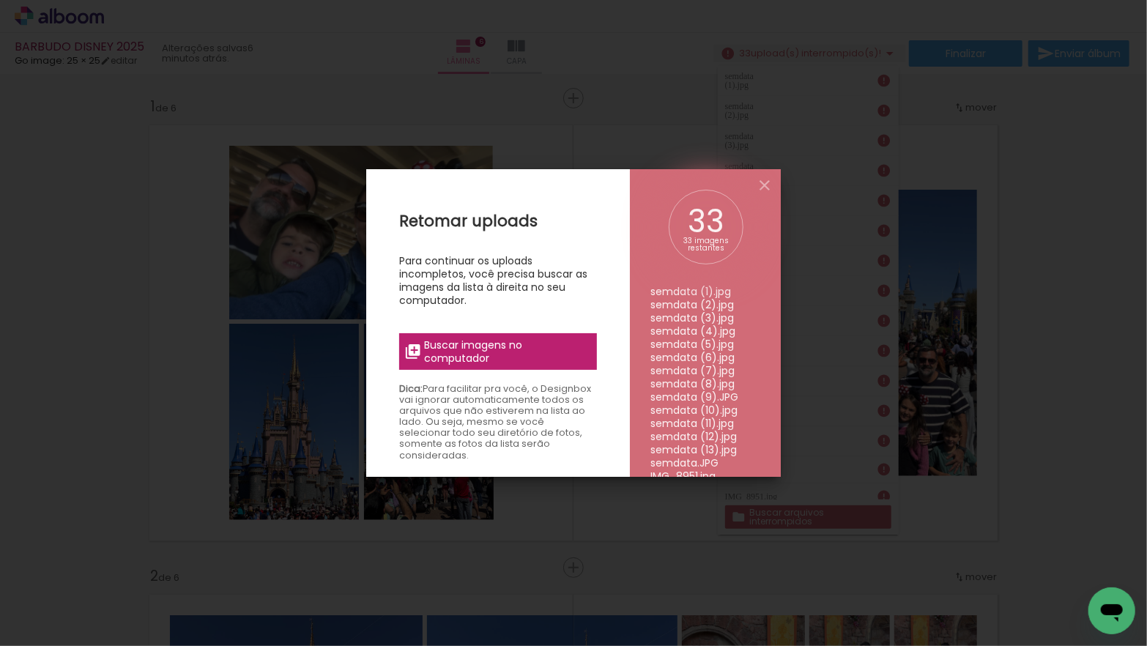
click at [438, 355] on span "Buscar imagens no computador" at bounding box center [506, 352] width 163 height 26
click at [0, 0] on input "file" at bounding box center [0, 0] width 0 height 0
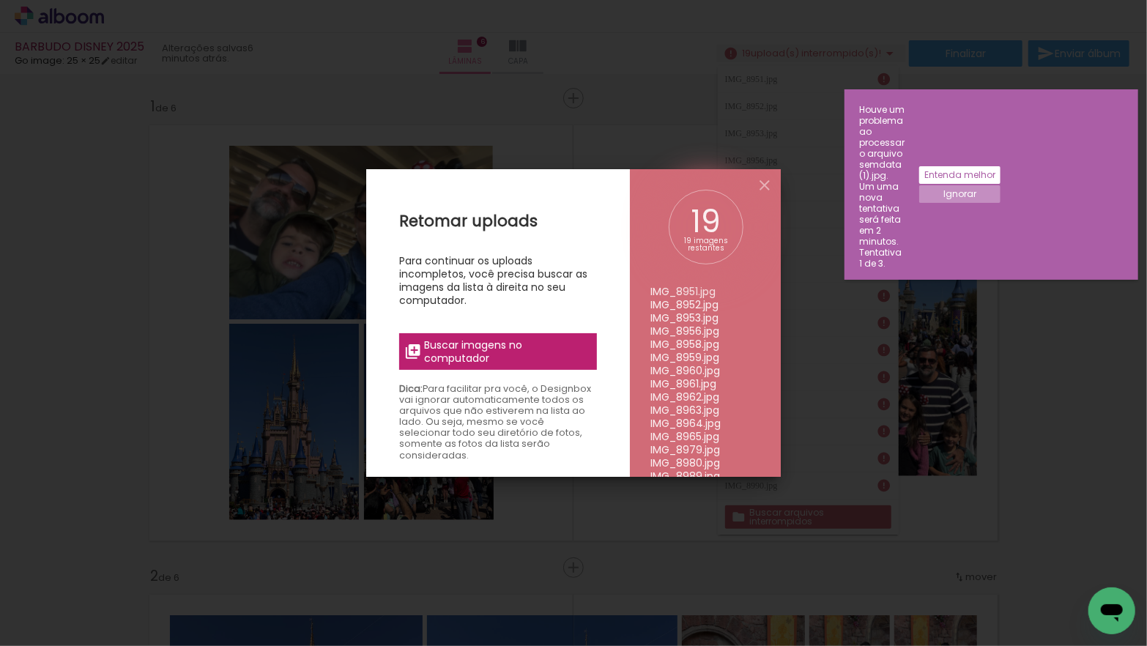
click at [458, 352] on span "Buscar imagens no computador" at bounding box center [506, 352] width 163 height 26
click at [0, 0] on input "file" at bounding box center [0, 0] width 0 height 0
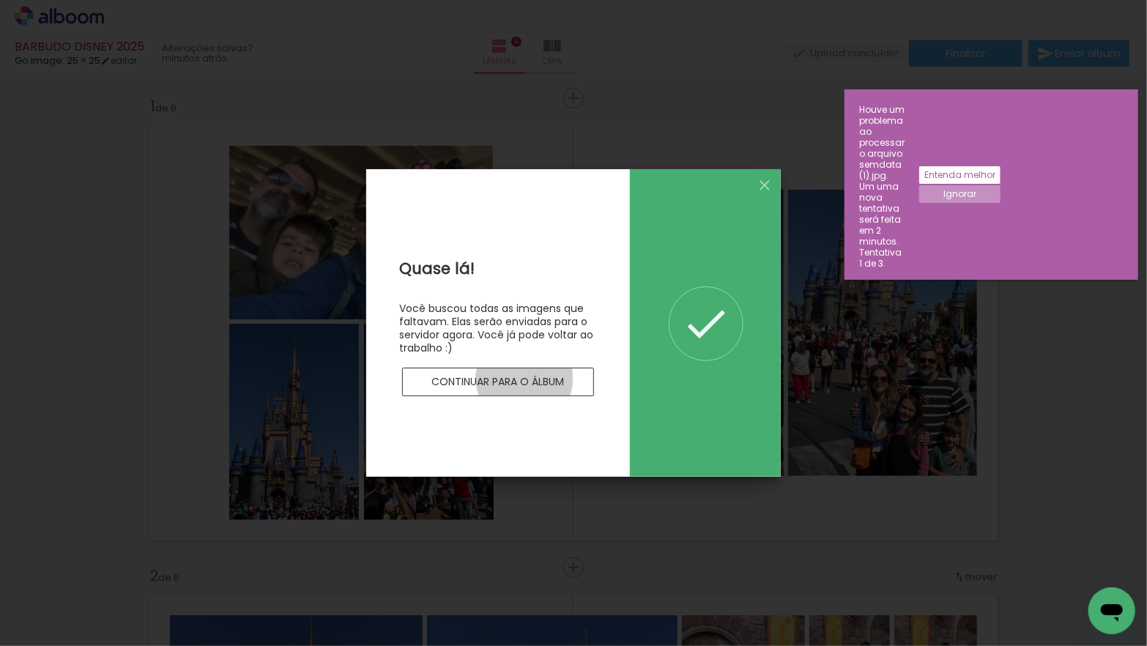
click at [0, 0] on slot "Continuar para o álbum" at bounding box center [0, 0] width 0 height 0
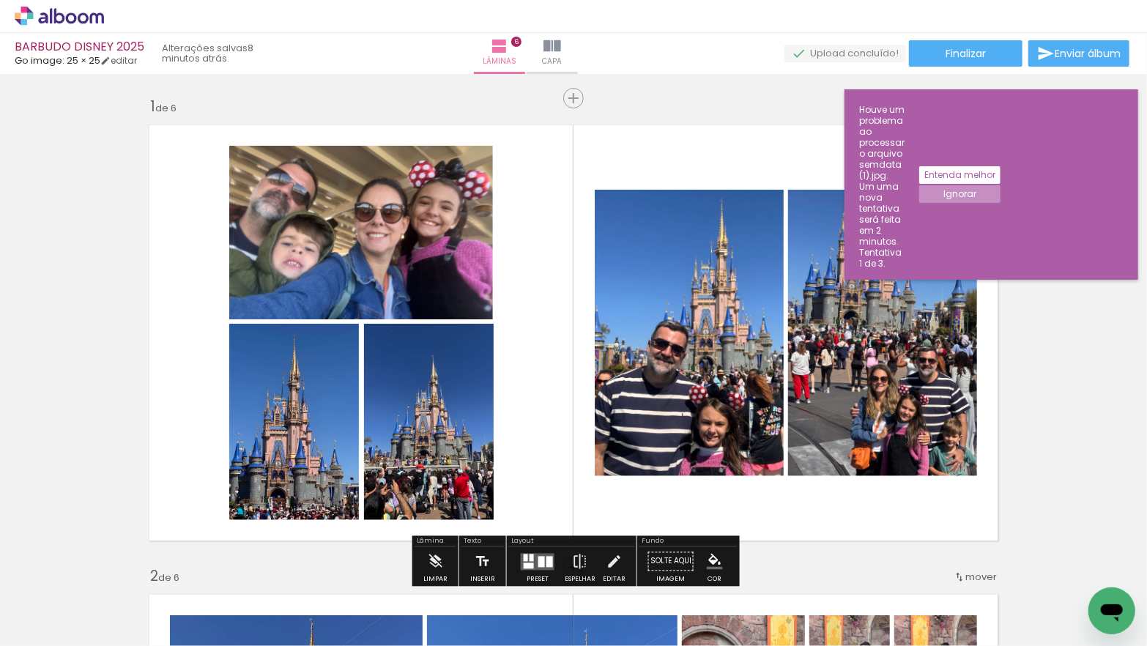
scroll to position [6, 0]
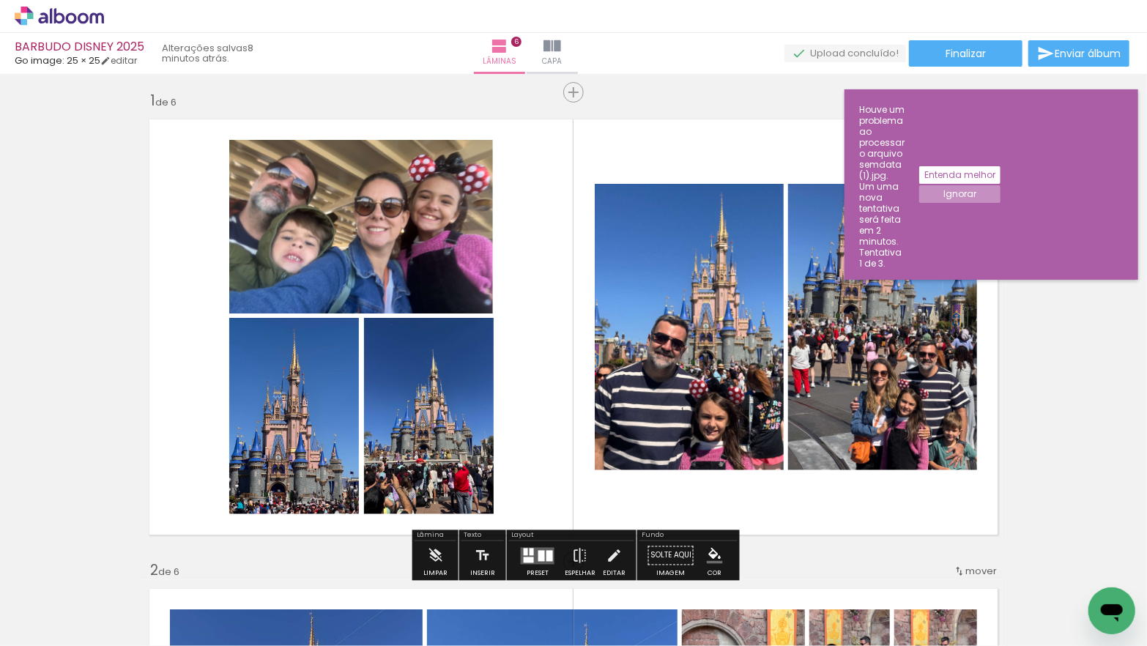
click at [78, 602] on iron-icon at bounding box center [75, 602] width 12 height 12
click at [77, 599] on paper-item "Não utilizadas" at bounding box center [47, 597] width 75 height 12
type input "Não utilizadas"
click at [0, 0] on slot "Entenda melhor" at bounding box center [0, 0] width 0 height 0
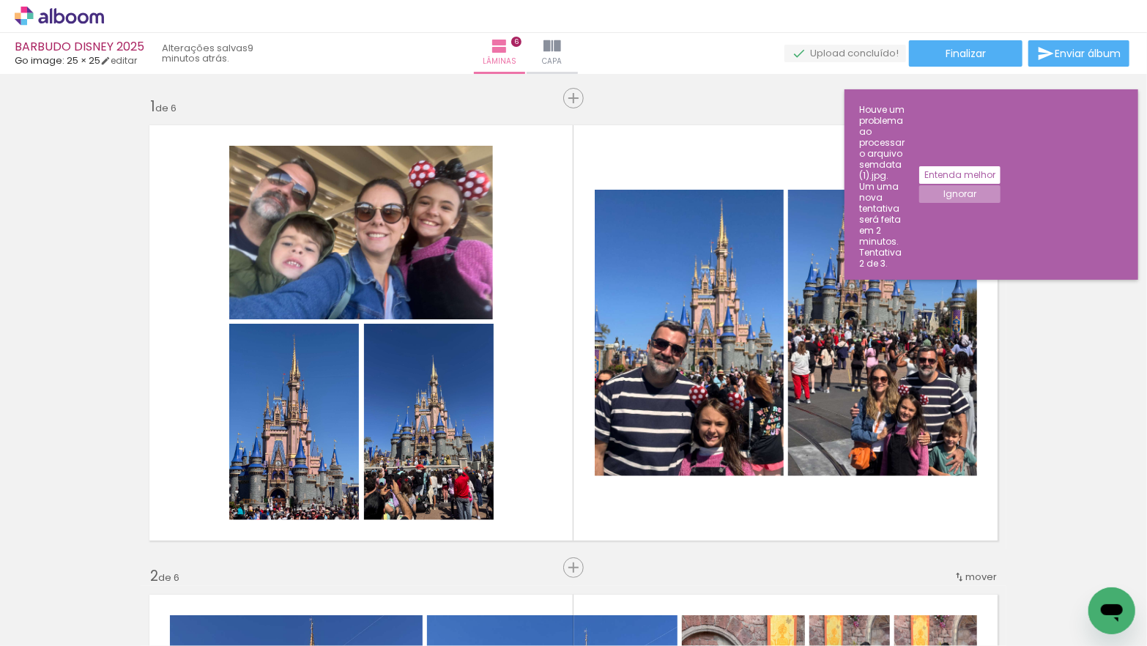
scroll to position [6, 0]
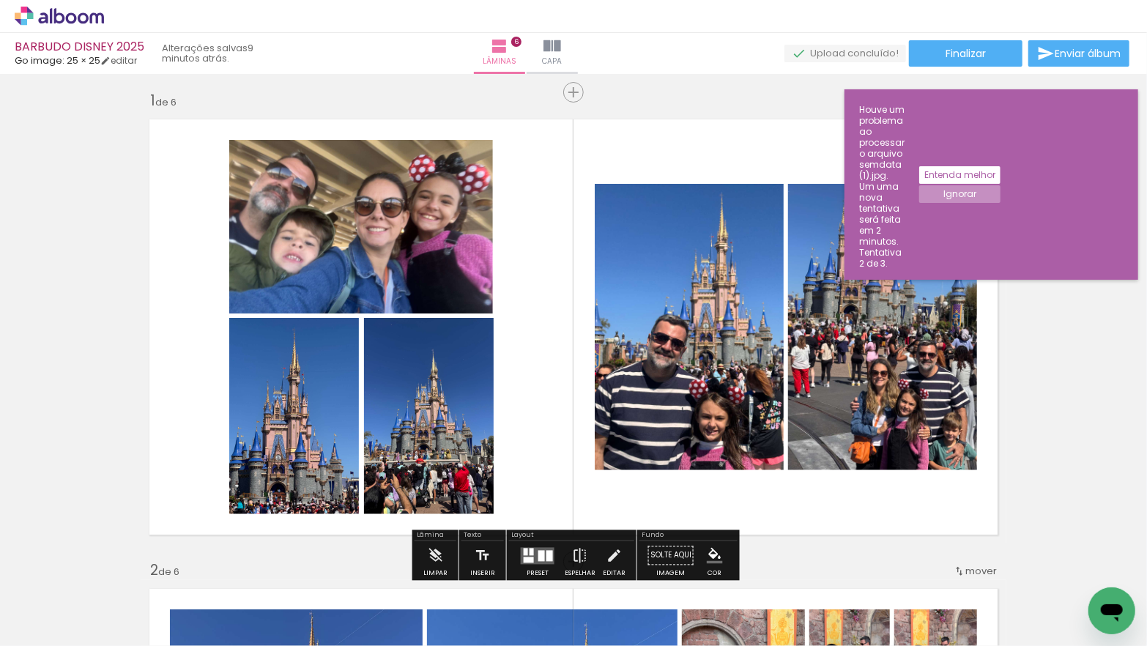
click at [69, 615] on input "Não utilizadas" at bounding box center [41, 613] width 56 height 12
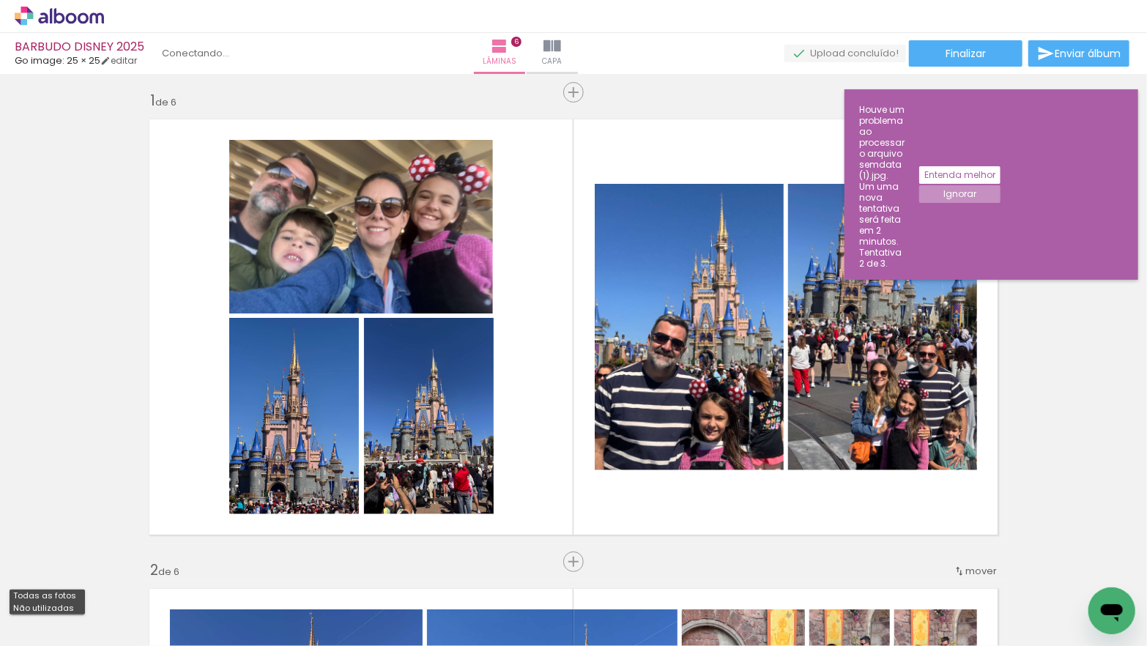
click at [73, 608] on paper-item "Não utilizadas" at bounding box center [47, 608] width 75 height 12
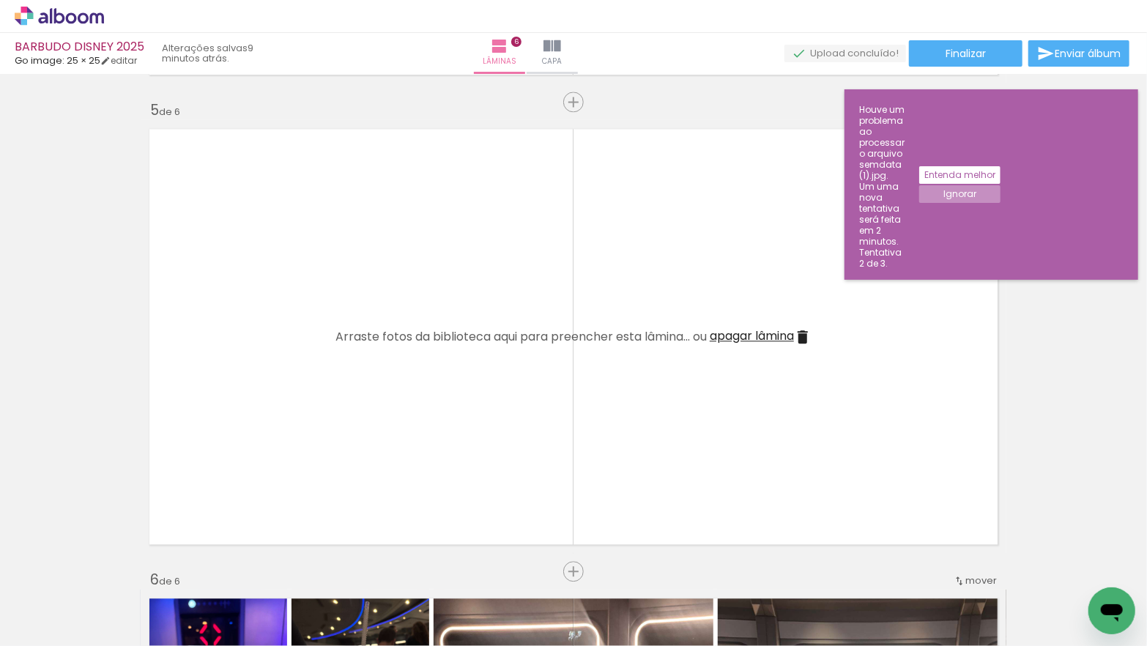
scroll to position [1868, 0]
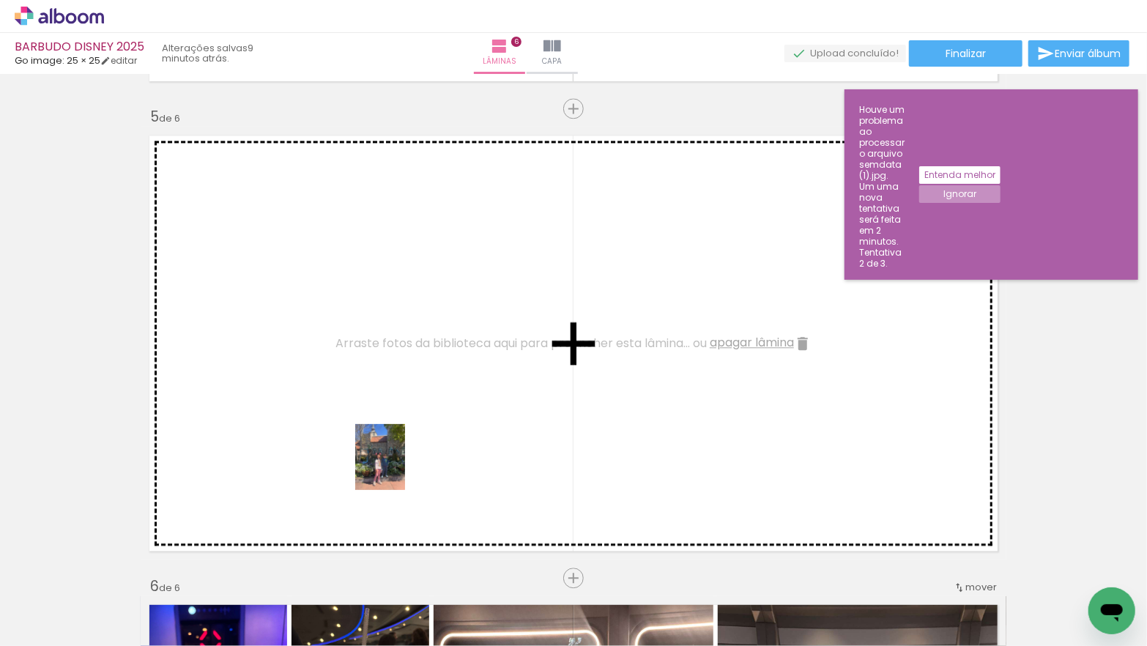
drag, startPoint x: 399, startPoint y: 605, endPoint x: 399, endPoint y: 468, distance: 137.0
click at [399, 468] on quentale-workspace at bounding box center [573, 323] width 1147 height 646
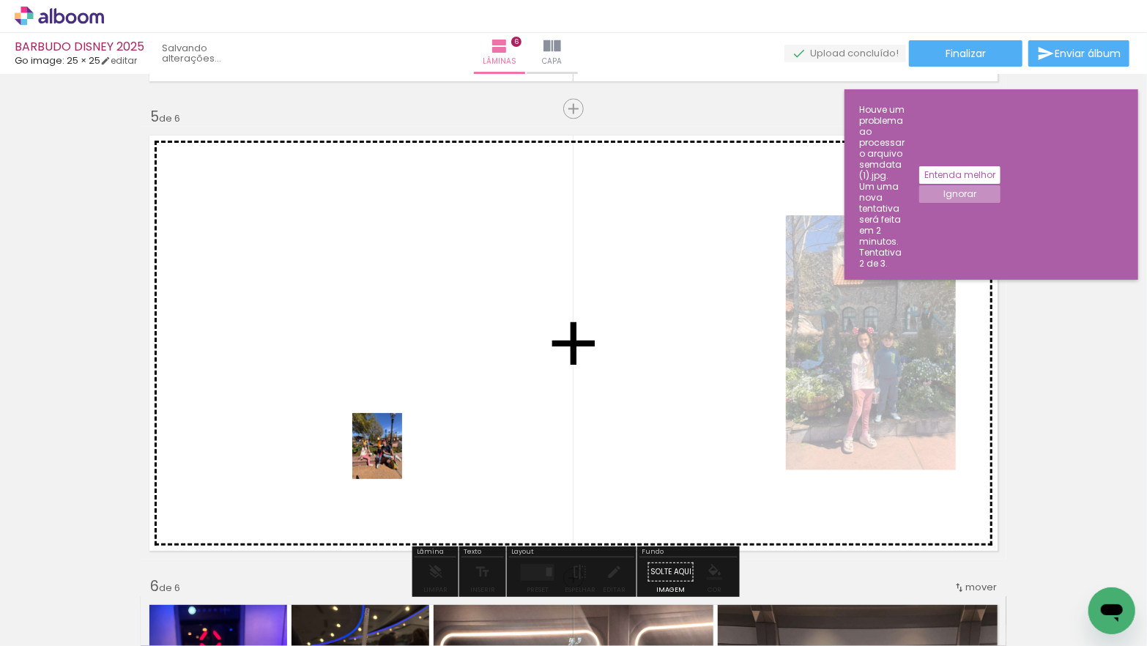
drag, startPoint x: 393, startPoint y: 598, endPoint x: 399, endPoint y: 457, distance: 140.8
click at [396, 457] on quentale-workspace at bounding box center [573, 323] width 1147 height 646
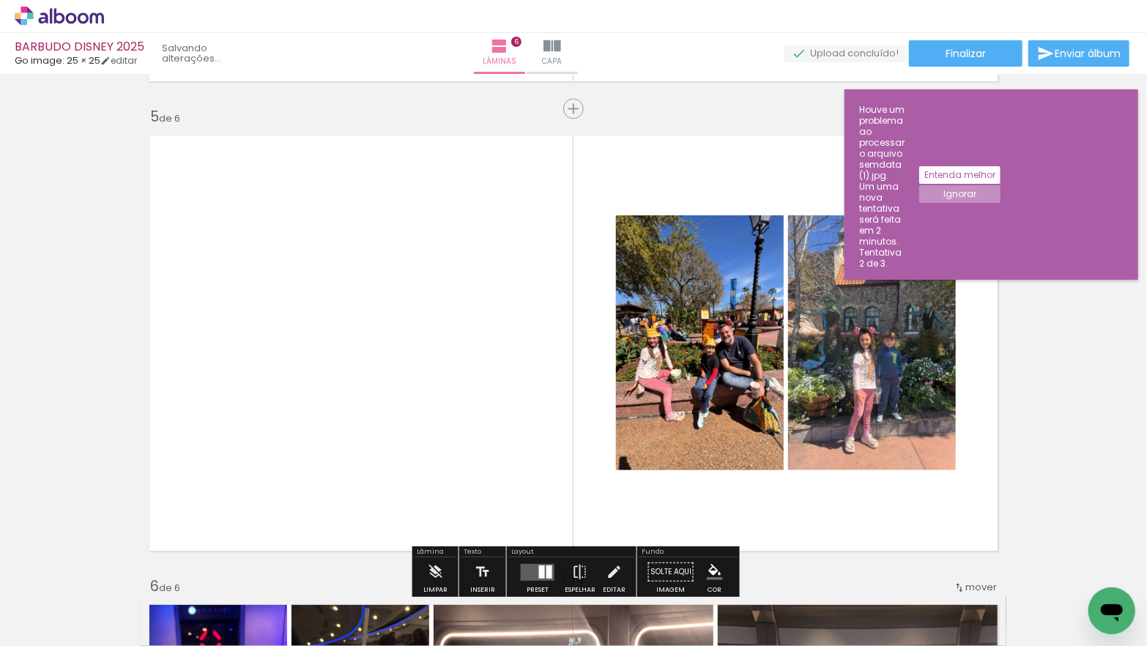
scroll to position [1873, 0]
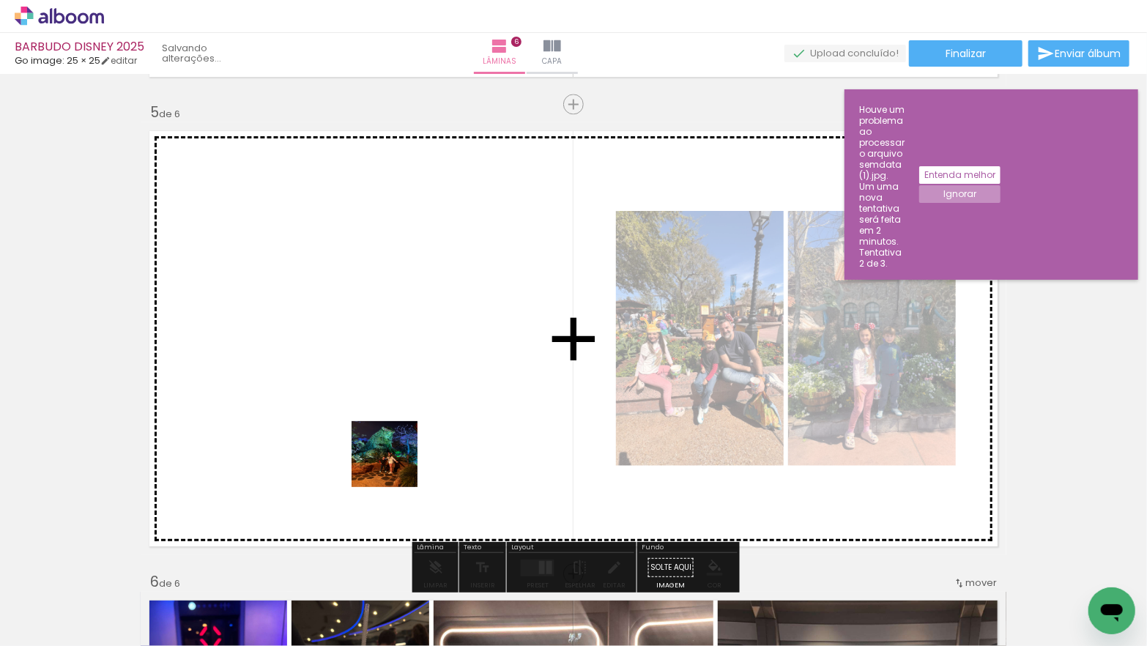
drag, startPoint x: 396, startPoint y: 598, endPoint x: 807, endPoint y: 596, distance: 410.3
click at [396, 458] on quentale-workspace at bounding box center [573, 323] width 1147 height 646
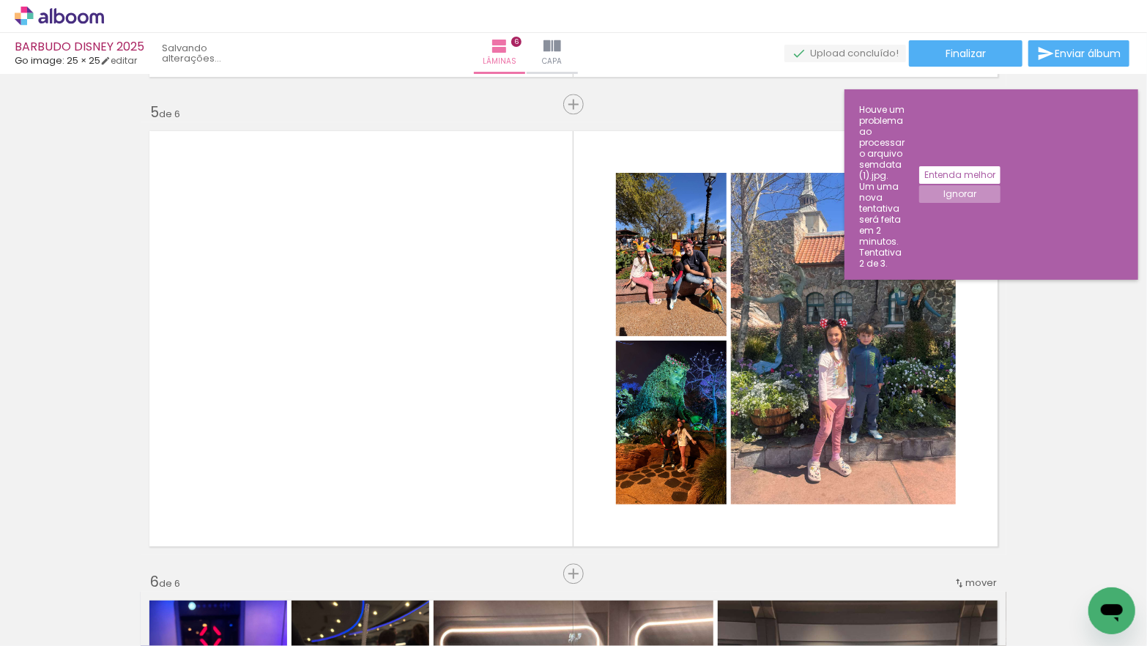
scroll to position [0, 8742]
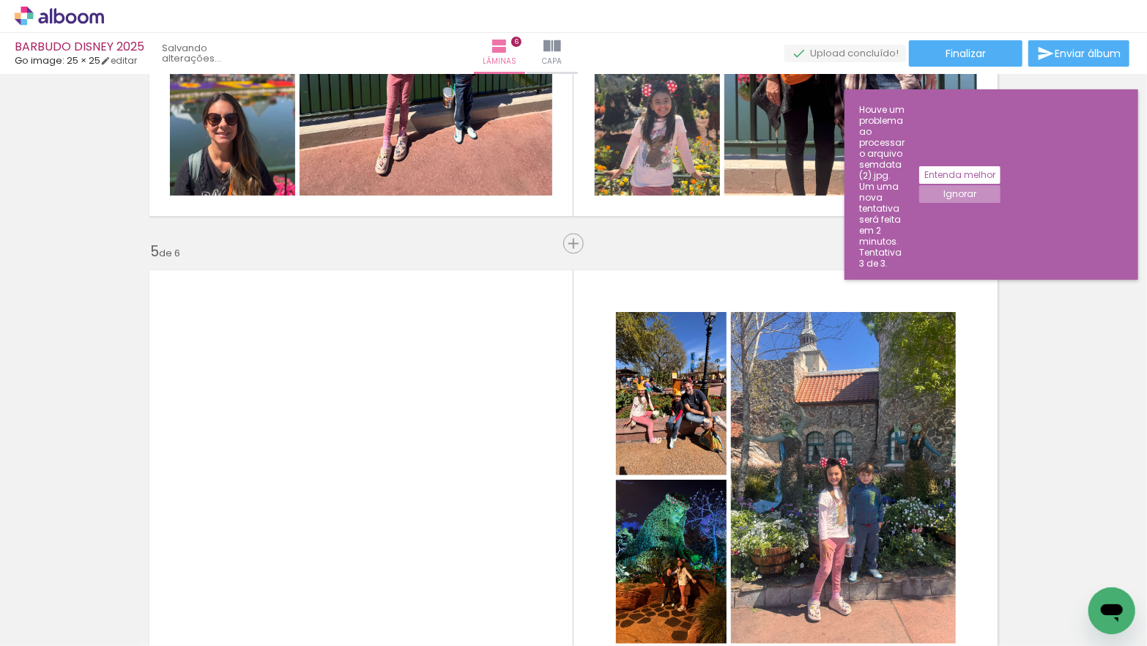
scroll to position [0, 6074]
drag, startPoint x: 1081, startPoint y: 135, endPoint x: 1089, endPoint y: 136, distance: 7.4
click at [0, 0] on slot "Ignorar" at bounding box center [0, 0] width 0 height 0
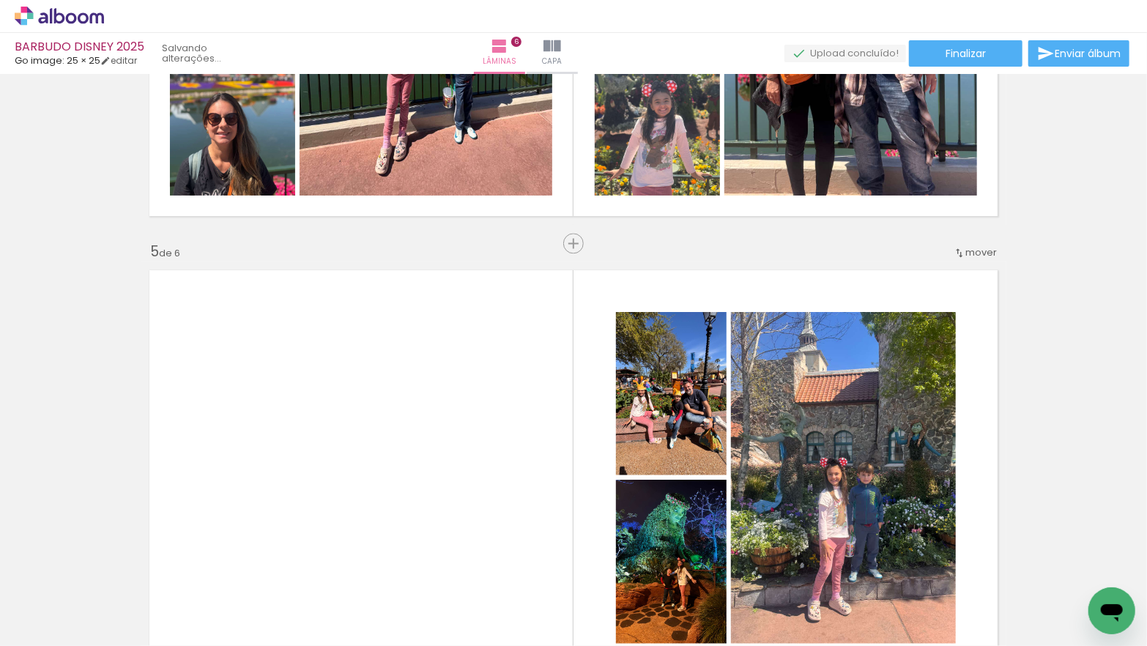
scroll to position [0, 6514]
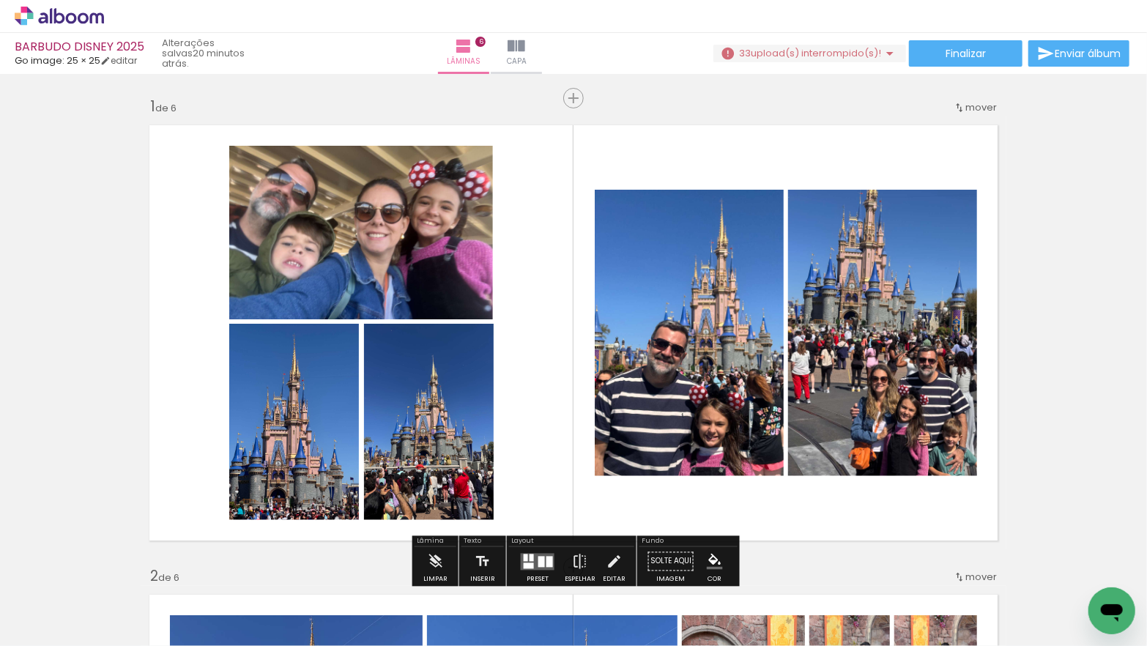
click at [783, 55] on span "upload(s) interrompido(s)!" at bounding box center [816, 53] width 130 height 14
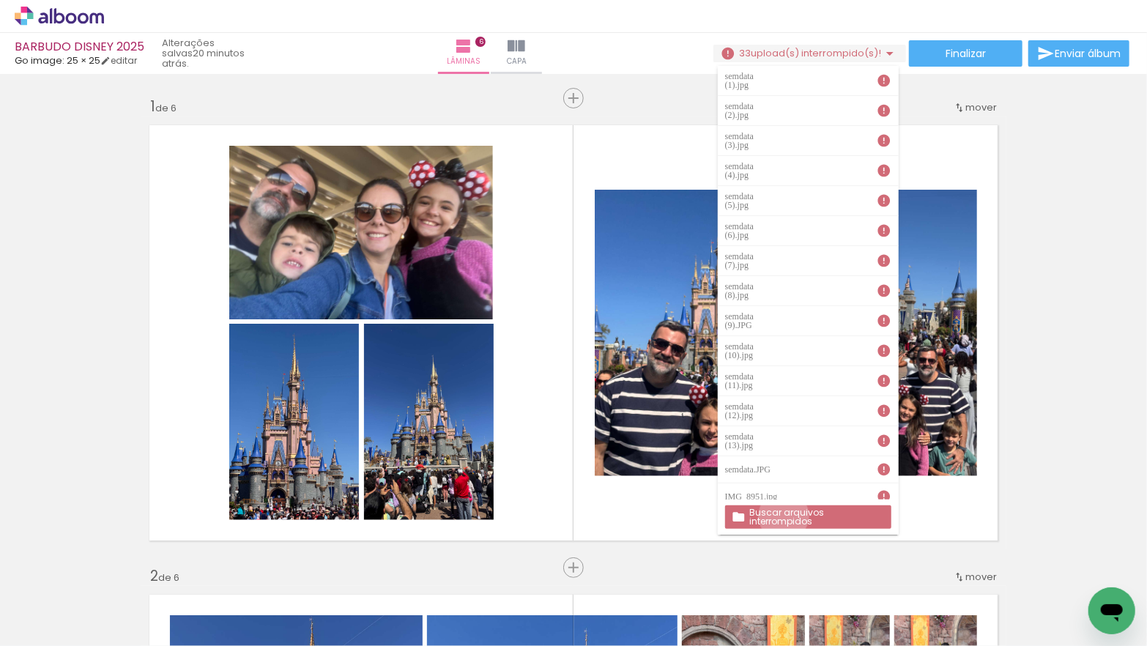
click at [0, 0] on slot "Buscar arquivos interrompidos" at bounding box center [0, 0] width 0 height 0
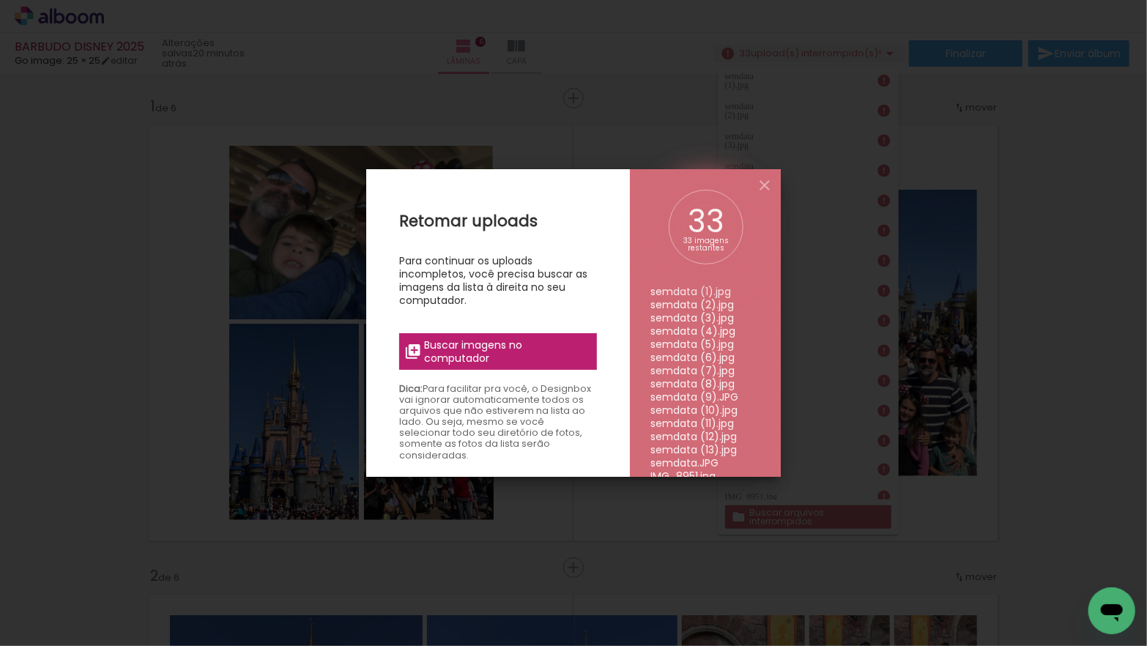
click at [495, 349] on span "Buscar imagens no computador" at bounding box center [506, 352] width 163 height 26
click at [0, 0] on input "file" at bounding box center [0, 0] width 0 height 0
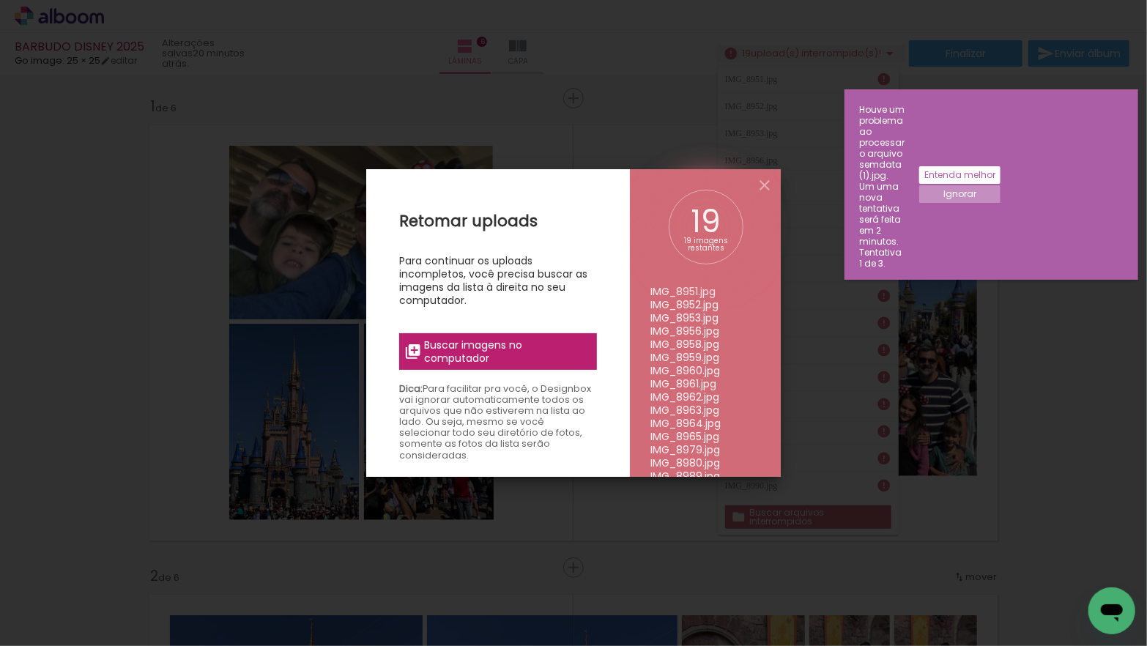
click at [0, 0] on slot "Ignorar" at bounding box center [0, 0] width 0 height 0
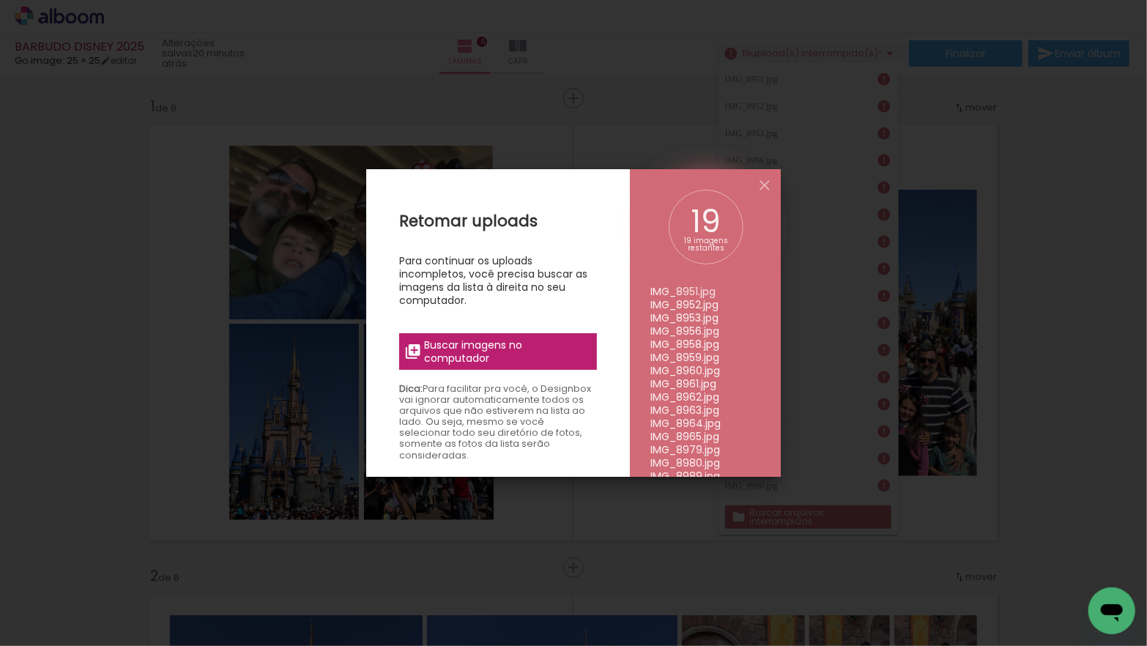
click at [443, 347] on span "Buscar imagens no computador" at bounding box center [506, 352] width 163 height 26
click at [0, 0] on input "file" at bounding box center [0, 0] width 0 height 0
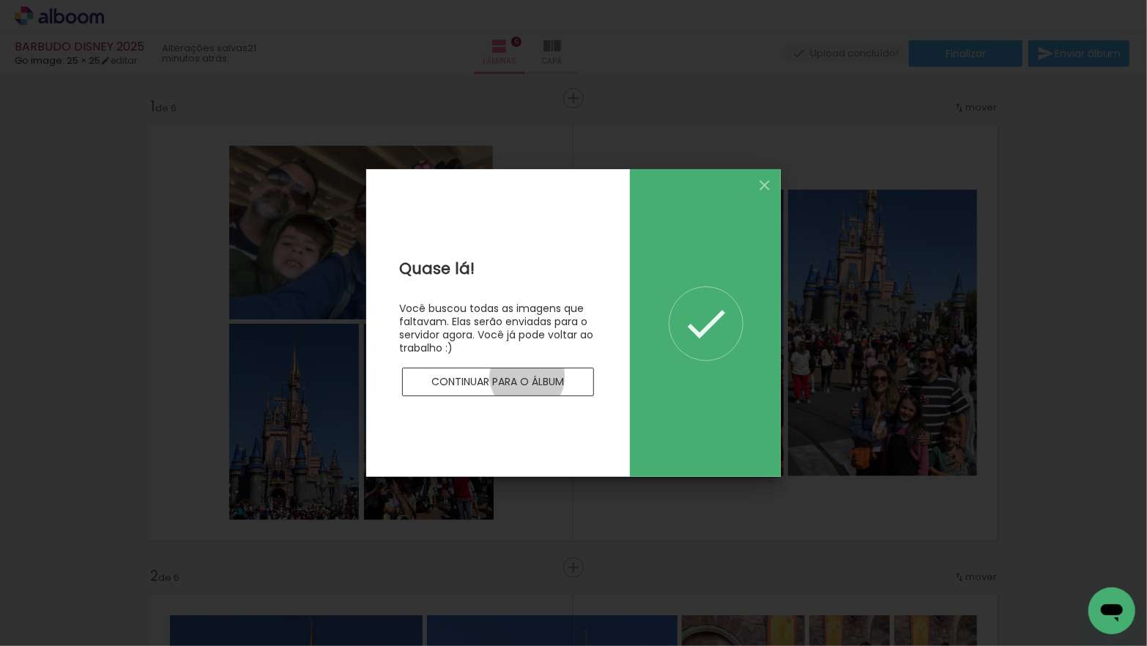
click at [0, 0] on slot "Continuar para o álbum" at bounding box center [0, 0] width 0 height 0
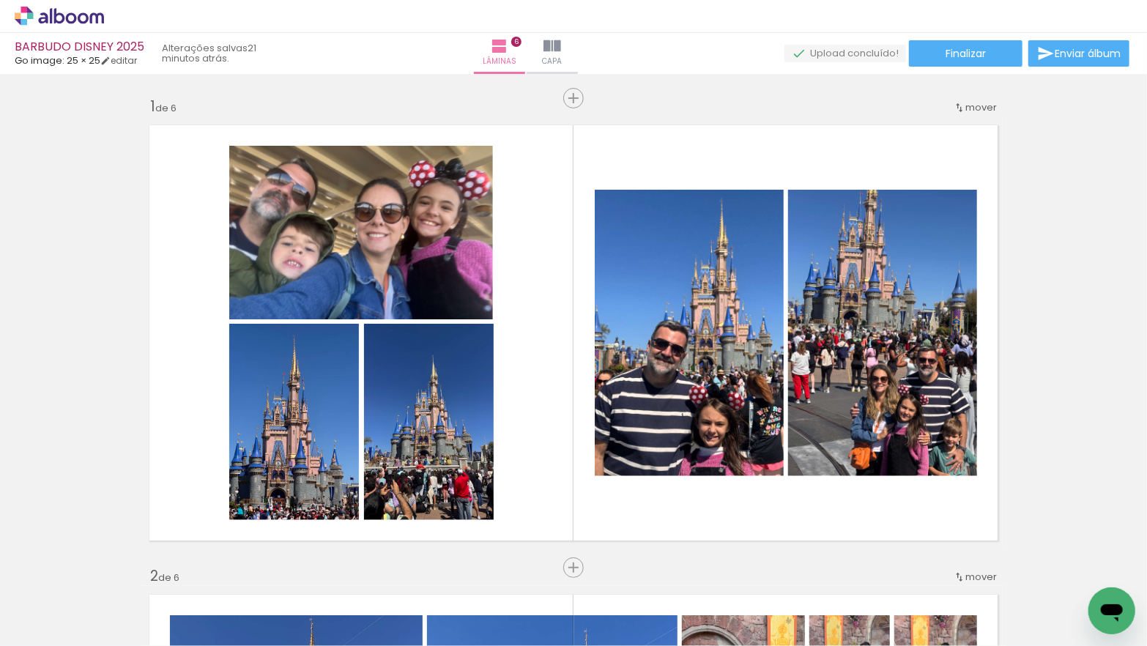
click at [67, 605] on input "Todas as fotos" at bounding box center [41, 602] width 56 height 12
click at [0, 0] on slot "Não utilizadas" at bounding box center [0, 0] width 0 height 0
type input "Não utilizadas"
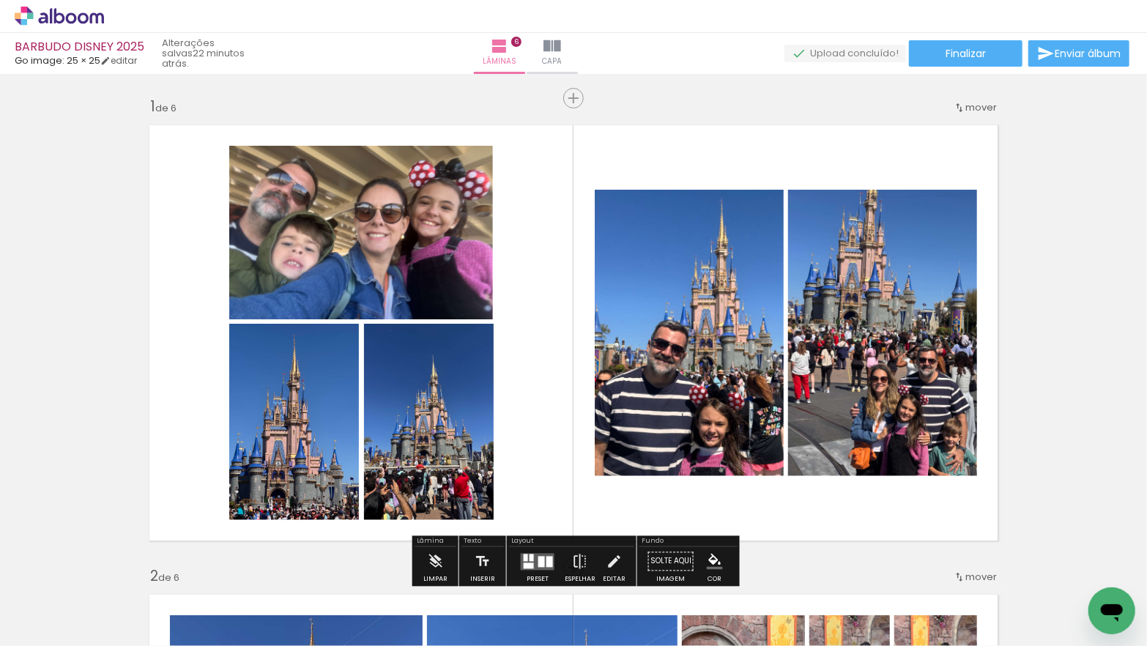
scroll to position [1, 0]
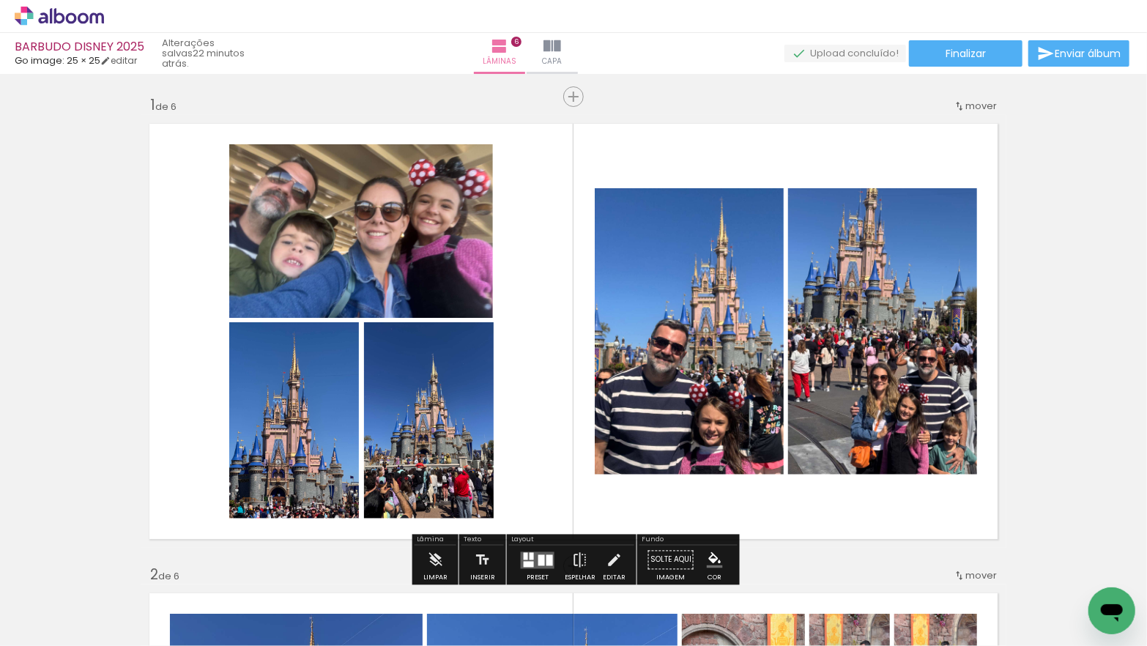
click at [73, 613] on iron-icon at bounding box center [75, 614] width 12 height 12
click at [70, 608] on paper-item "Não utilizadas" at bounding box center [47, 608] width 75 height 12
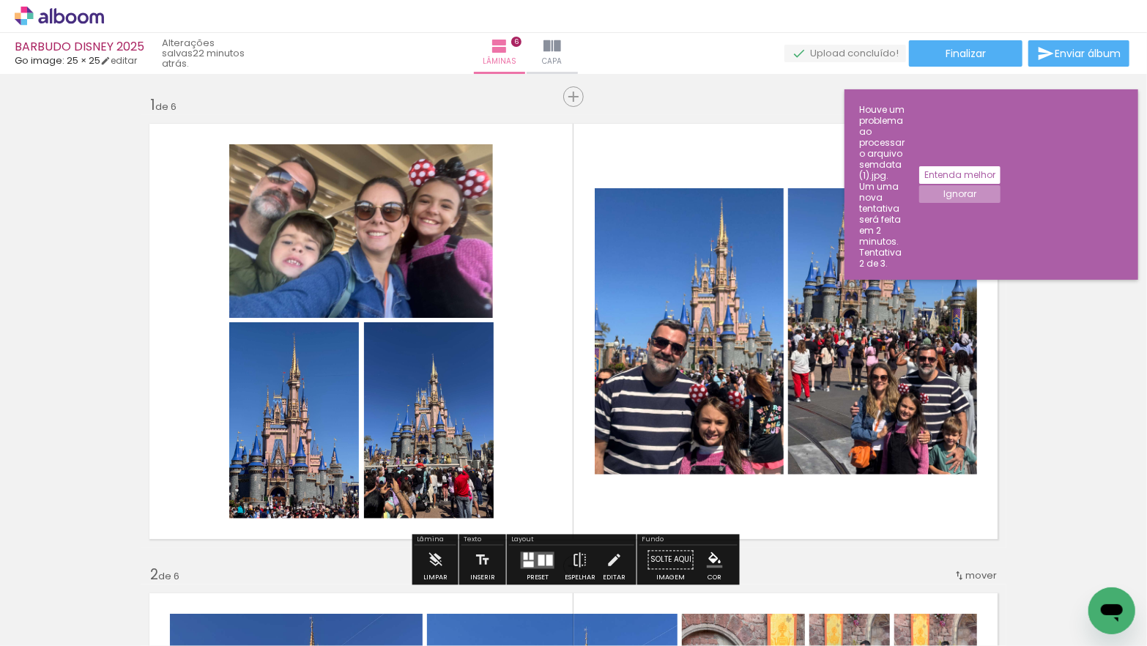
click at [0, 0] on slot "Ignorar" at bounding box center [0, 0] width 0 height 0
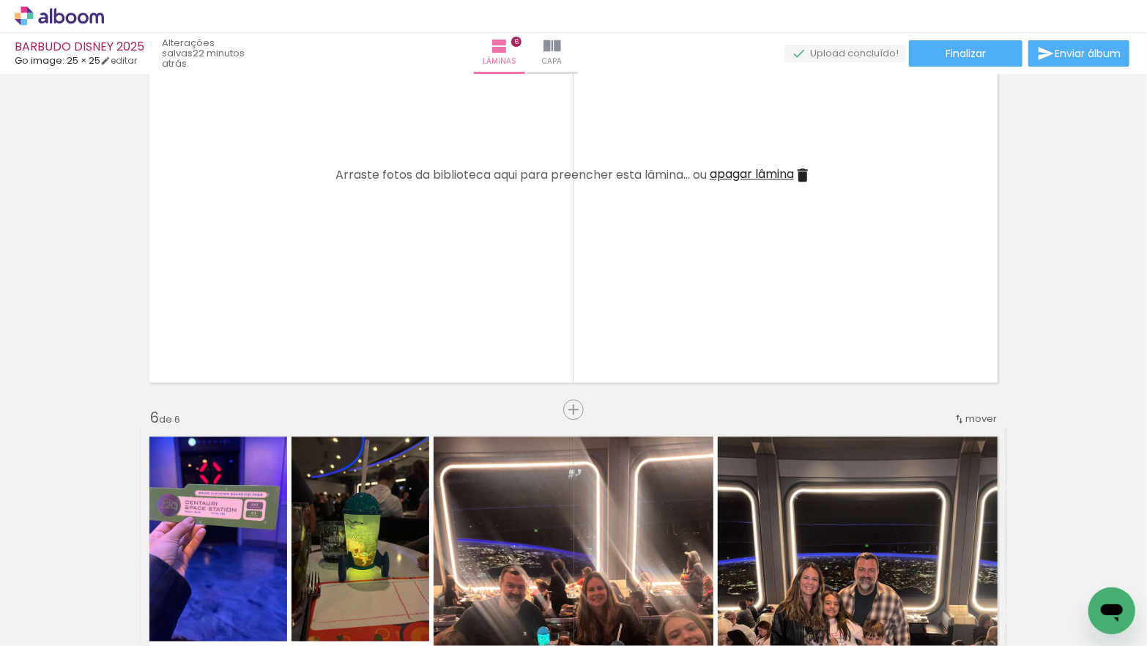
scroll to position [2034, 0]
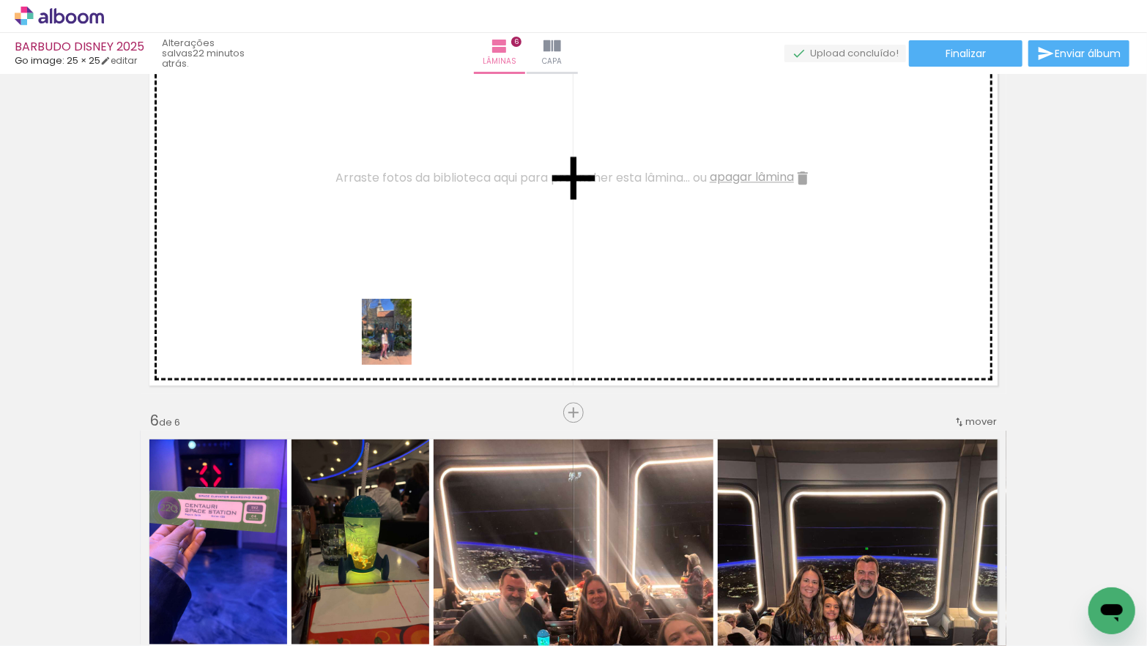
drag, startPoint x: 393, startPoint y: 592, endPoint x: 413, endPoint y: 567, distance: 31.4
click at [406, 343] on quentale-workspace at bounding box center [573, 323] width 1147 height 646
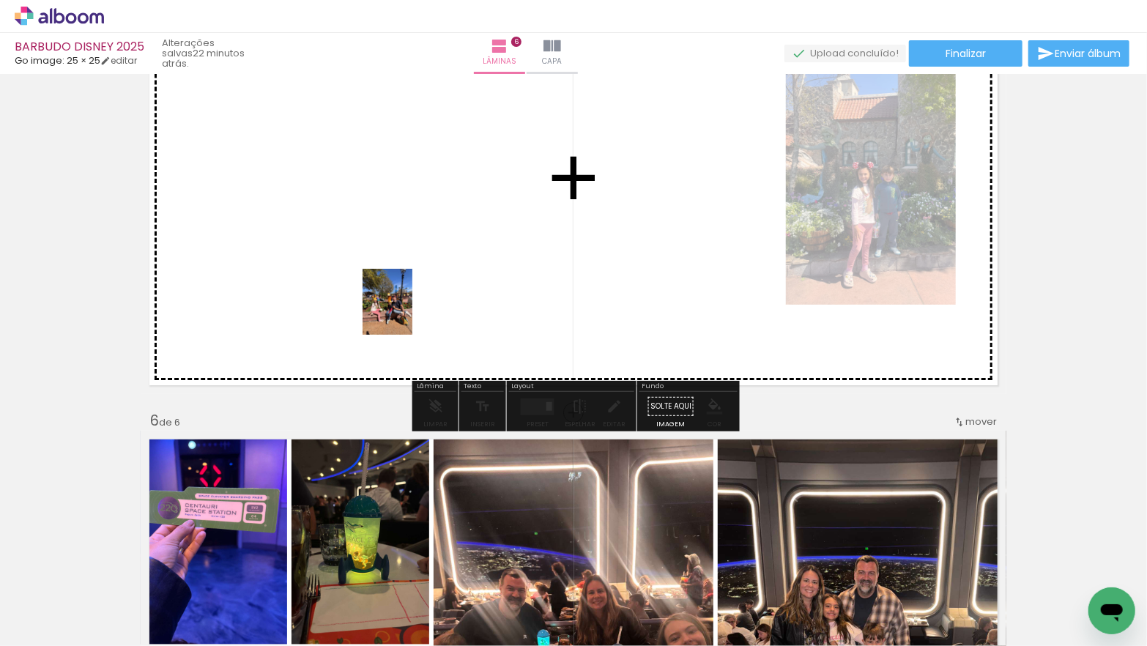
drag, startPoint x: 406, startPoint y: 546, endPoint x: 407, endPoint y: 313, distance: 233.0
click at [407, 313] on quentale-workspace at bounding box center [573, 323] width 1147 height 646
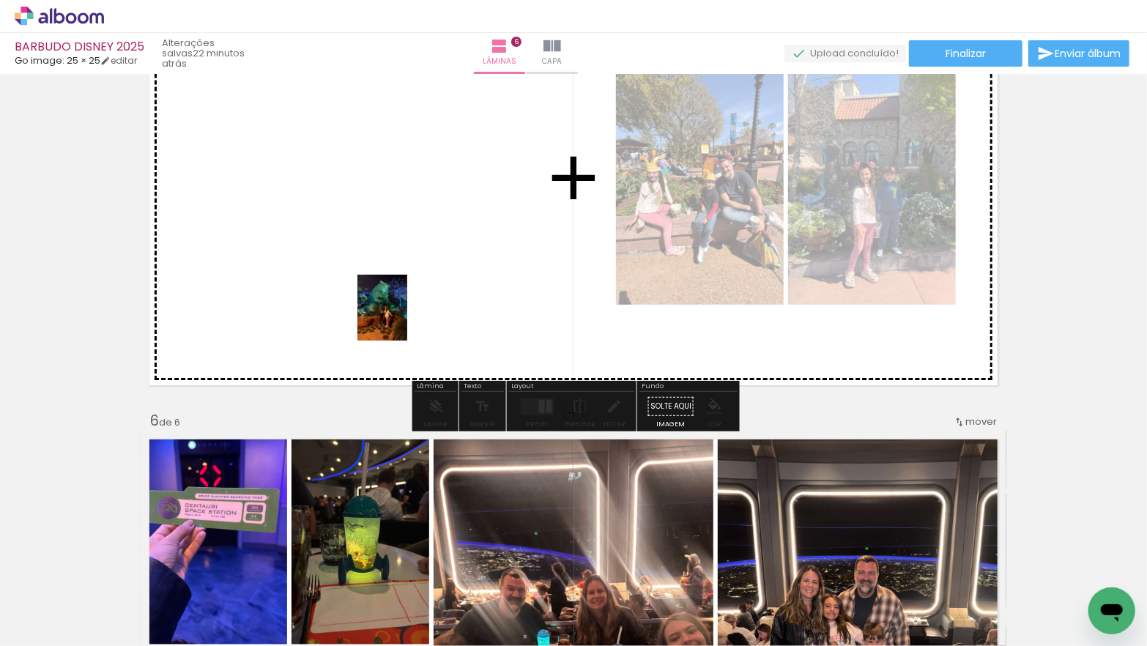
drag, startPoint x: 394, startPoint y: 604, endPoint x: 401, endPoint y: 319, distance: 285.1
click at [402, 319] on quentale-workspace at bounding box center [573, 323] width 1147 height 646
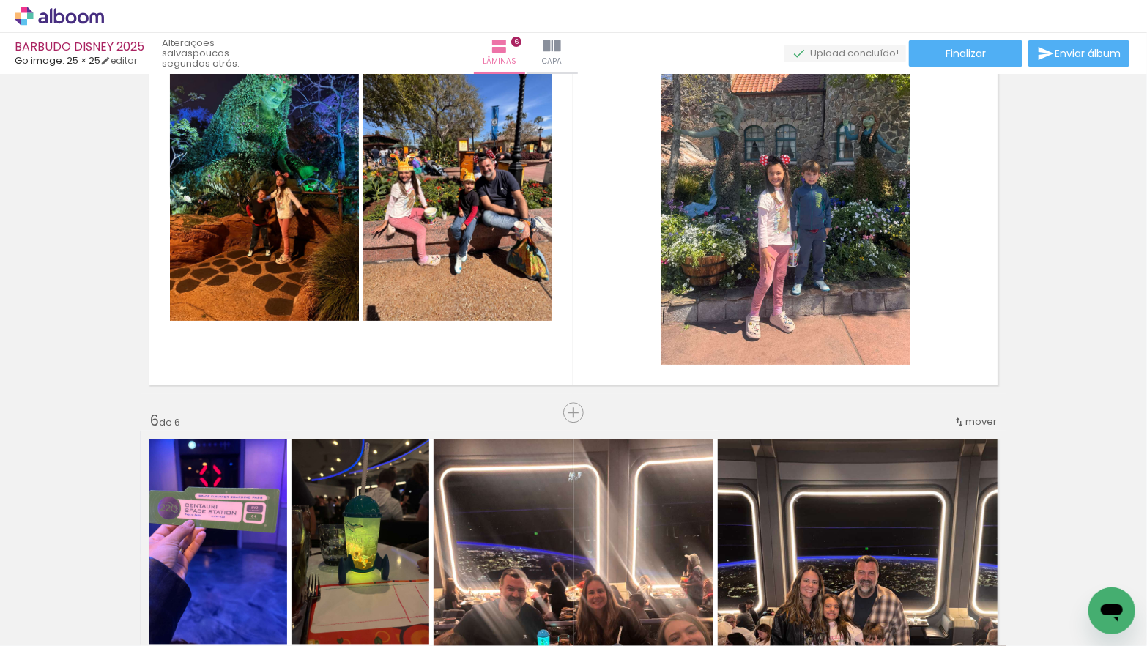
scroll to position [0, 7029]
